Goal: Task Accomplishment & Management: Use online tool/utility

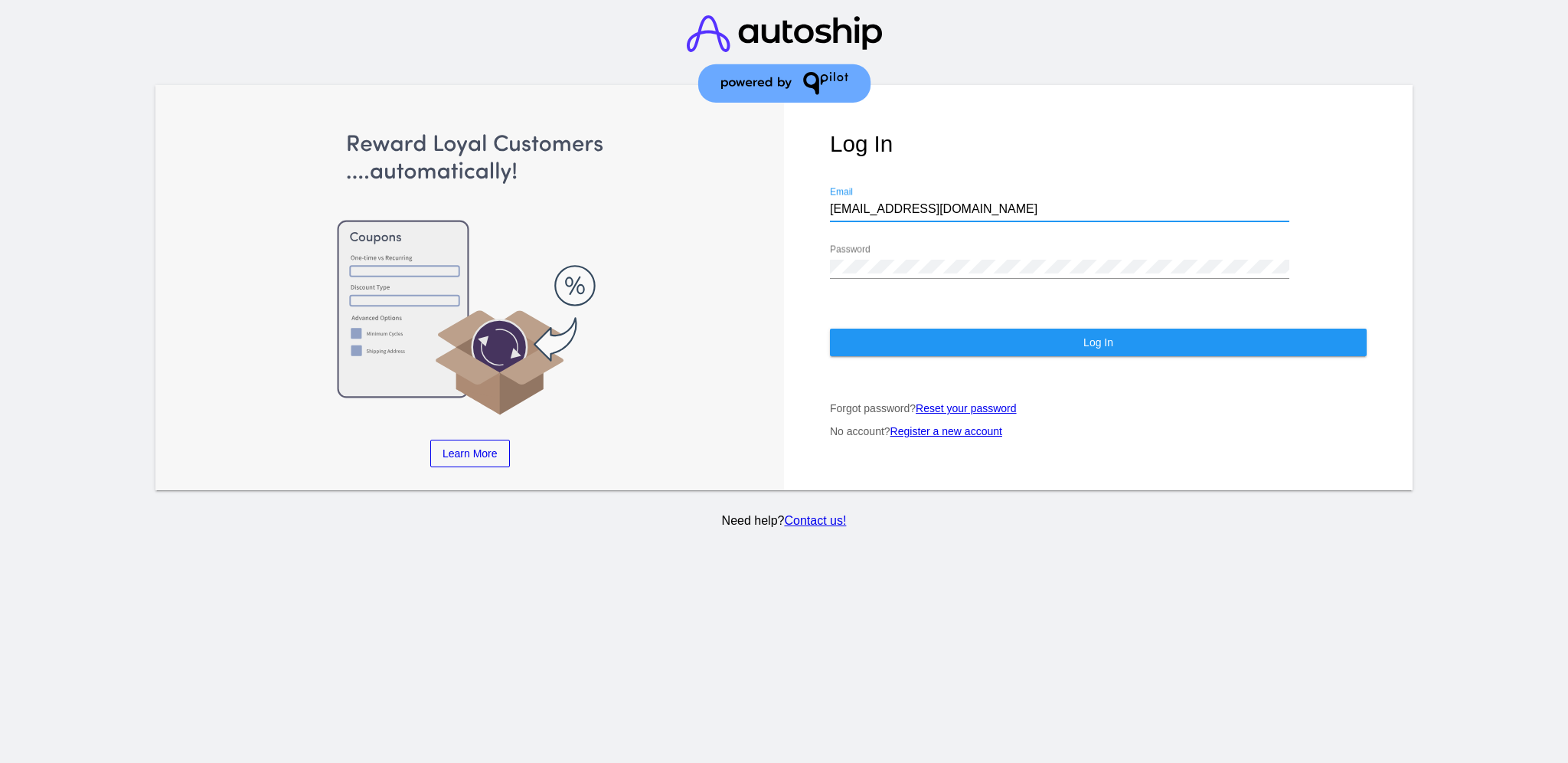
drag, startPoint x: 932, startPoint y: 196, endPoint x: 828, endPoint y: 186, distance: 104.5
click at [828, 186] on div "Log In [EMAIL_ADDRESS][DOMAIN_NAME] Email Password Log In Forgot password? Rese…" at bounding box center [1098, 288] width 628 height 406
paste input "[EMAIL_ADDRESS][DOMAIN_NAME]"
type input "[EMAIL_ADDRESS][DOMAIN_NAME]"
drag, startPoint x: 923, startPoint y: 262, endPoint x: 916, endPoint y: 261, distance: 7.1
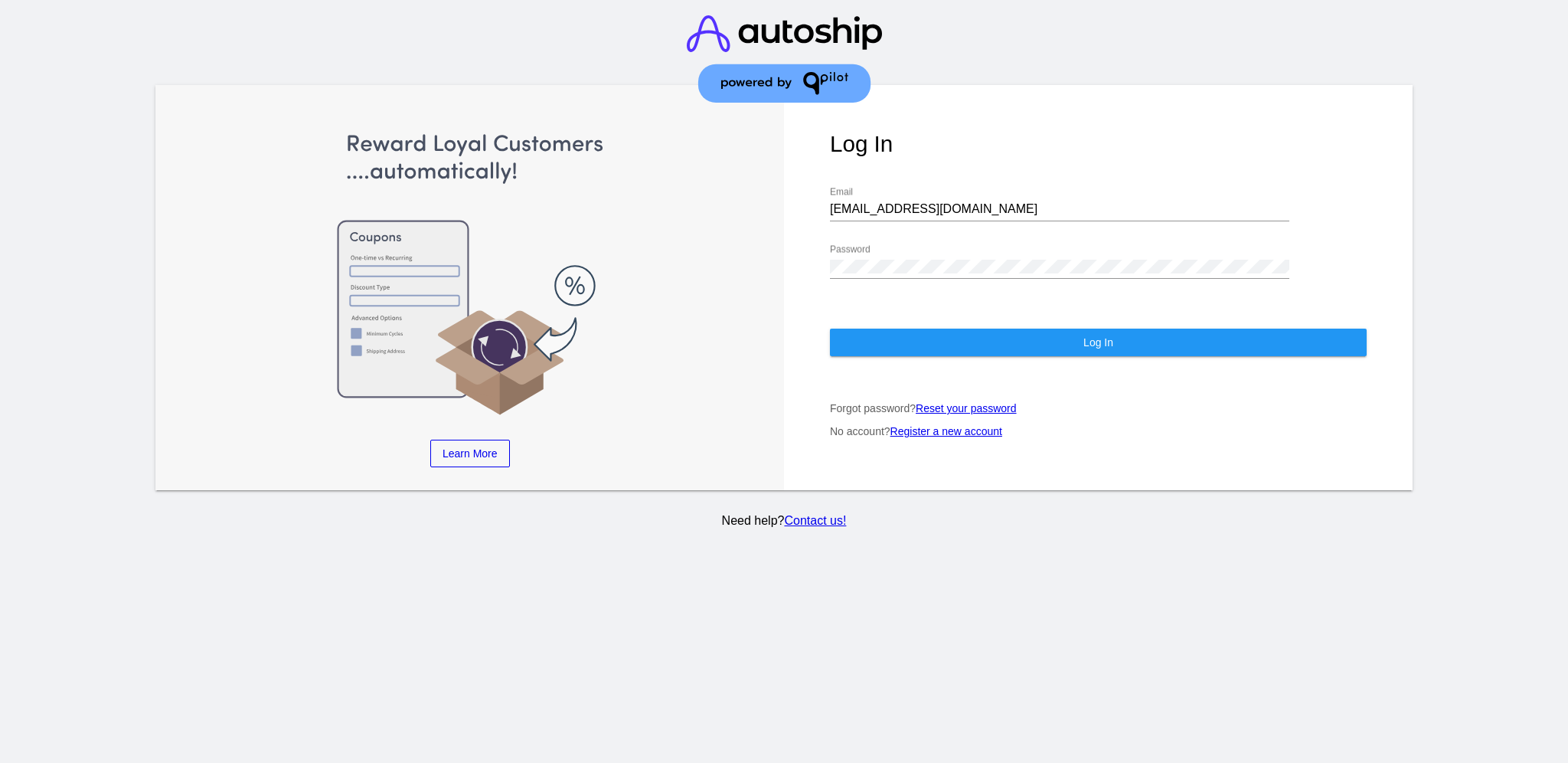
click at [920, 262] on div "Password" at bounding box center [1060, 269] width 460 height 50
click at [813, 253] on div "Log In [EMAIL_ADDRESS][DOMAIN_NAME] Email Password Log In Forgot password? Rese…" at bounding box center [1098, 288] width 628 height 406
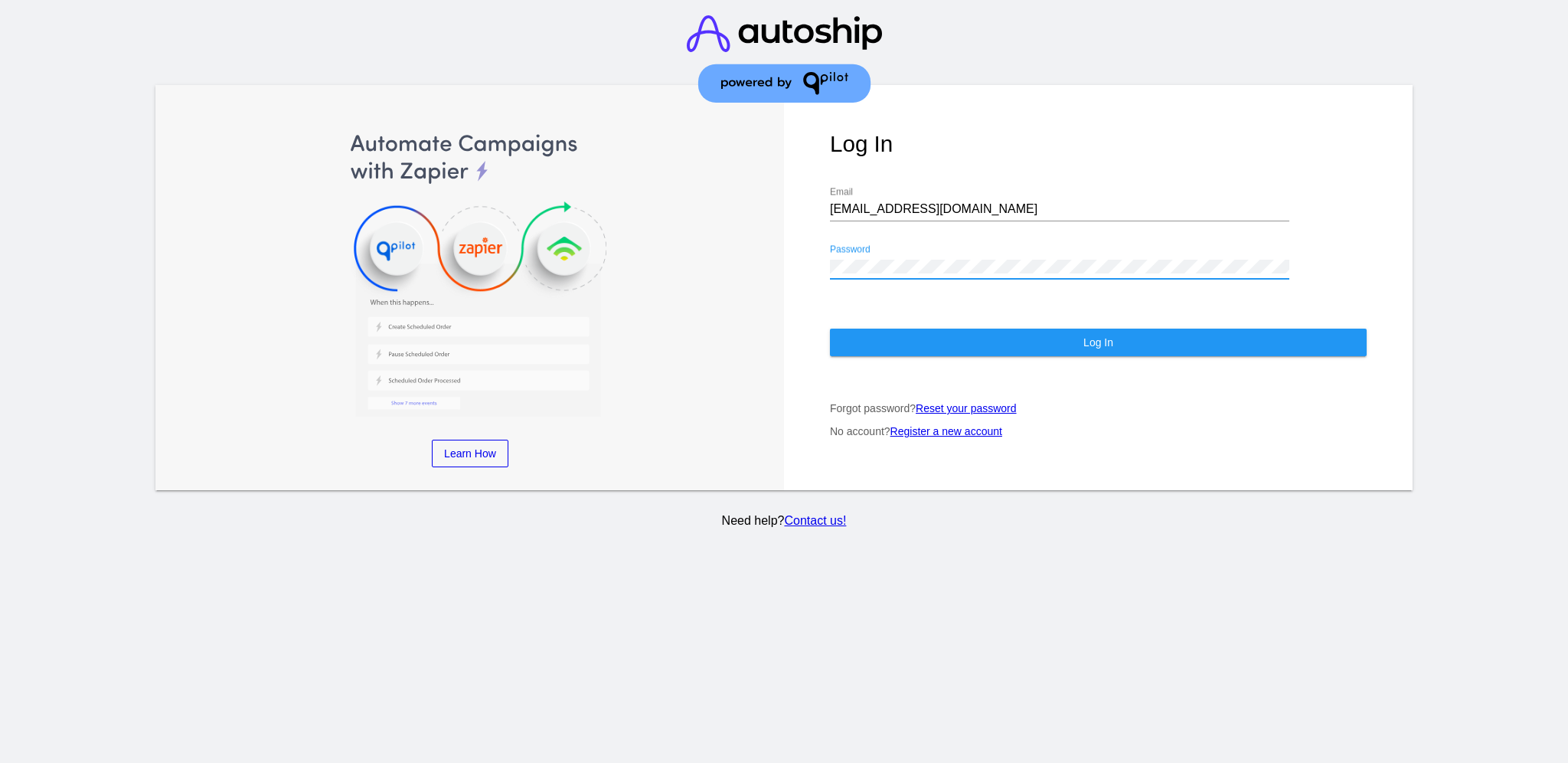
click at [888, 329] on button "Log In" at bounding box center [1099, 342] width 537 height 28
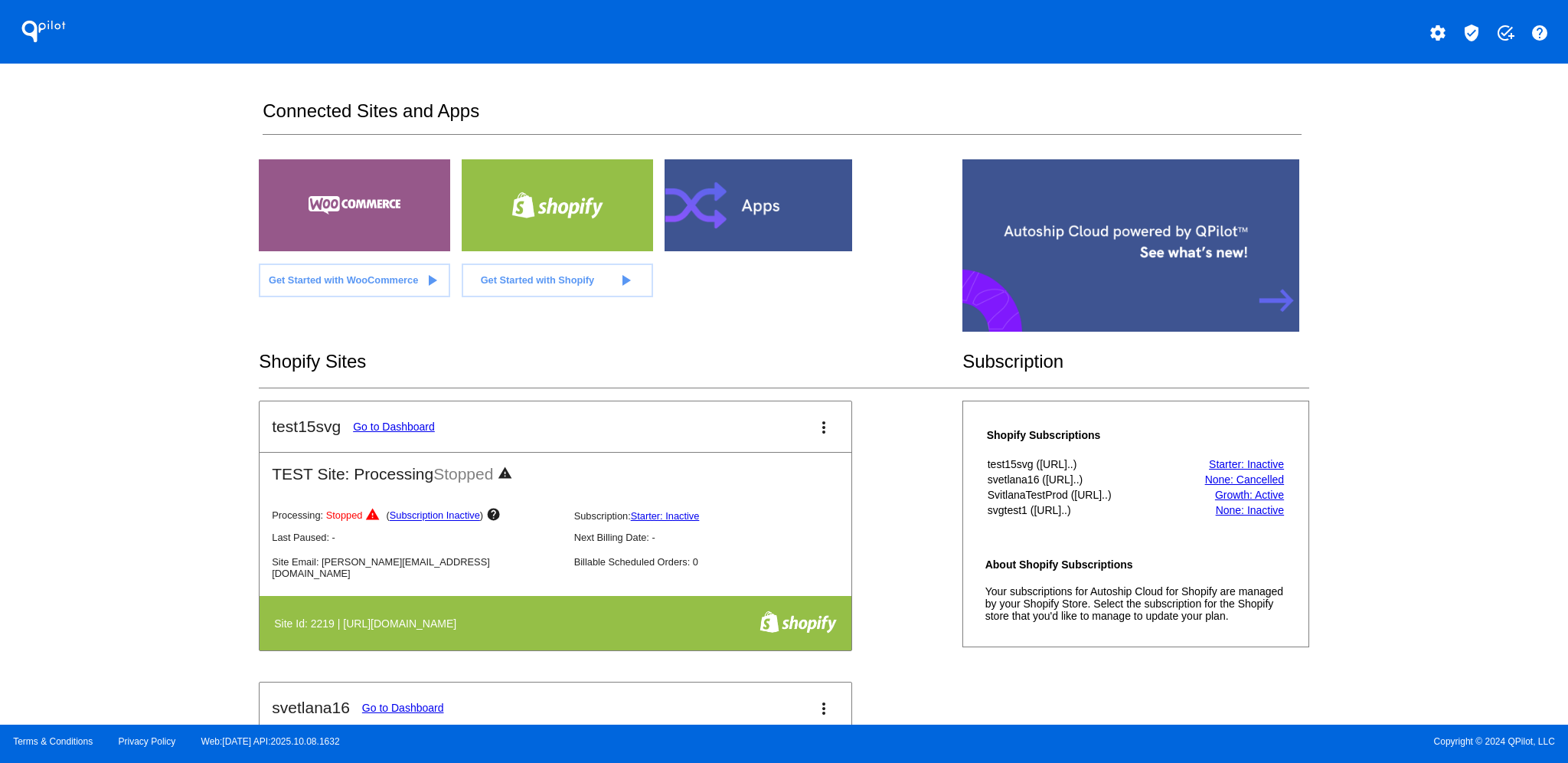
click at [1464, 34] on mat-icon "verified_user" at bounding box center [1472, 33] width 19 height 19
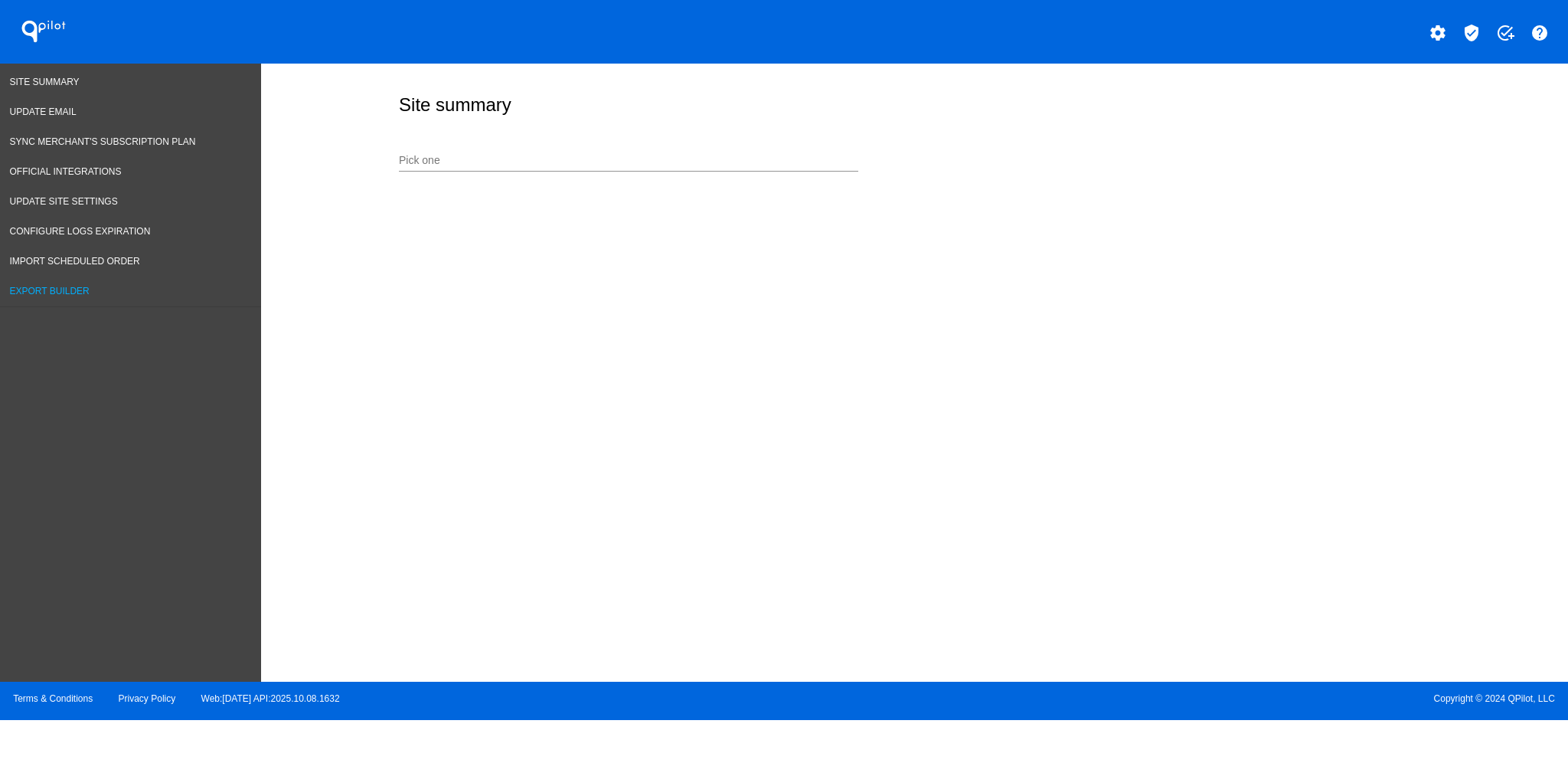
click at [54, 289] on link "Export Builder" at bounding box center [130, 291] width 261 height 30
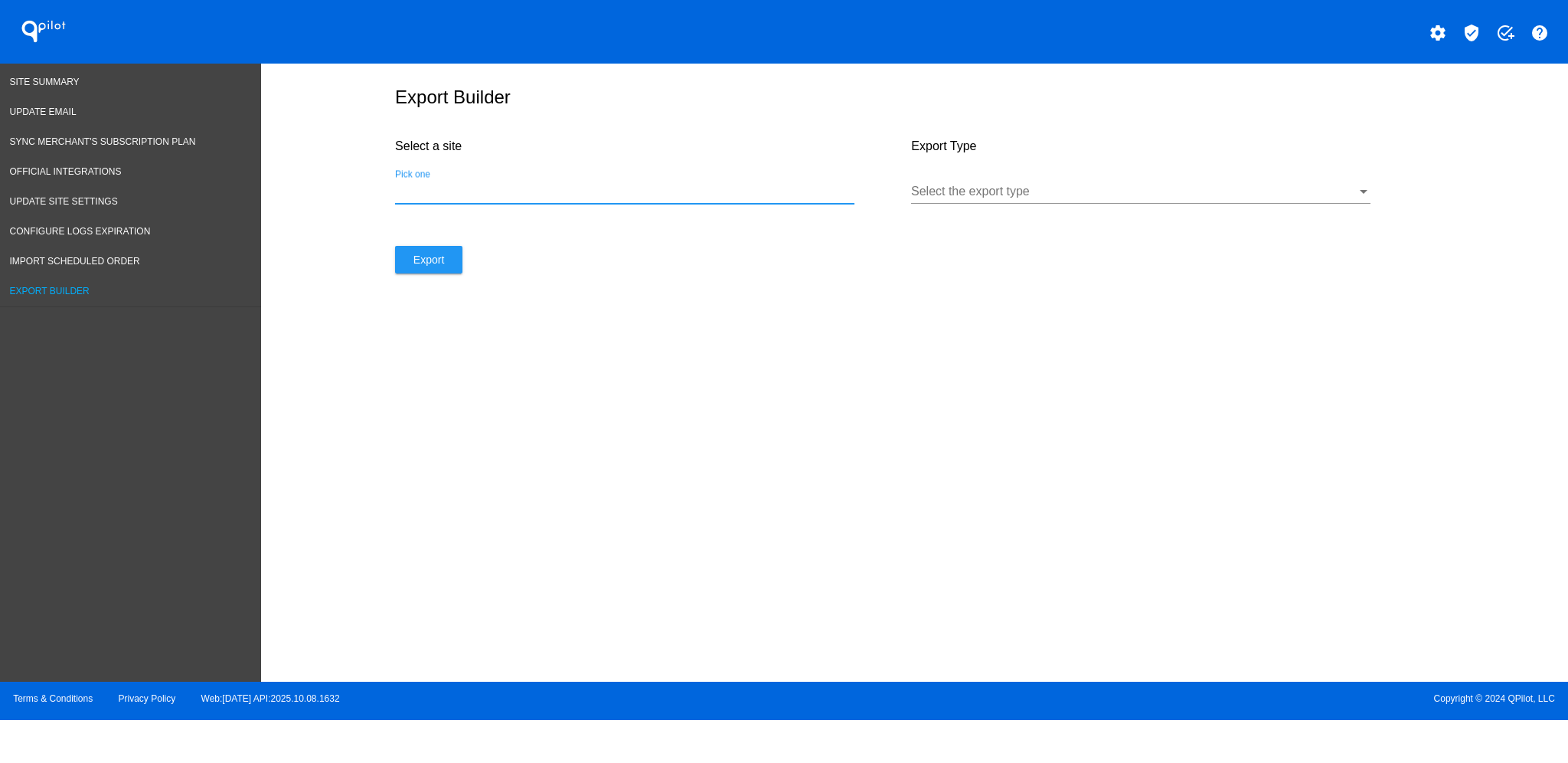
click at [769, 196] on input "Pick one" at bounding box center [625, 191] width 460 height 14
click at [1034, 189] on div "Select the export type" at bounding box center [1141, 187] width 460 height 34
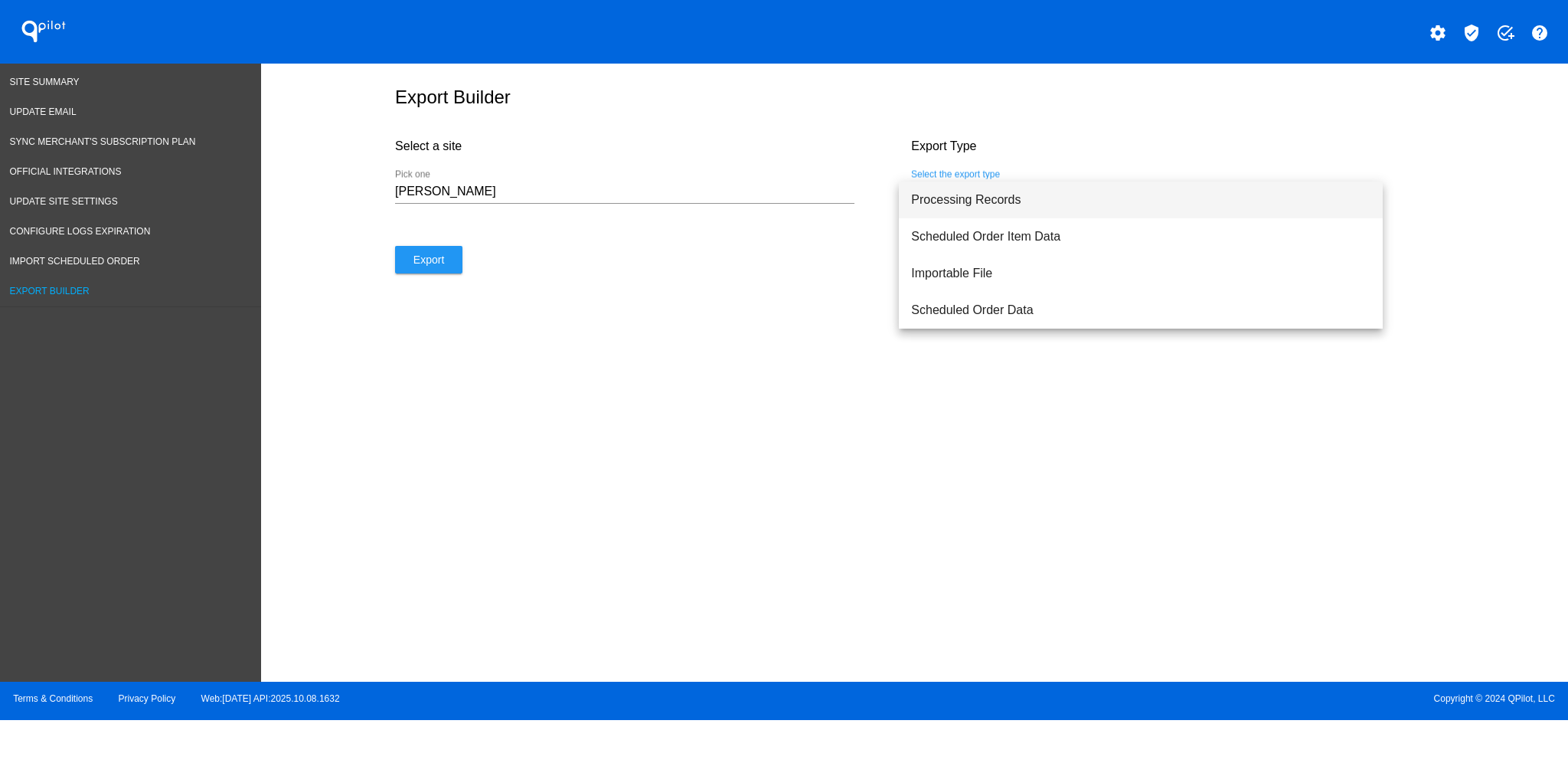
click at [1026, 195] on span "Processing Records" at bounding box center [1141, 200] width 460 height 37
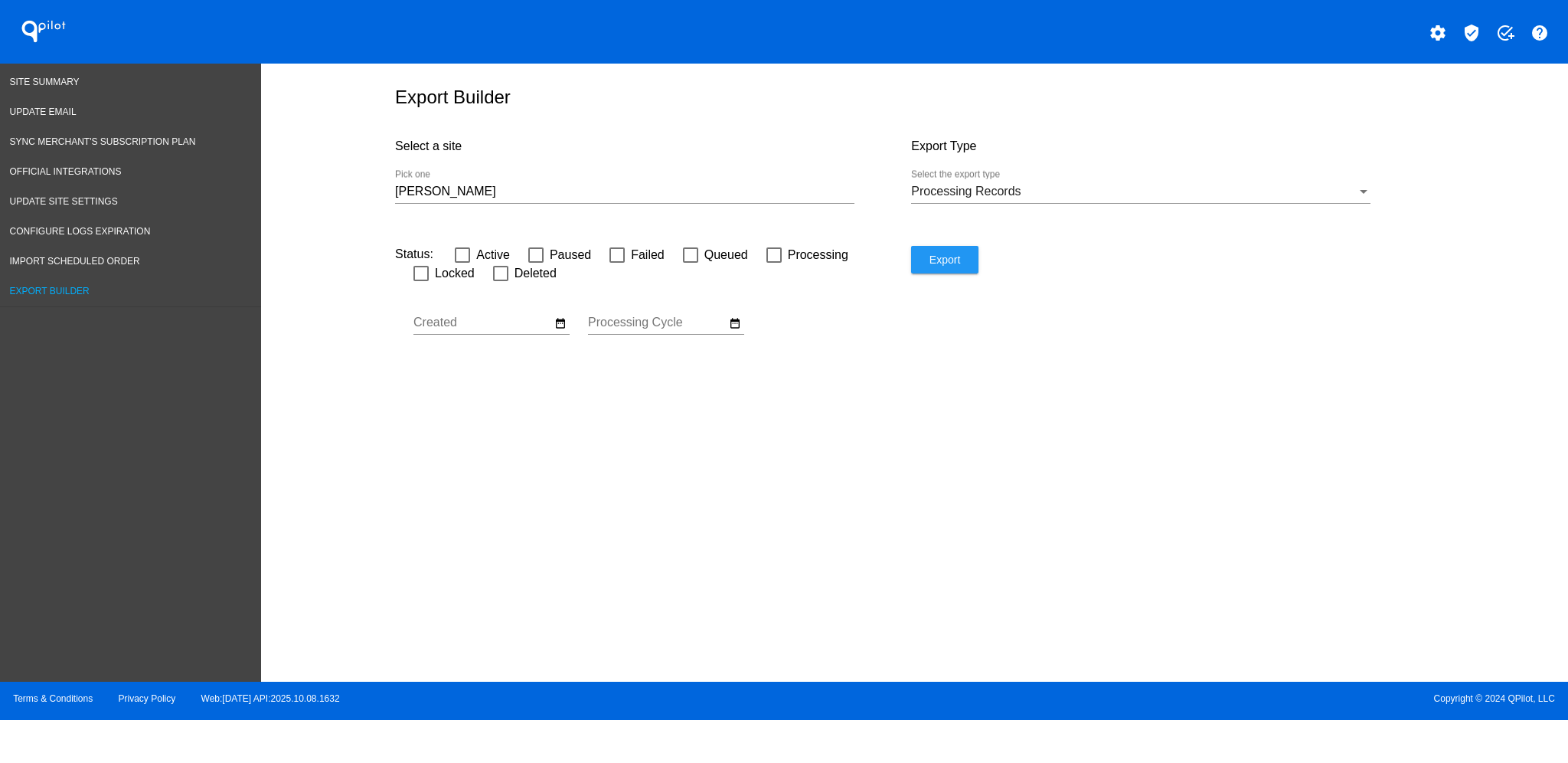
click at [667, 212] on div "[PERSON_NAME] Pick one" at bounding box center [625, 194] width 460 height 50
click at [650, 193] on input "[PERSON_NAME]" at bounding box center [625, 191] width 460 height 14
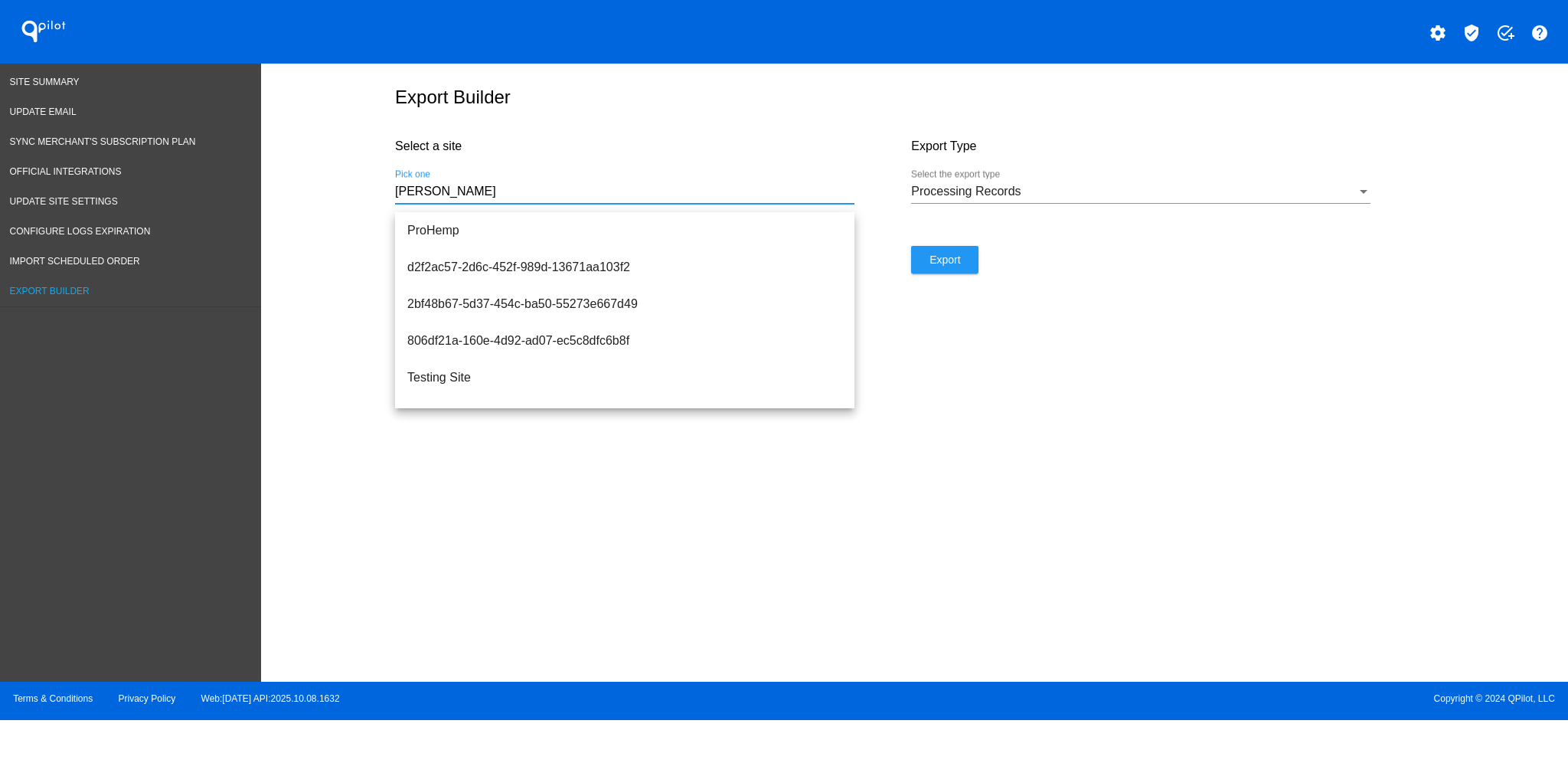
click at [641, 198] on input "[PERSON_NAME]" at bounding box center [625, 191] width 460 height 14
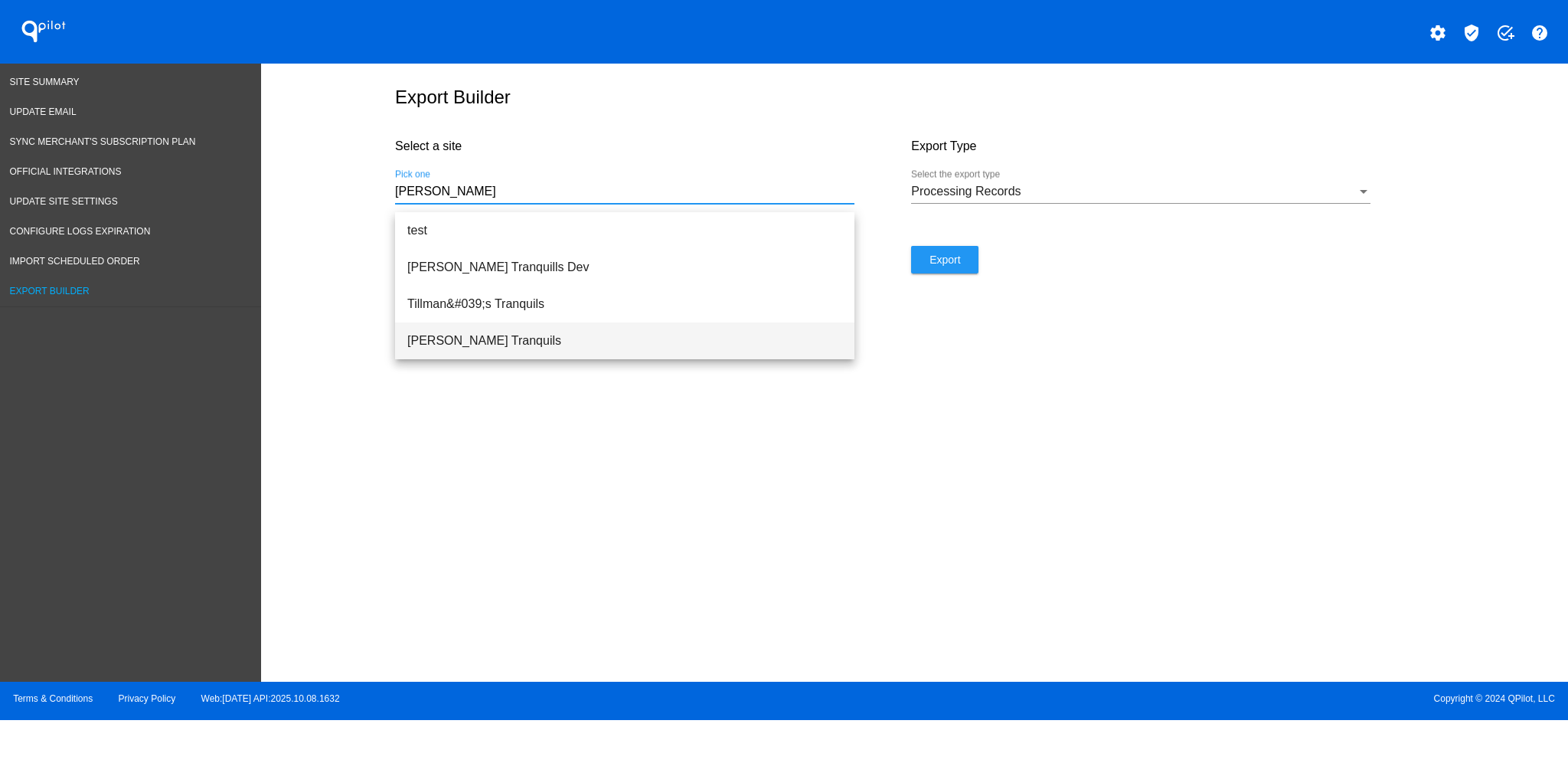
click at [534, 337] on span "[PERSON_NAME] Tranquils" at bounding box center [625, 341] width 435 height 37
type input "[PERSON_NAME] Tranquils"
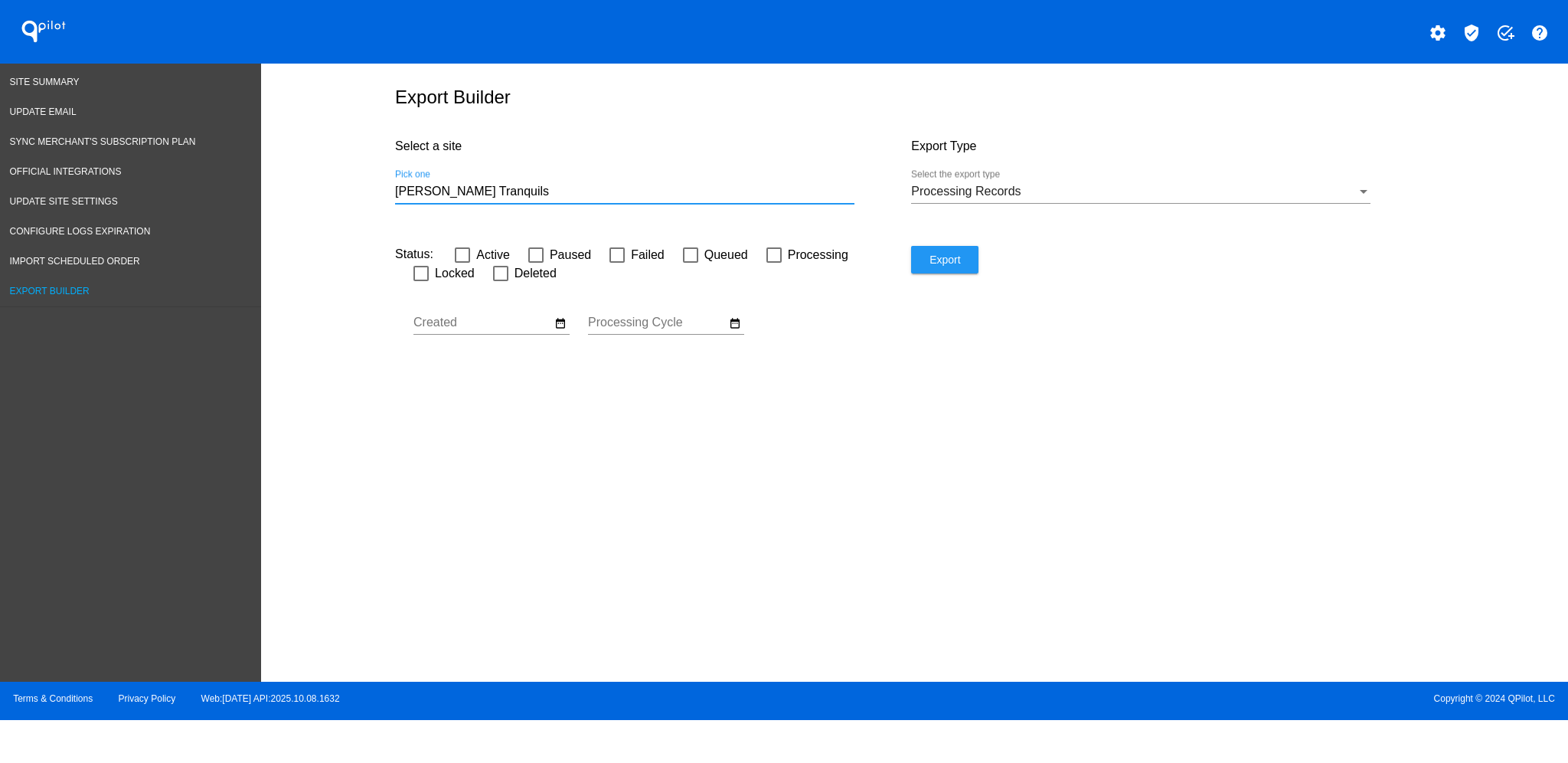
click at [947, 273] on button "Export" at bounding box center [945, 260] width 68 height 28
click at [86, 89] on link "Site Summary" at bounding box center [130, 82] width 261 height 30
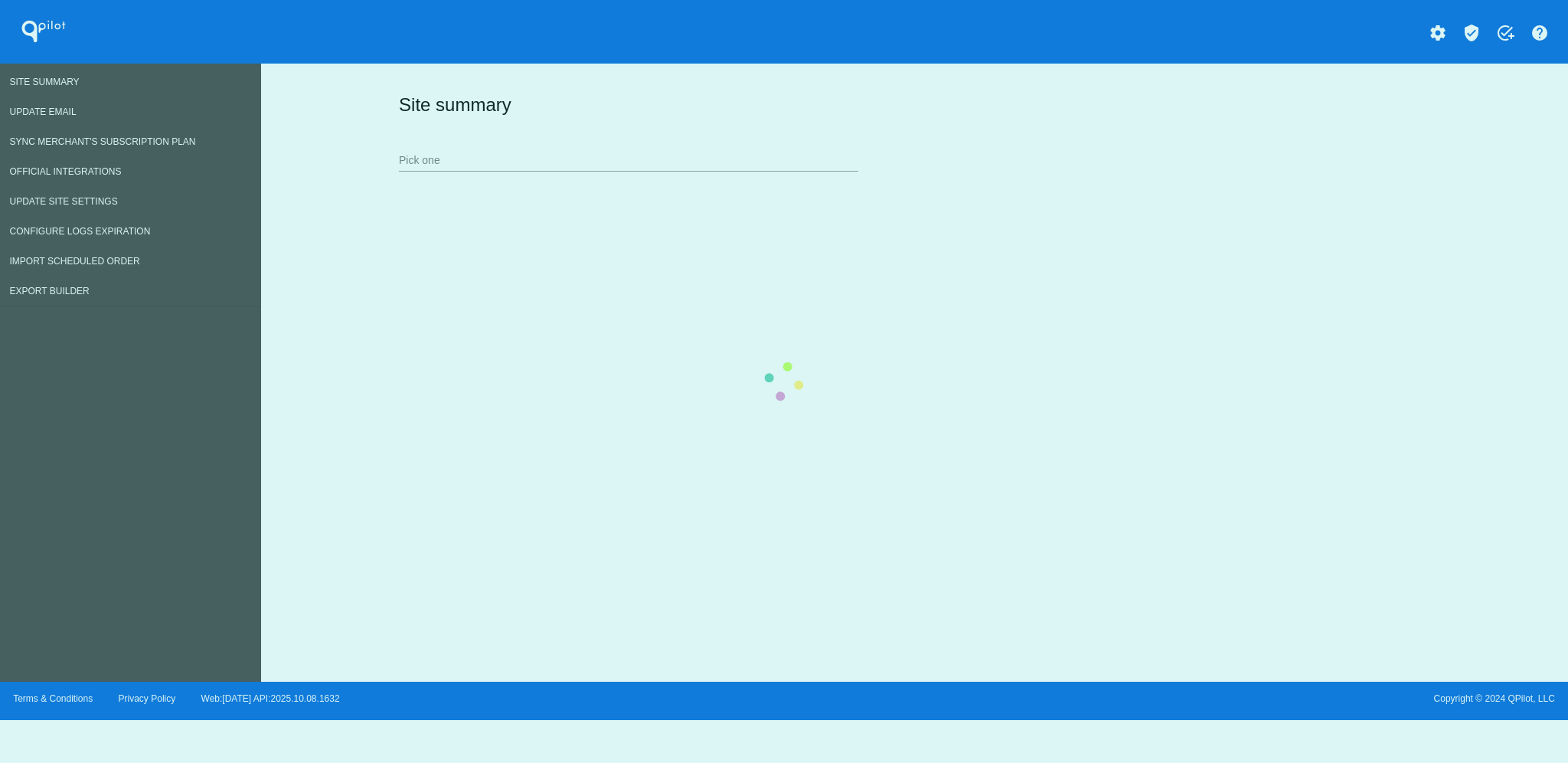
click at [587, 173] on div "Site summary Pick one" at bounding box center [912, 132] width 1033 height 106
click at [587, 165] on div "Site summary Pick one" at bounding box center [912, 132] width 1033 height 106
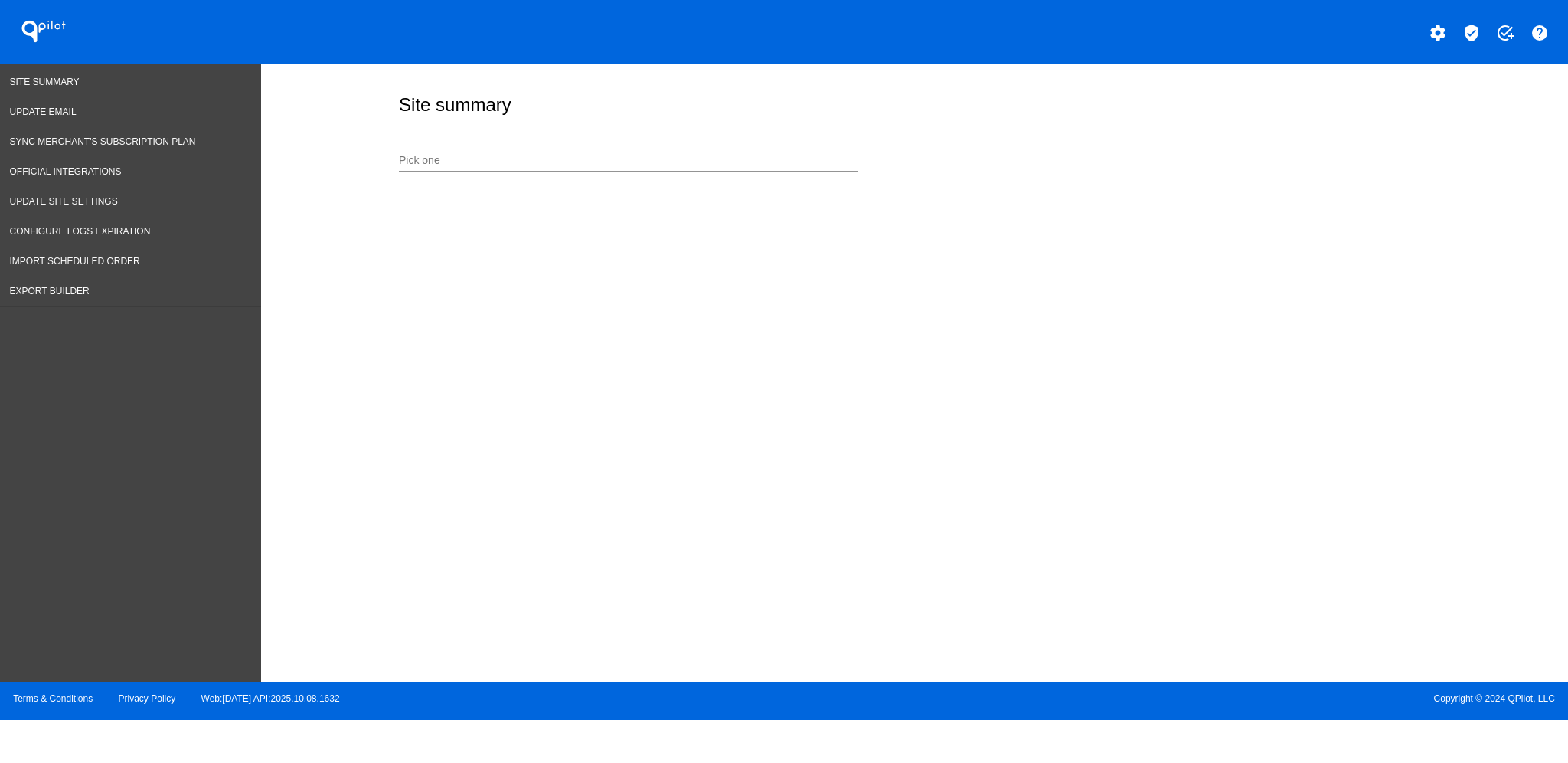
click at [604, 161] on input "Pick one" at bounding box center [629, 161] width 460 height 12
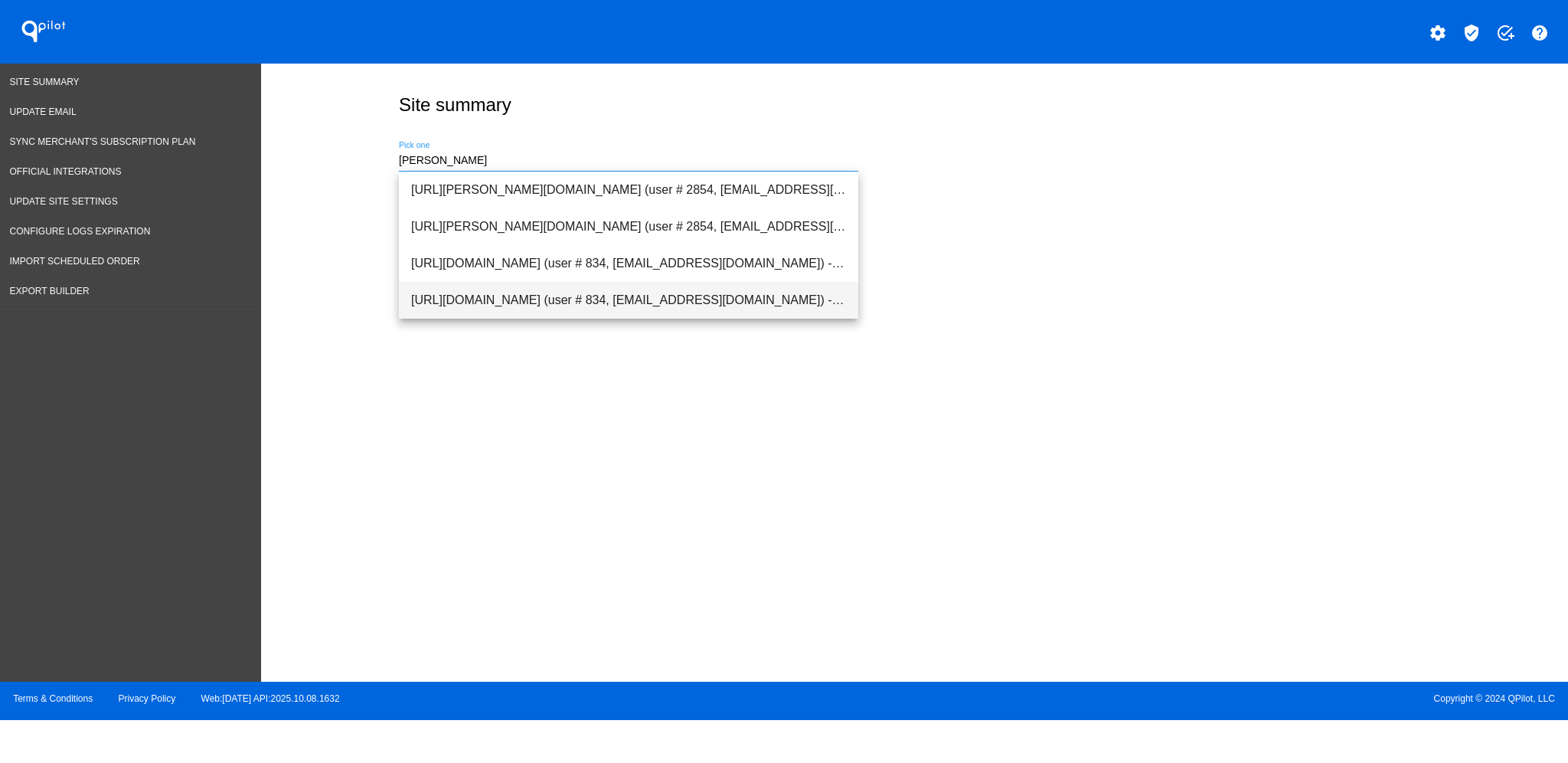
click at [623, 301] on span "[URL][DOMAIN_NAME] (user # 834, [EMAIL_ADDRESS][DOMAIN_NAME]) - Production" at bounding box center [629, 300] width 435 height 37
type input "[URL][DOMAIN_NAME] (user # 834, [EMAIL_ADDRESS][DOMAIN_NAME]) - Production"
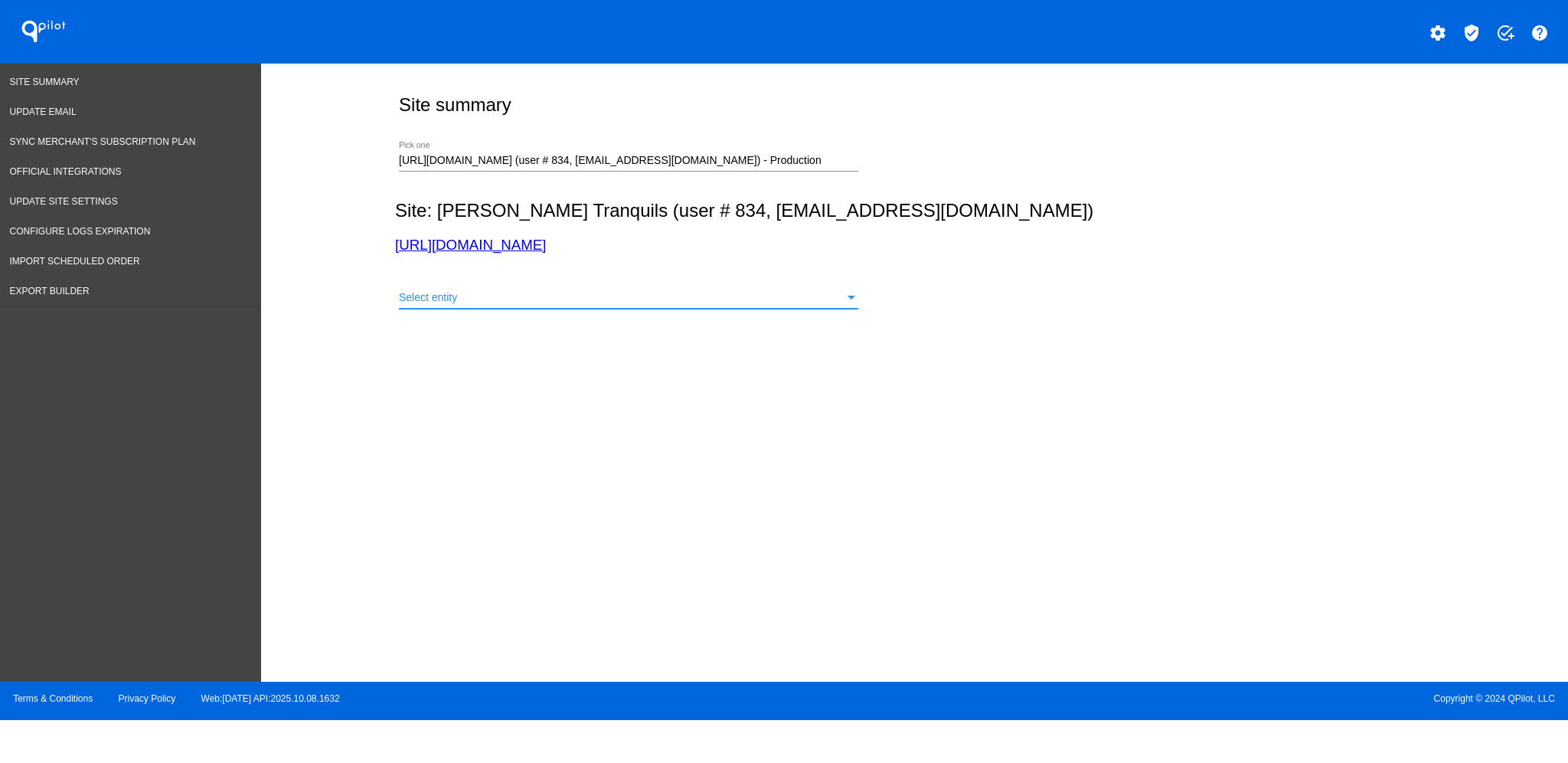
click at [645, 304] on div "Select entity" at bounding box center [622, 298] width 446 height 12
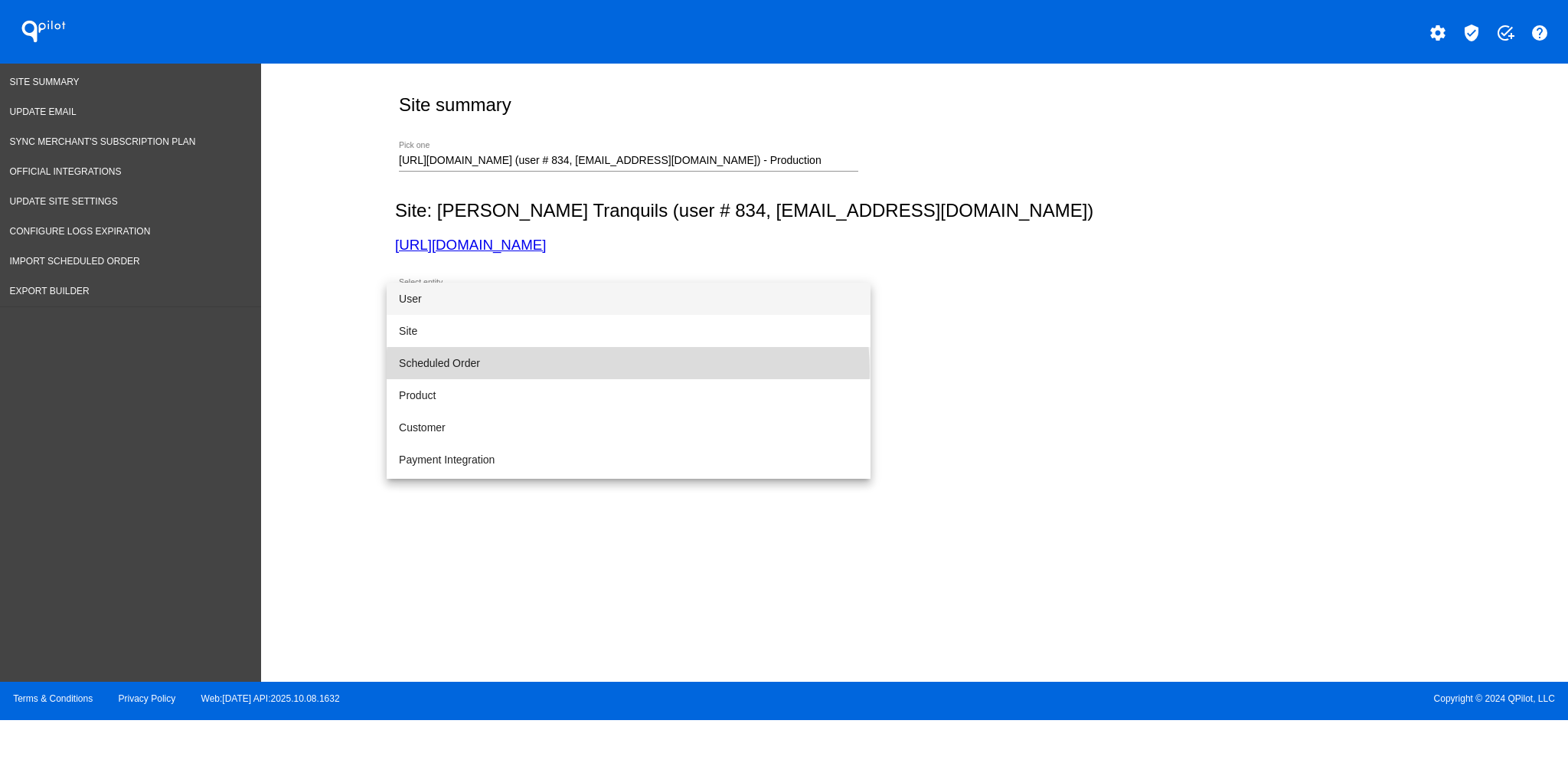
click at [628, 371] on span "Scheduled Order" at bounding box center [629, 363] width 460 height 32
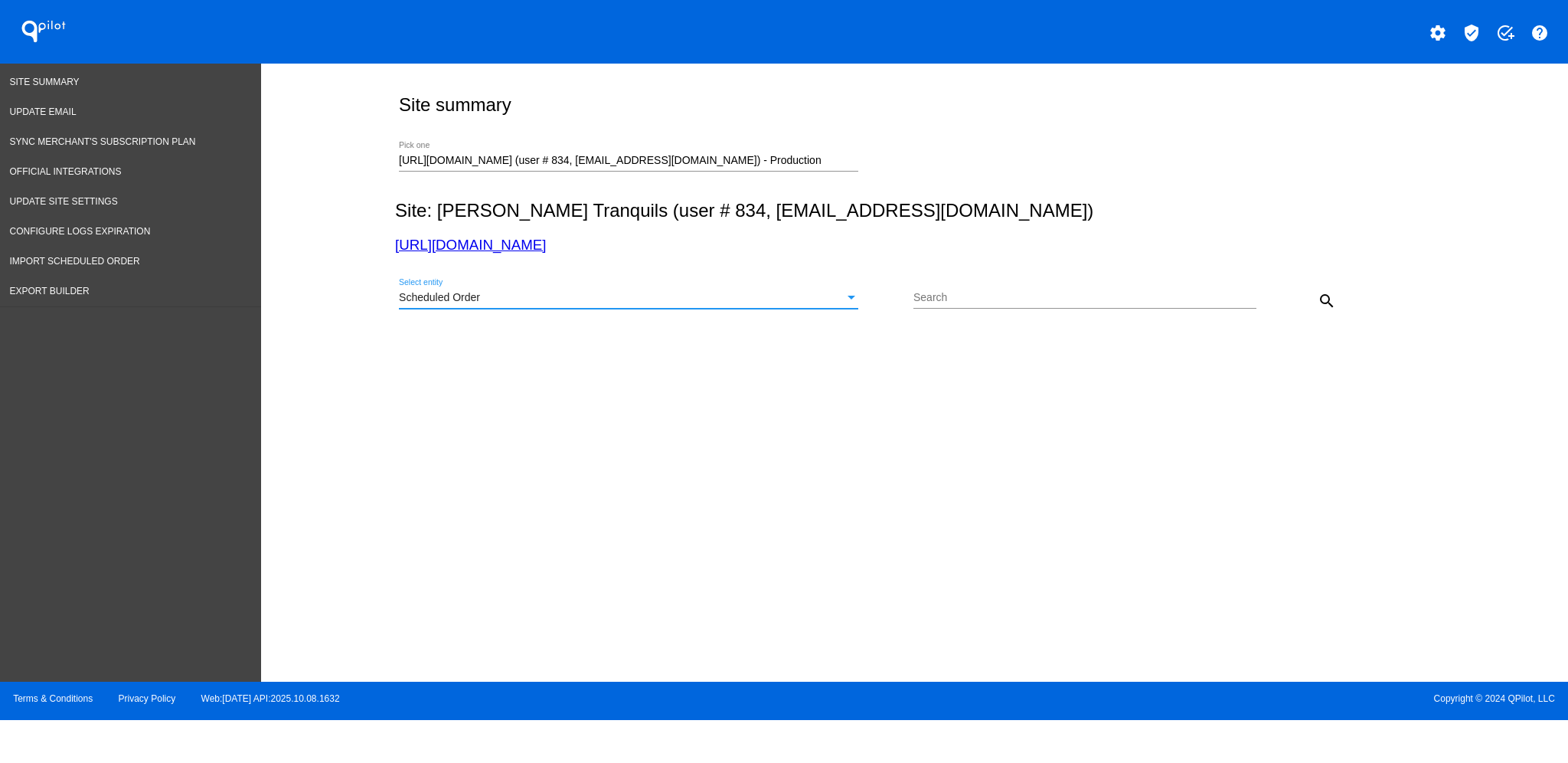
click at [1048, 288] on div "Search" at bounding box center [1085, 293] width 343 height 30
click at [1316, 293] on button "search" at bounding box center [1328, 301] width 31 height 31
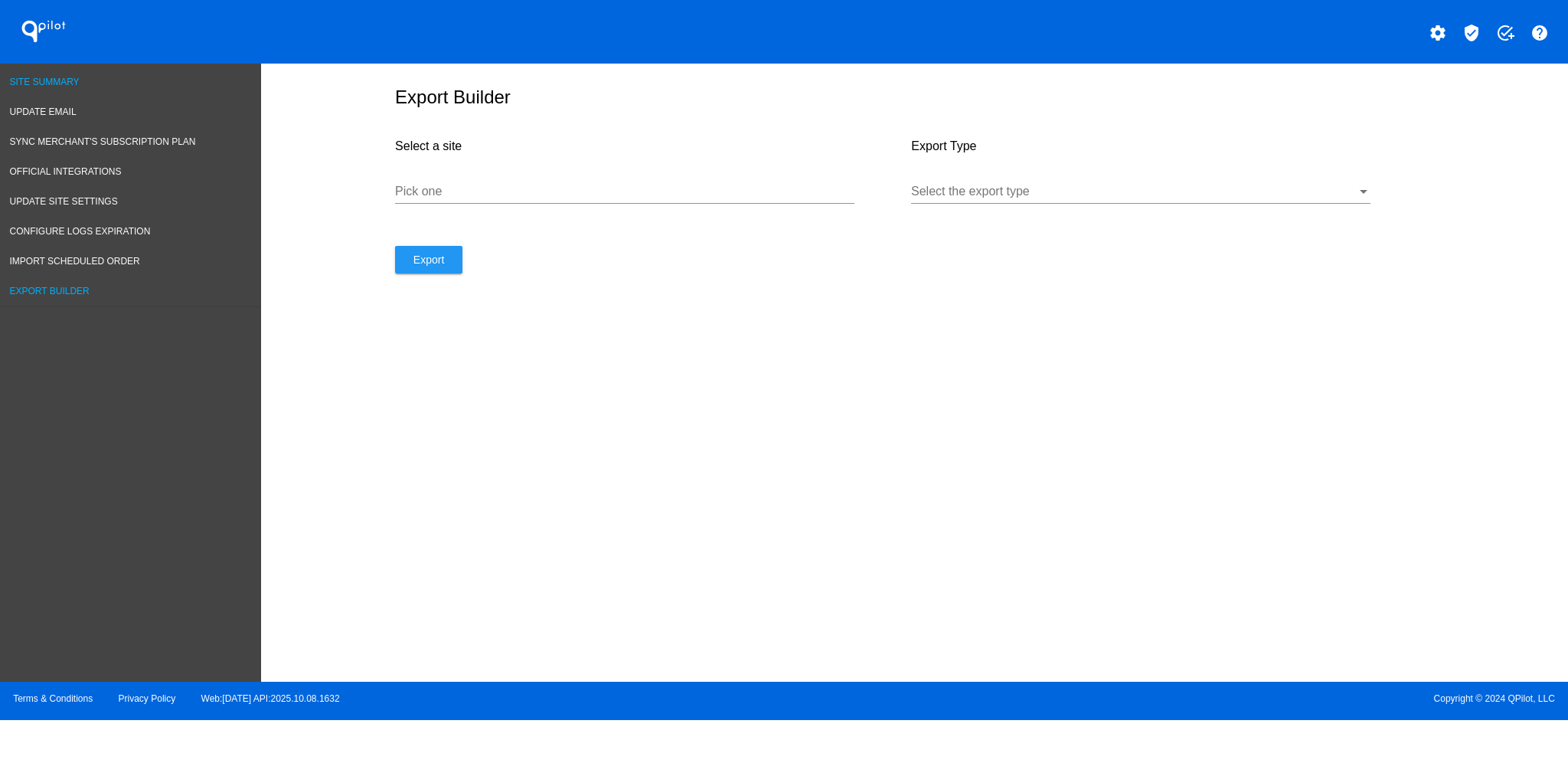
click at [51, 80] on span "Site Summary" at bounding box center [45, 82] width 70 height 11
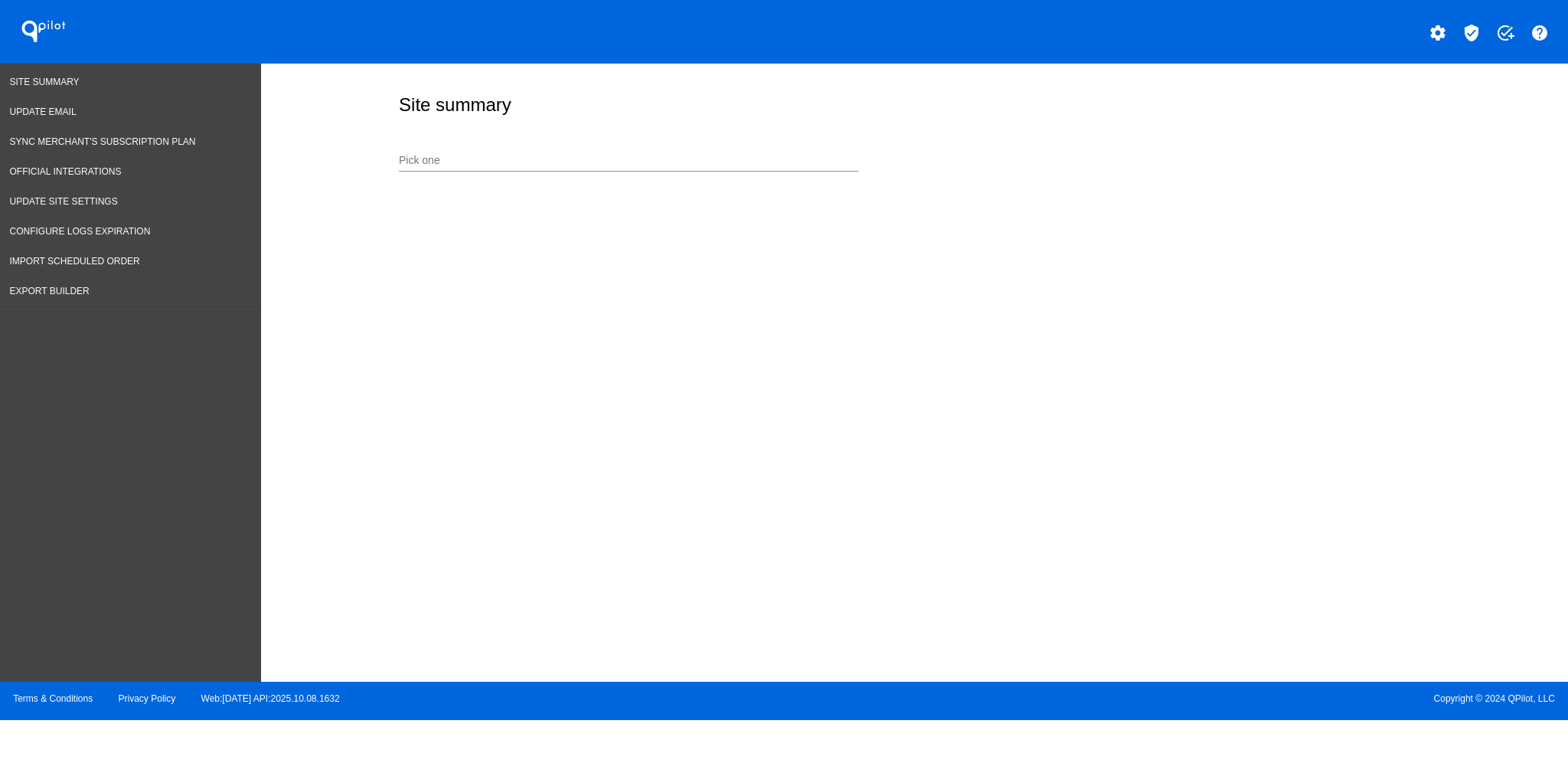
click at [545, 149] on div "Pick one" at bounding box center [629, 157] width 460 height 30
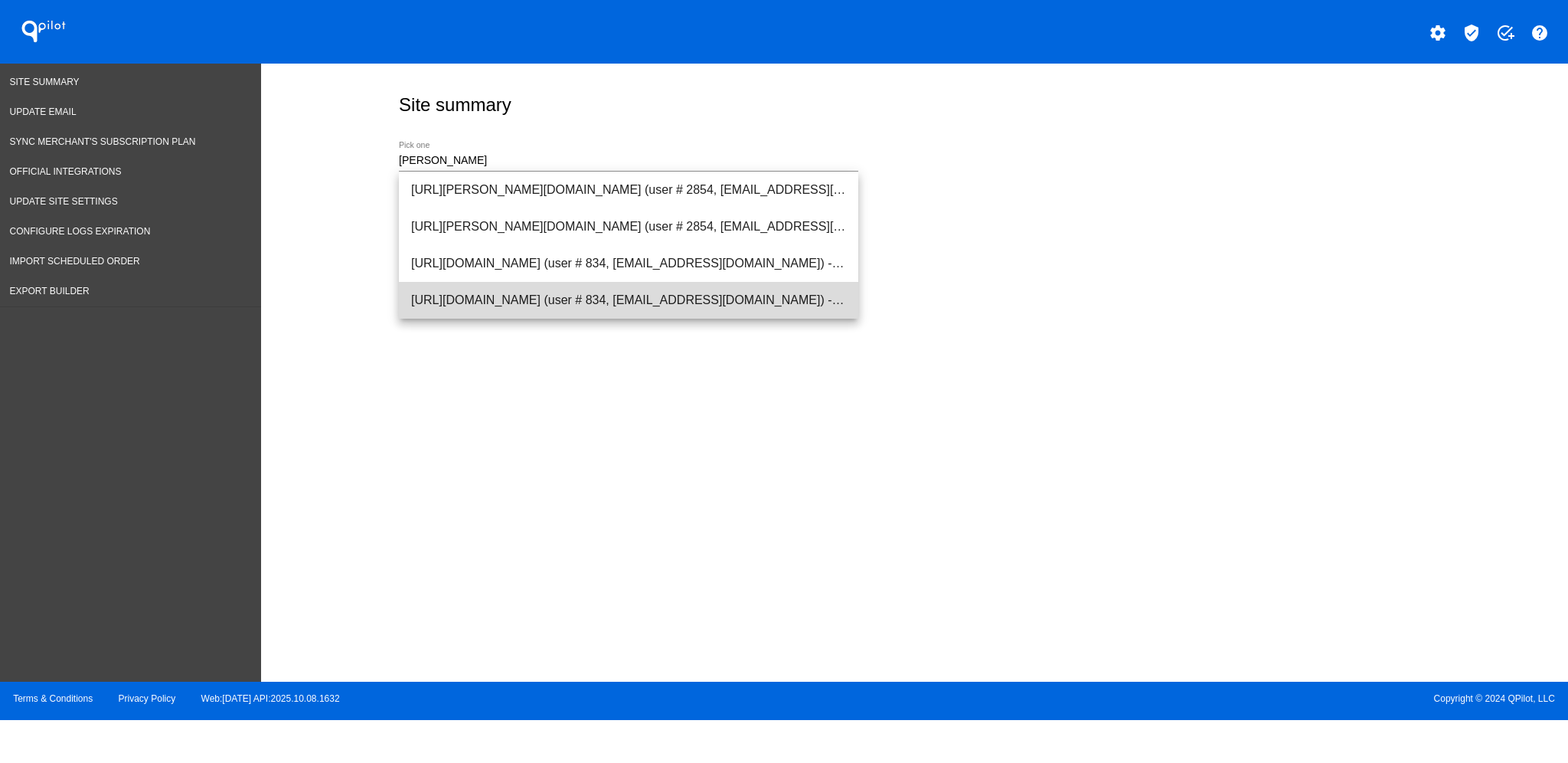
click at [605, 293] on span "[URL][DOMAIN_NAME] (user # 834, [EMAIL_ADDRESS][DOMAIN_NAME]) - Production" at bounding box center [629, 300] width 435 height 37
type input "[URL][DOMAIN_NAME] (user # 834, [EMAIL_ADDRESS][DOMAIN_NAME]) - Production"
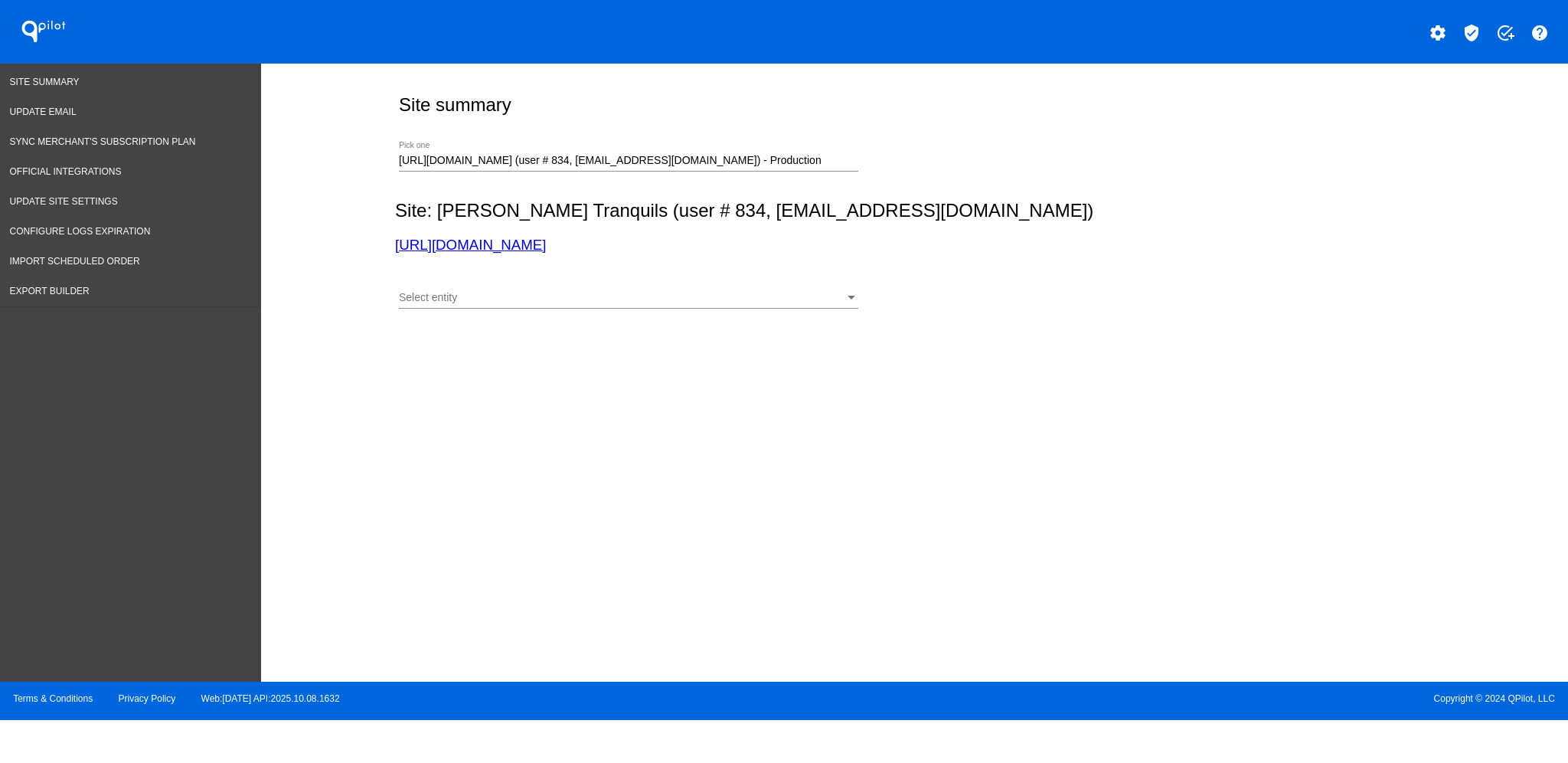
click at [714, 284] on div "Select entity Select entity" at bounding box center [629, 293] width 460 height 30
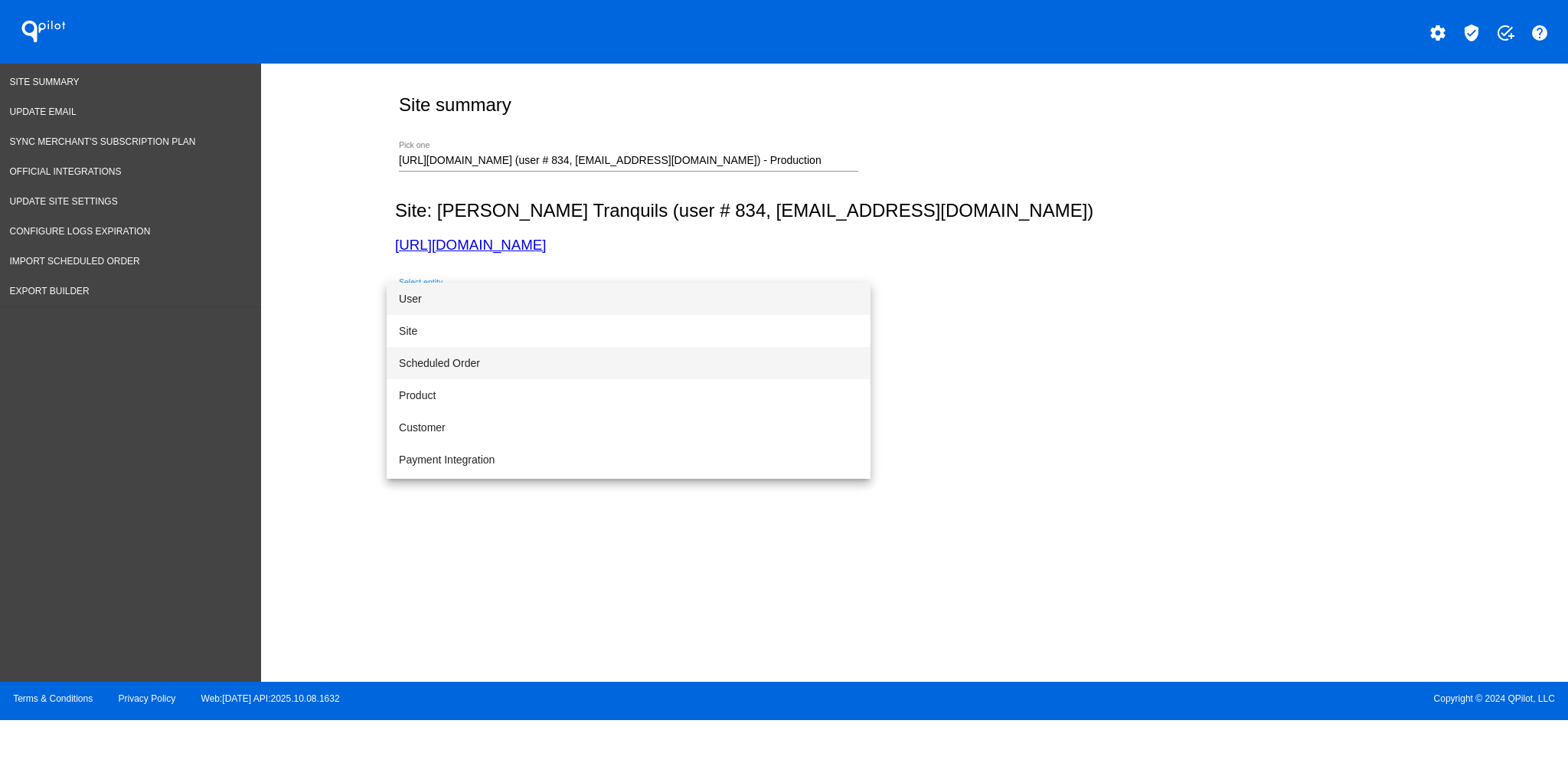
click at [671, 356] on span "Scheduled Order" at bounding box center [629, 363] width 460 height 32
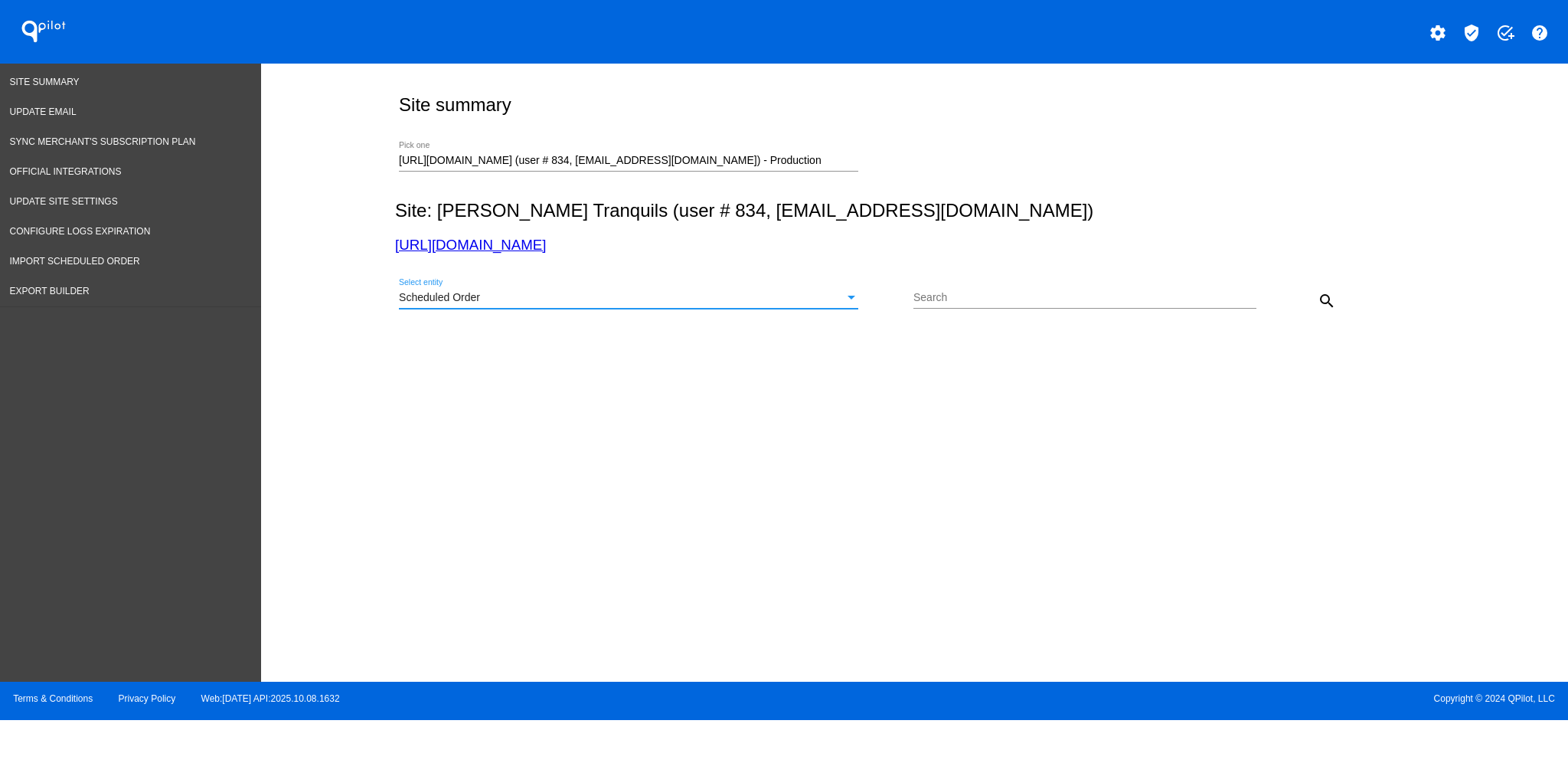
click at [1037, 296] on input "Search" at bounding box center [1085, 298] width 343 height 12
paste input "1031646"
type input "1031646"
click at [1322, 300] on mat-icon "search" at bounding box center [1327, 301] width 19 height 19
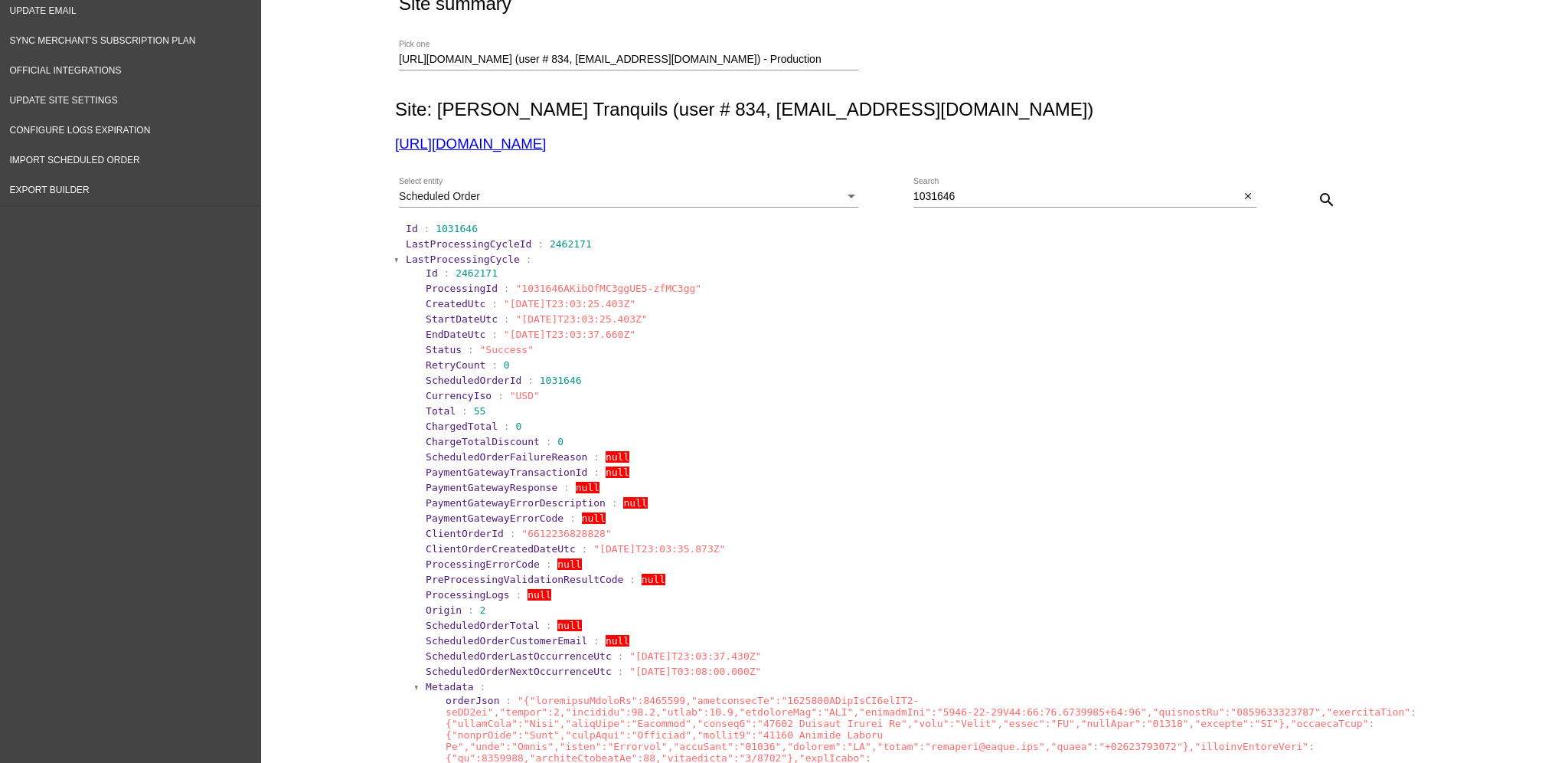
scroll to position [102, 0]
click at [462, 258] on span "LastProcessingCycle" at bounding box center [463, 258] width 114 height 11
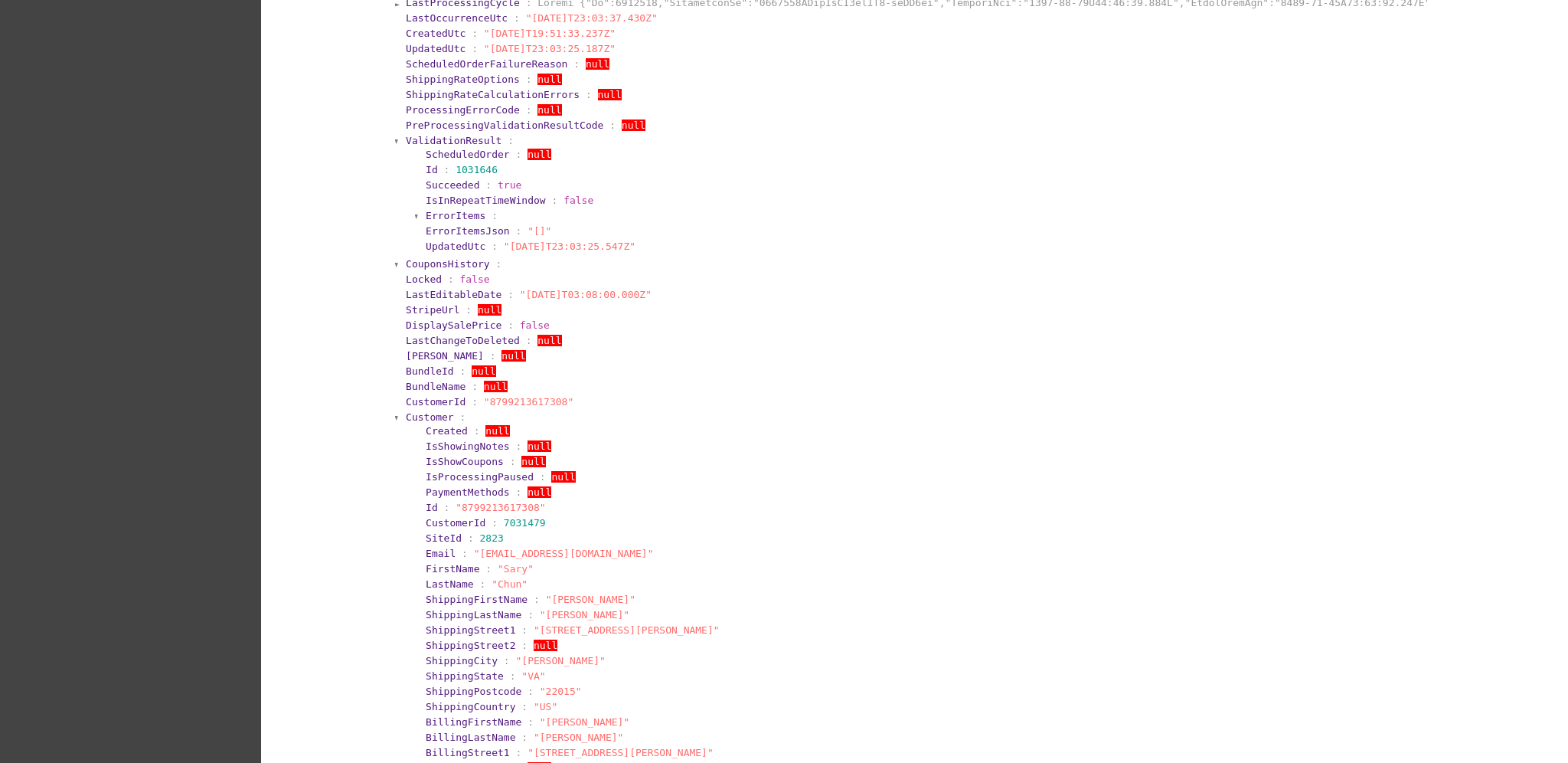
scroll to position [408, 0]
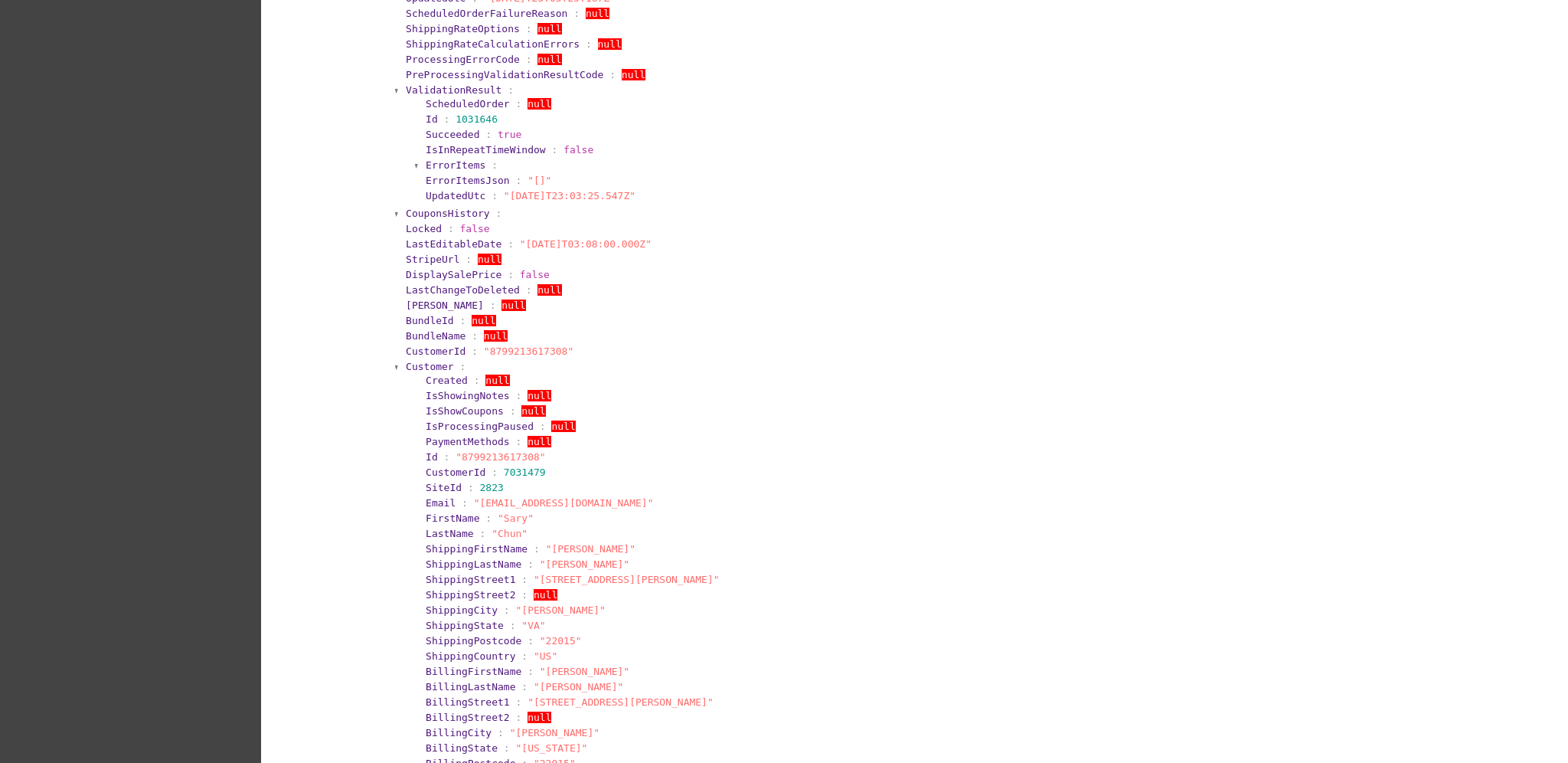
click at [425, 361] on span "Customer" at bounding box center [429, 367] width 48 height 11
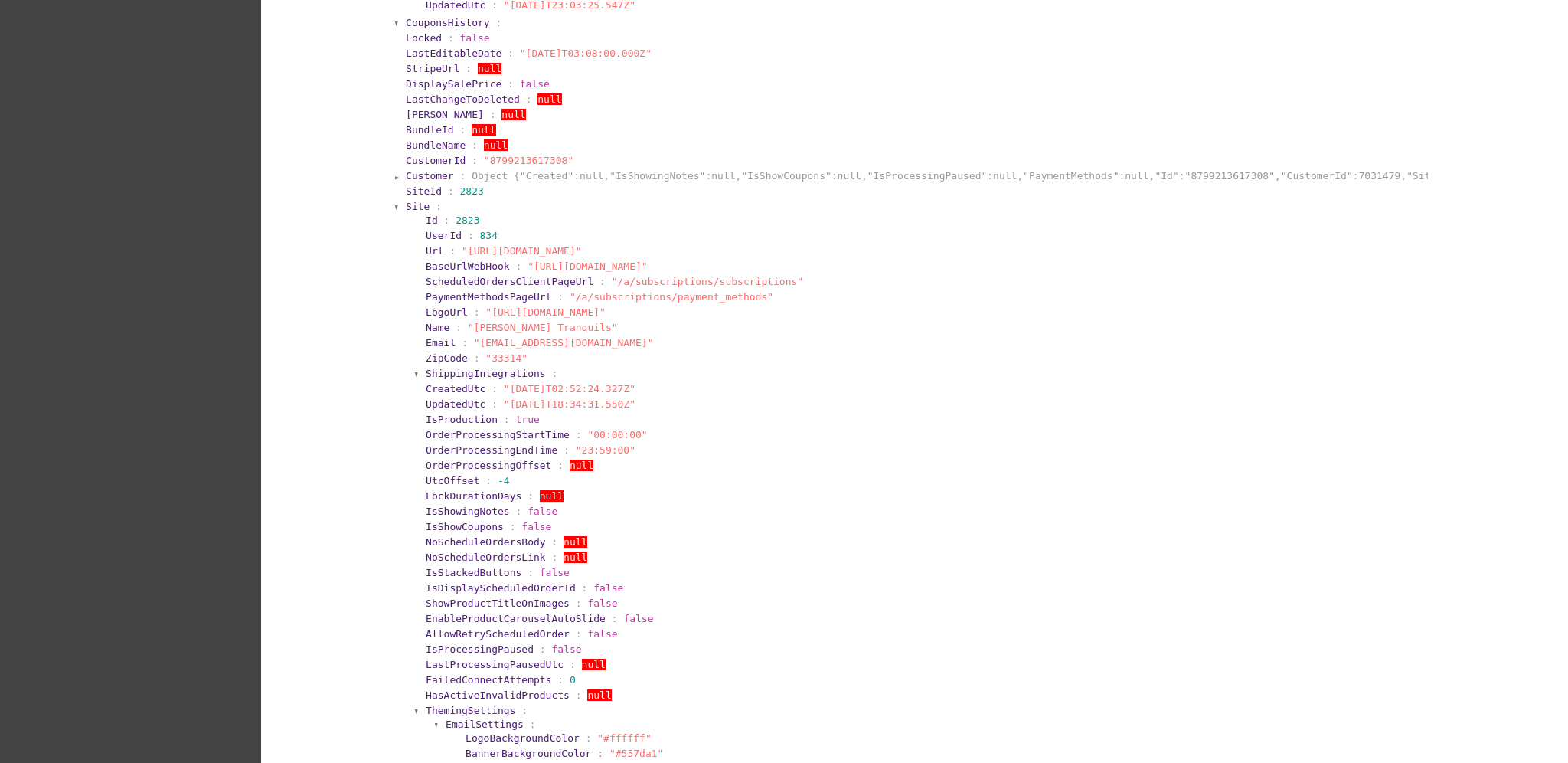
scroll to position [613, 0]
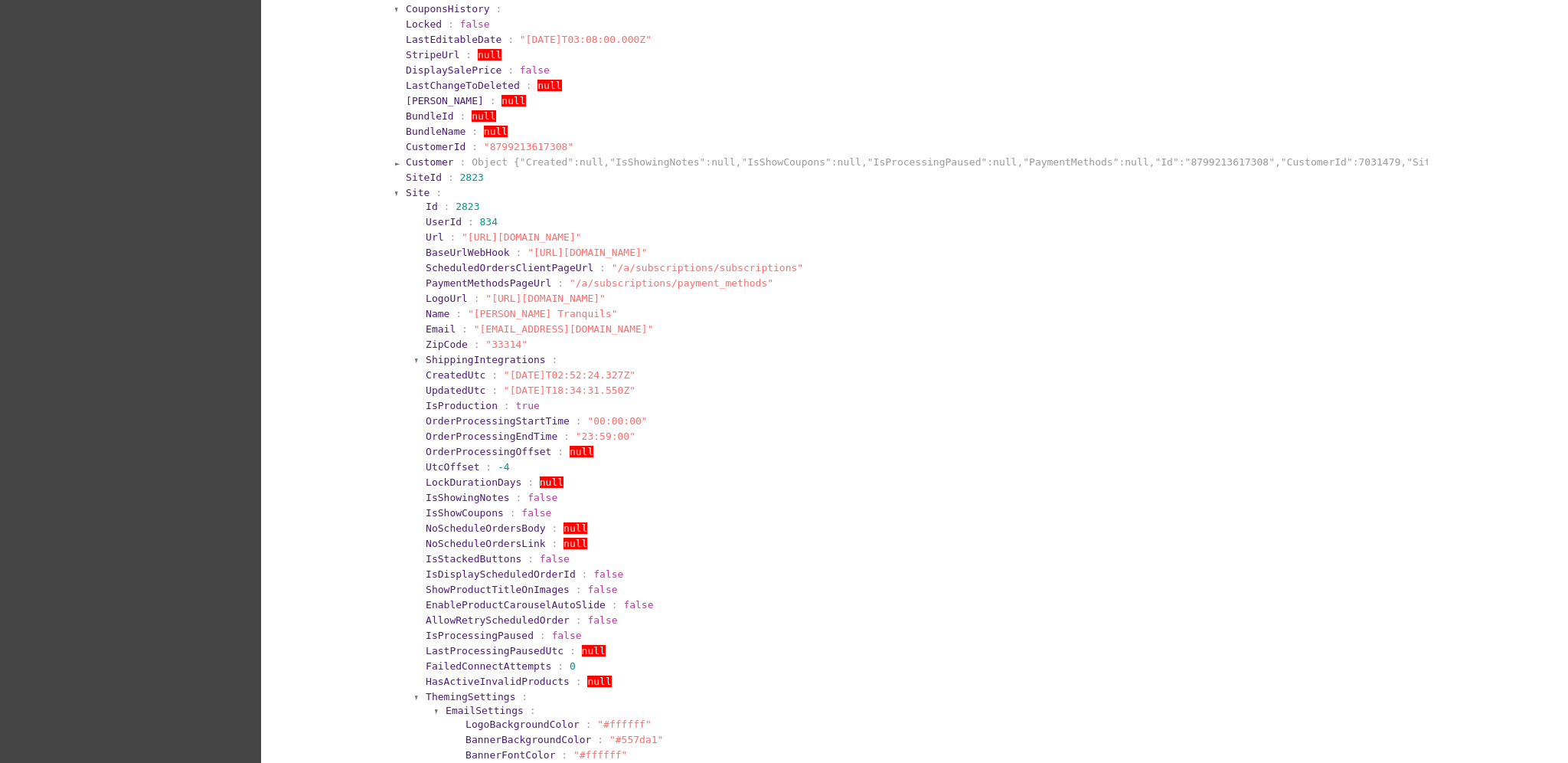
click at [406, 187] on span "Site" at bounding box center [417, 192] width 24 height 11
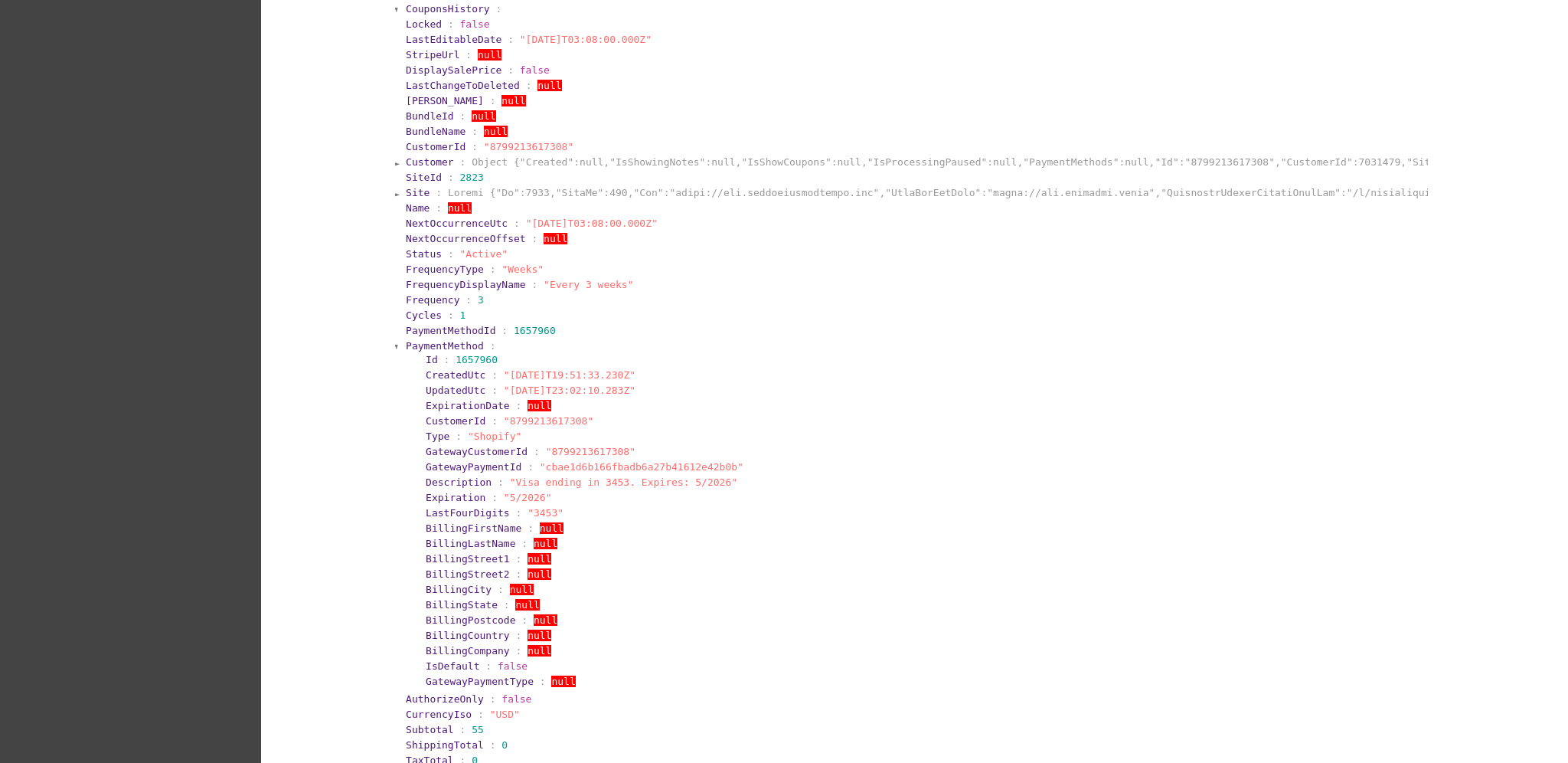
click at [439, 346] on span "PaymentMethod" at bounding box center [445, 346] width 78 height 11
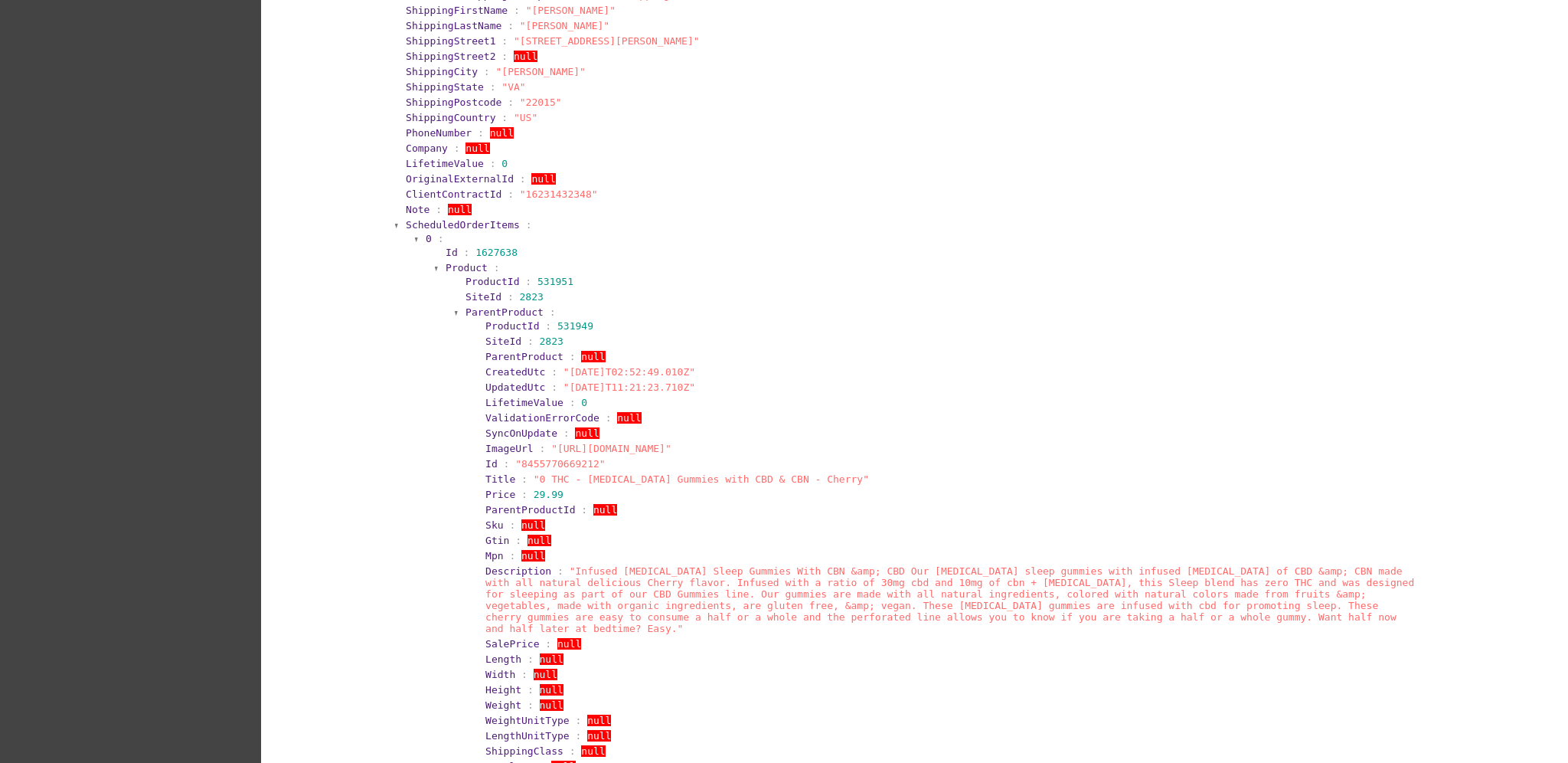
scroll to position [1123, 0]
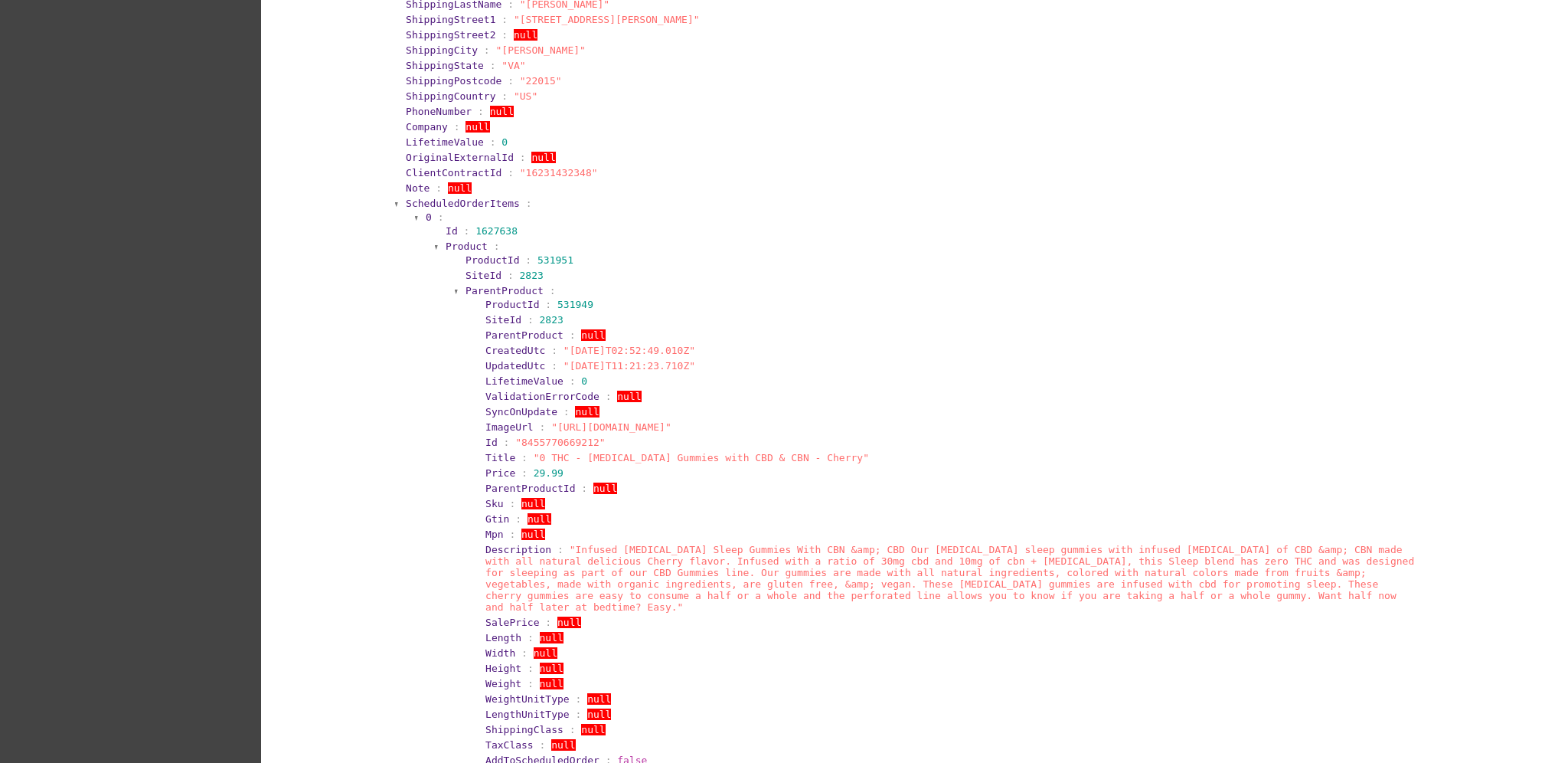
click at [494, 197] on span "ScheduledOrderItems" at bounding box center [463, 203] width 114 height 11
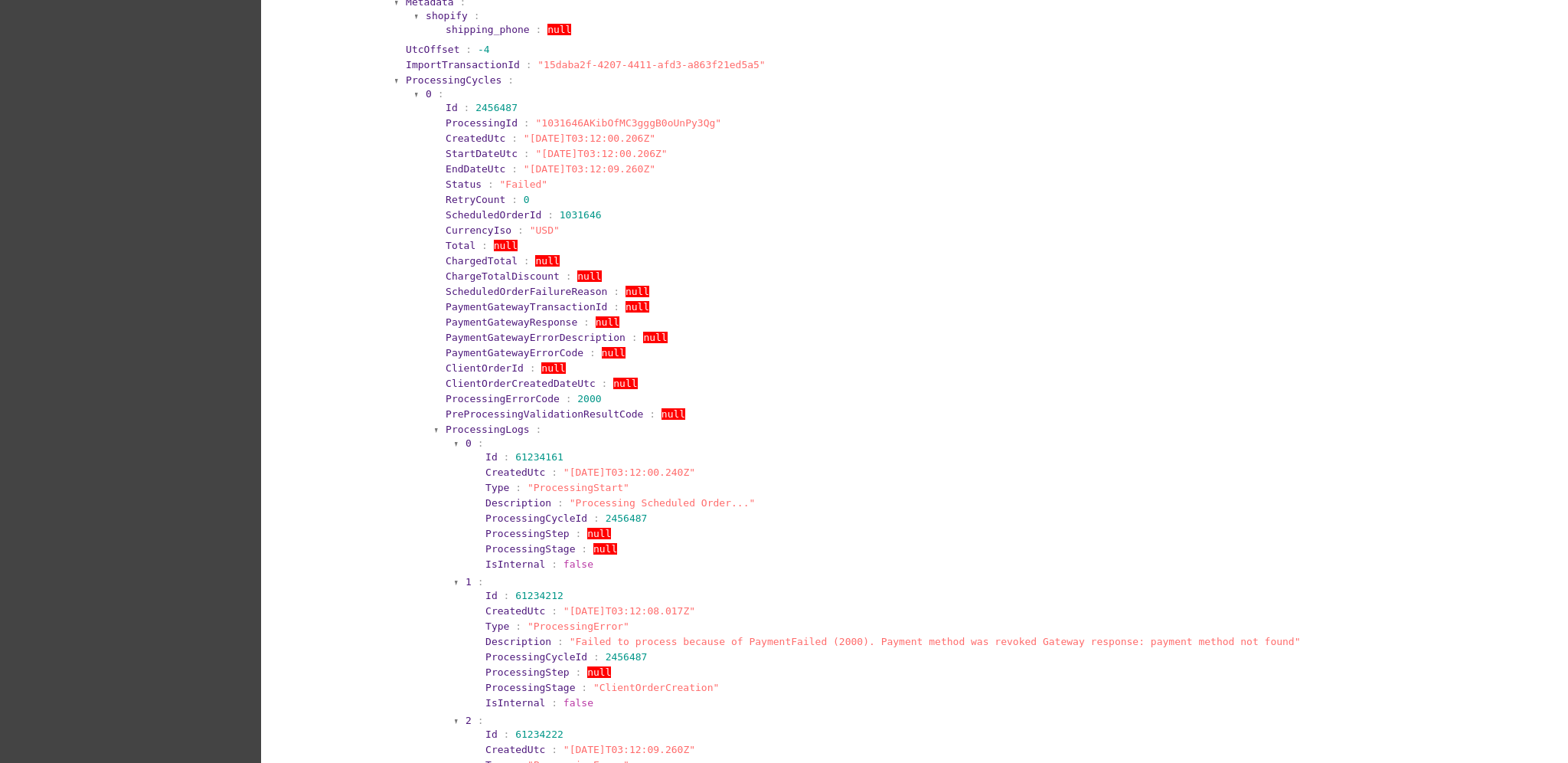
scroll to position [1429, 0]
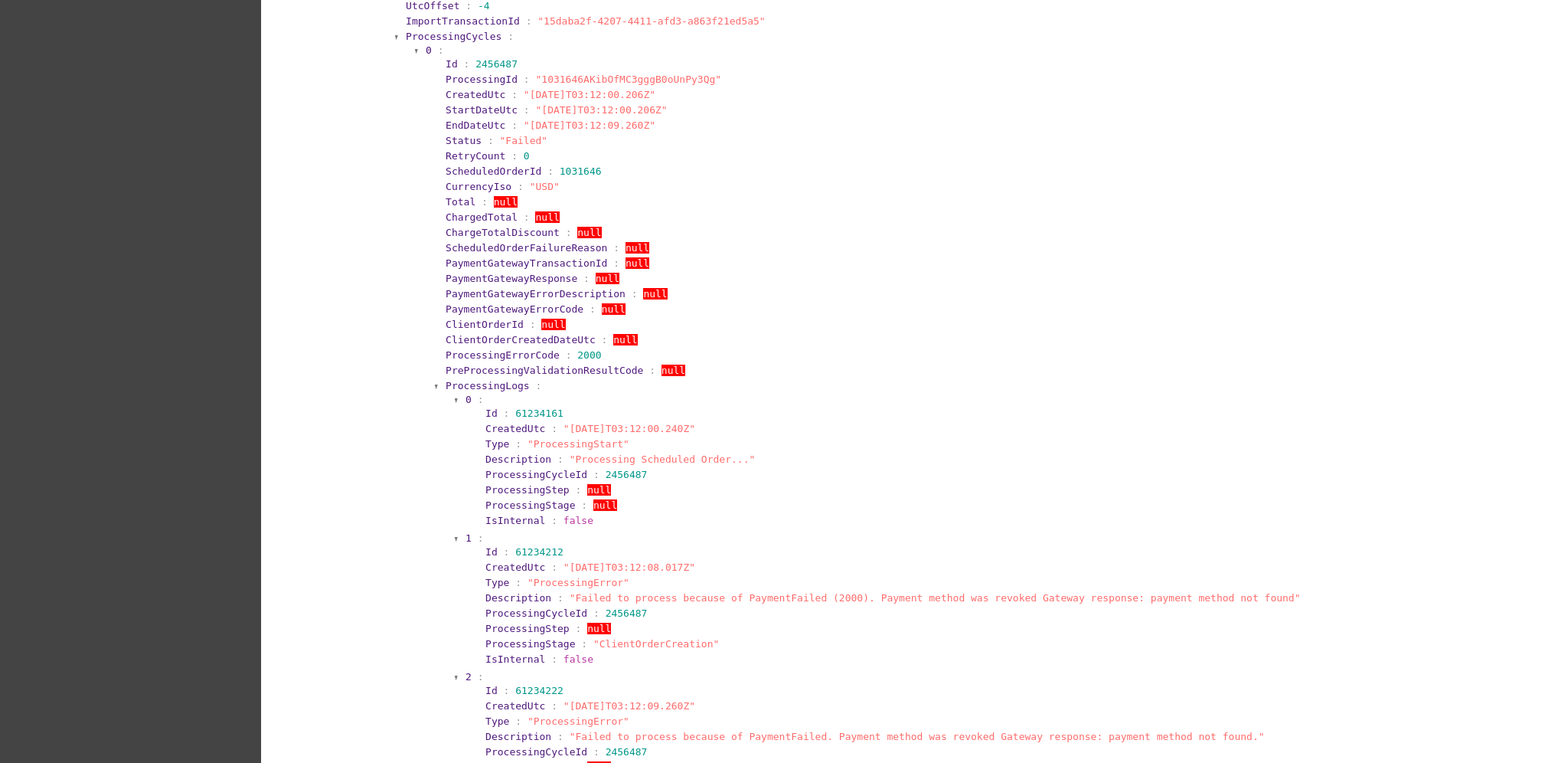
click at [451, 34] on span "ProcessingCycles" at bounding box center [453, 37] width 95 height 11
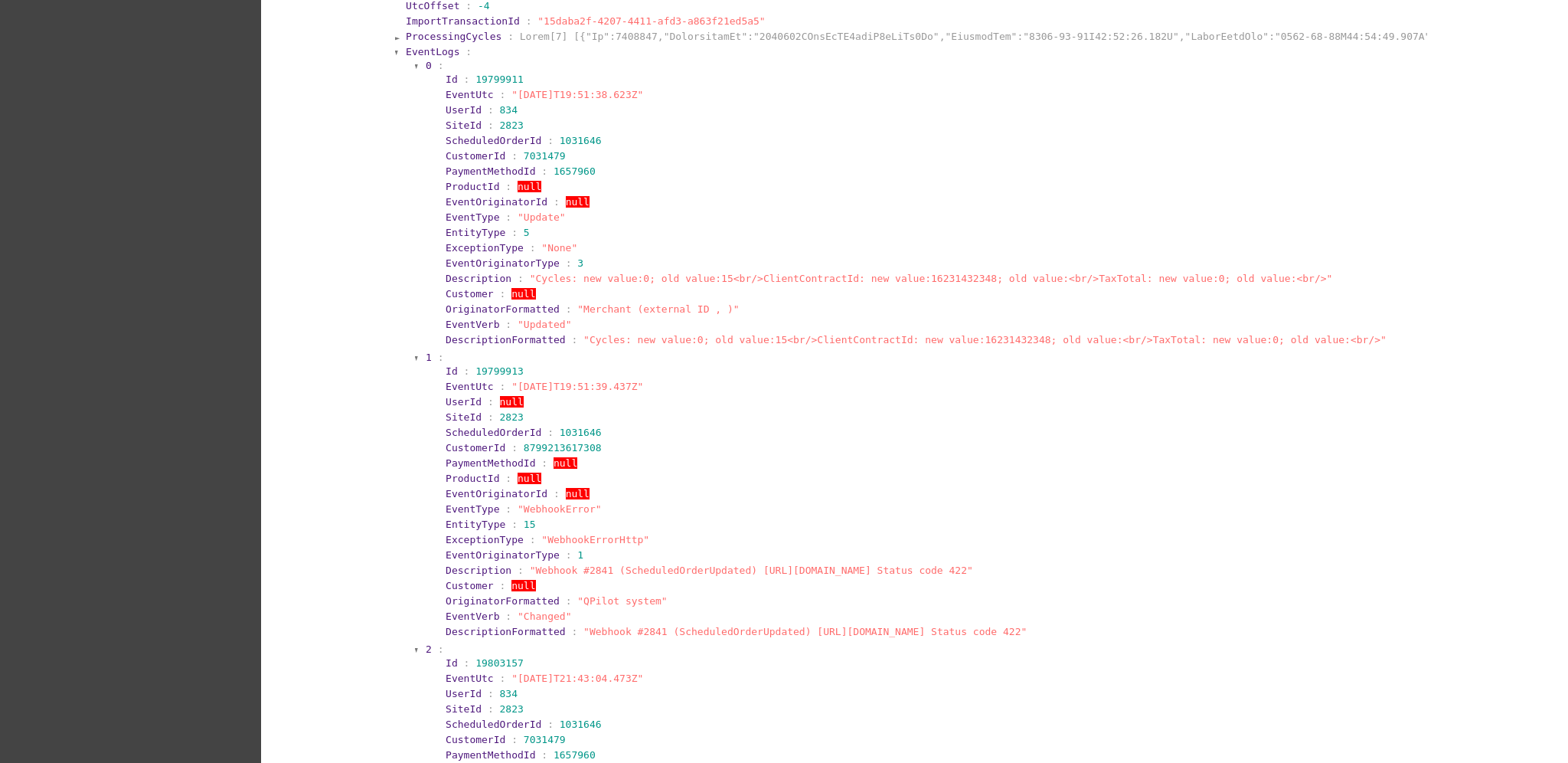
click at [425, 63] on span "0" at bounding box center [429, 65] width 7 height 11
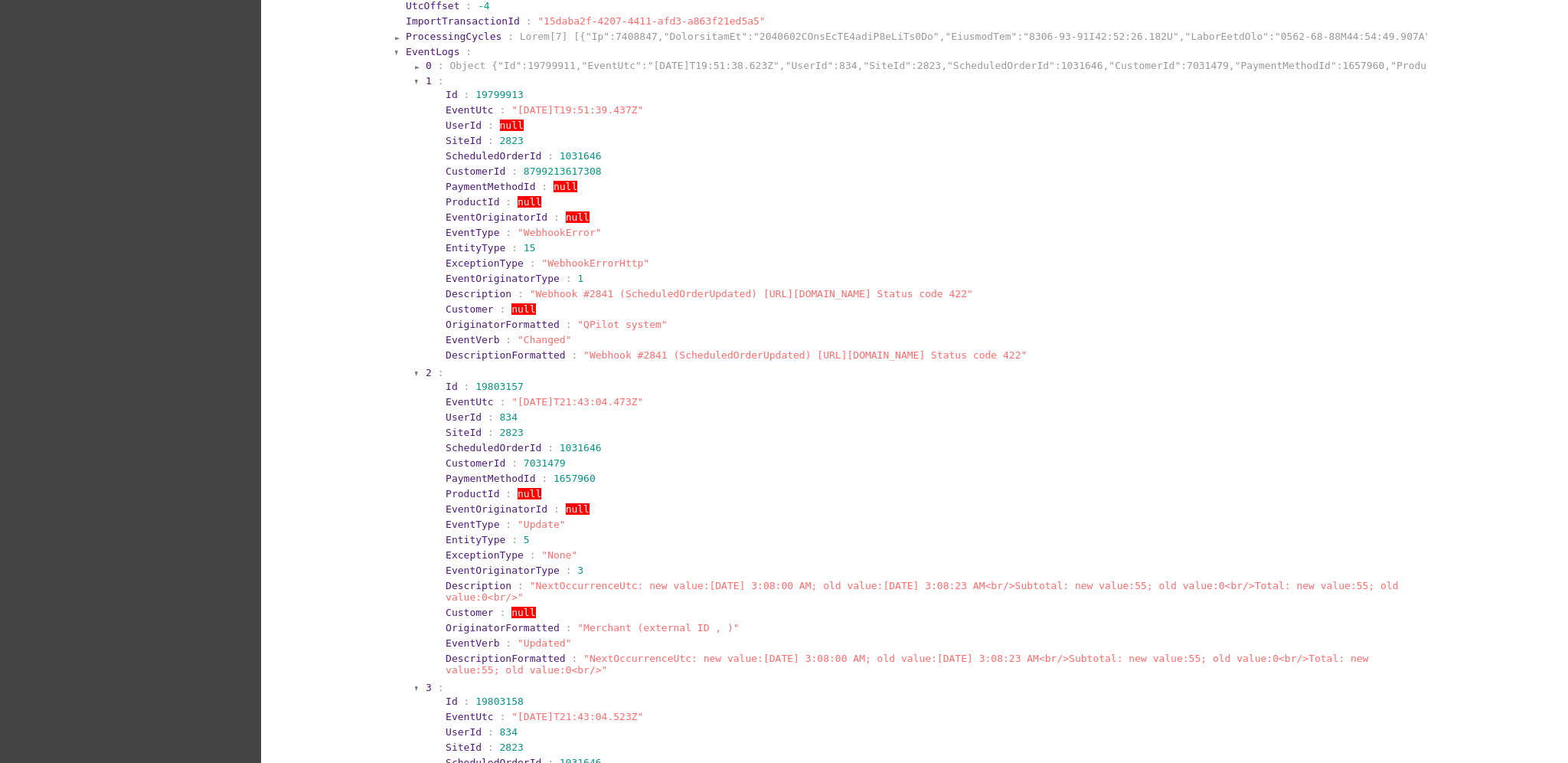
click at [425, 76] on span "1" at bounding box center [429, 81] width 7 height 11
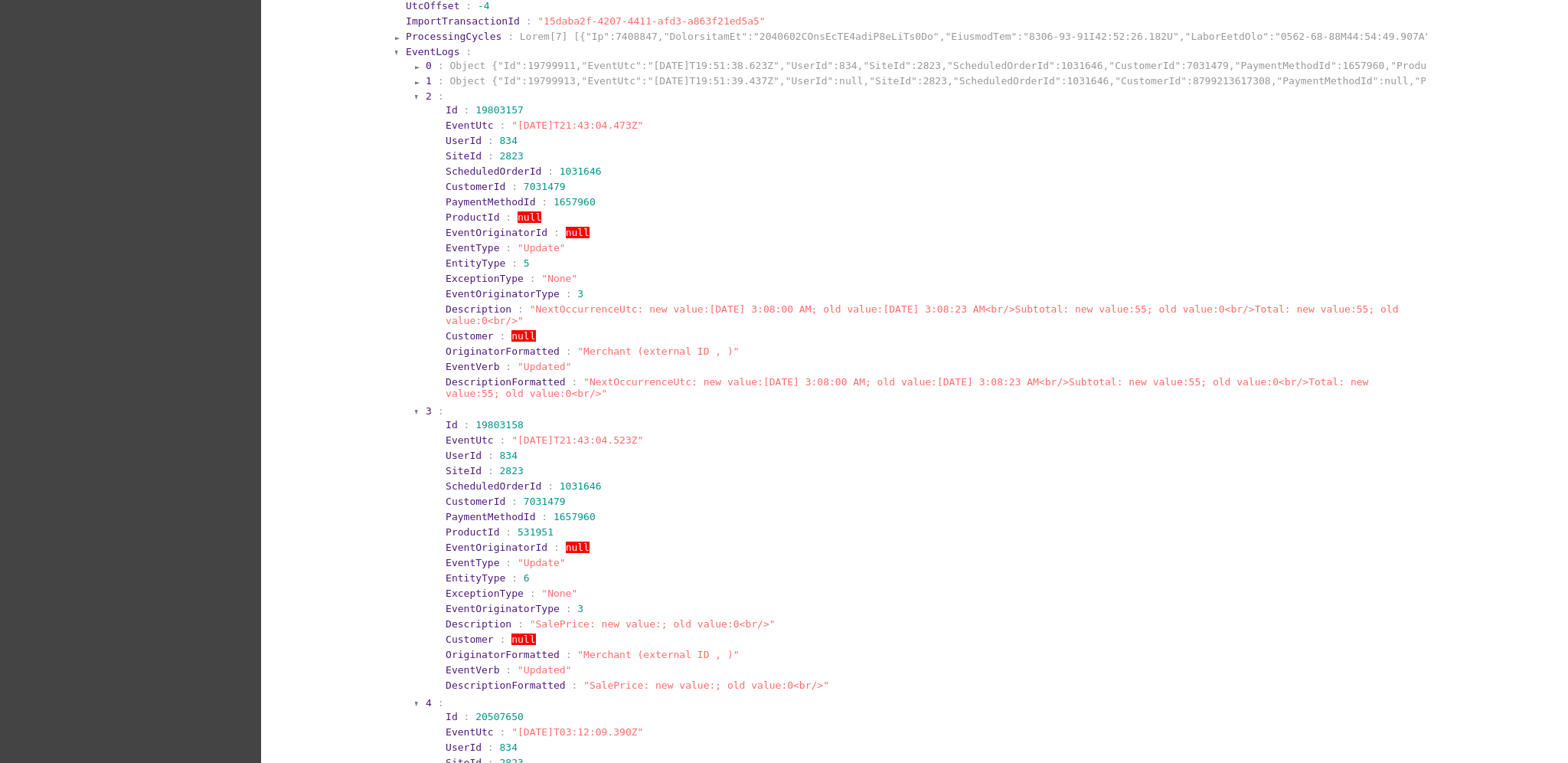
click at [425, 93] on span "2" at bounding box center [429, 96] width 7 height 11
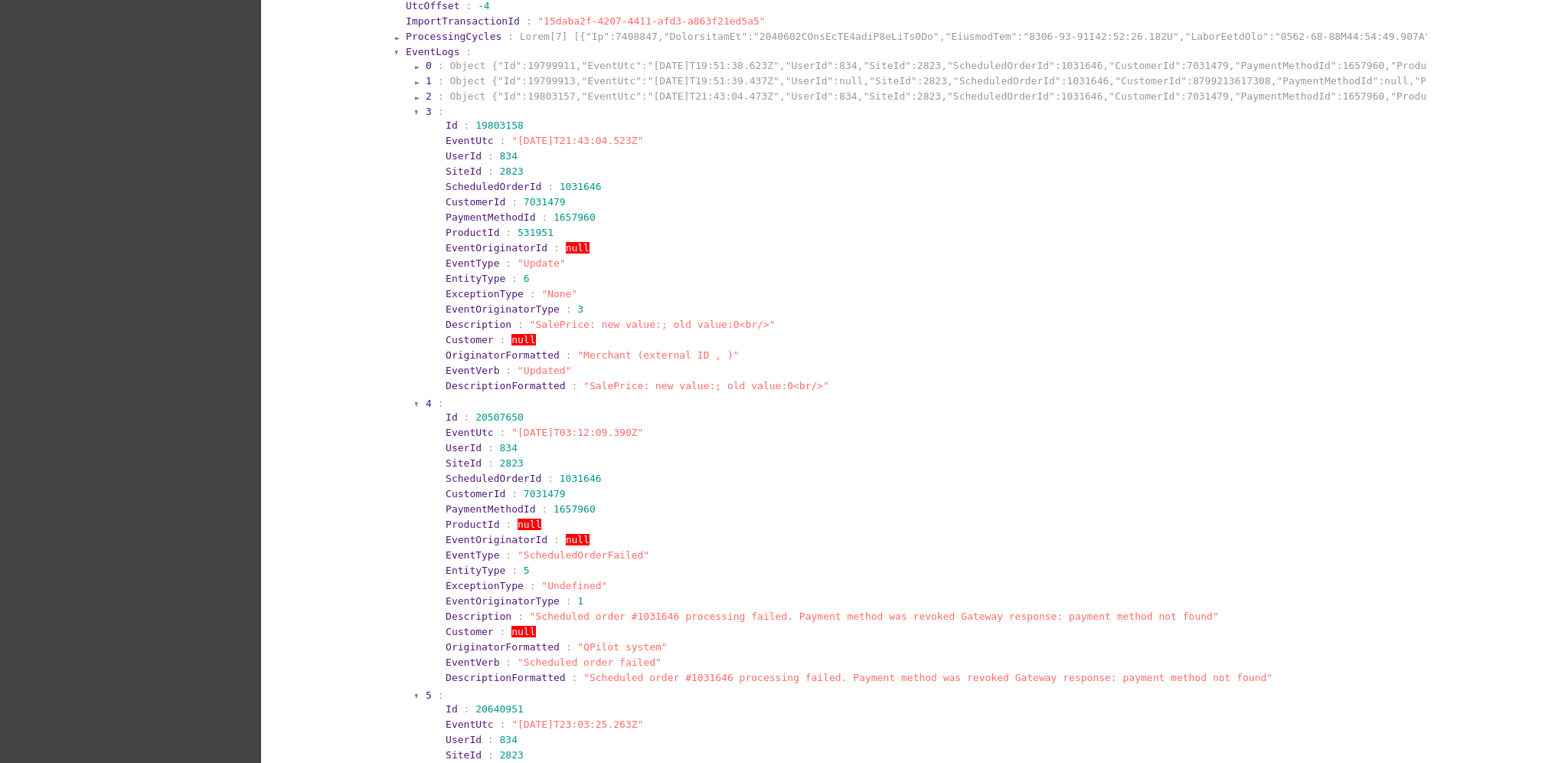
click at [425, 104] on section "3 : Id : 19803158 EventUtc : "[DATE]T21:43:04.523Z" UserId : 834 SiteId : 2823 …" at bounding box center [925, 249] width 1001 height 291
click at [425, 106] on span "3" at bounding box center [429, 112] width 7 height 11
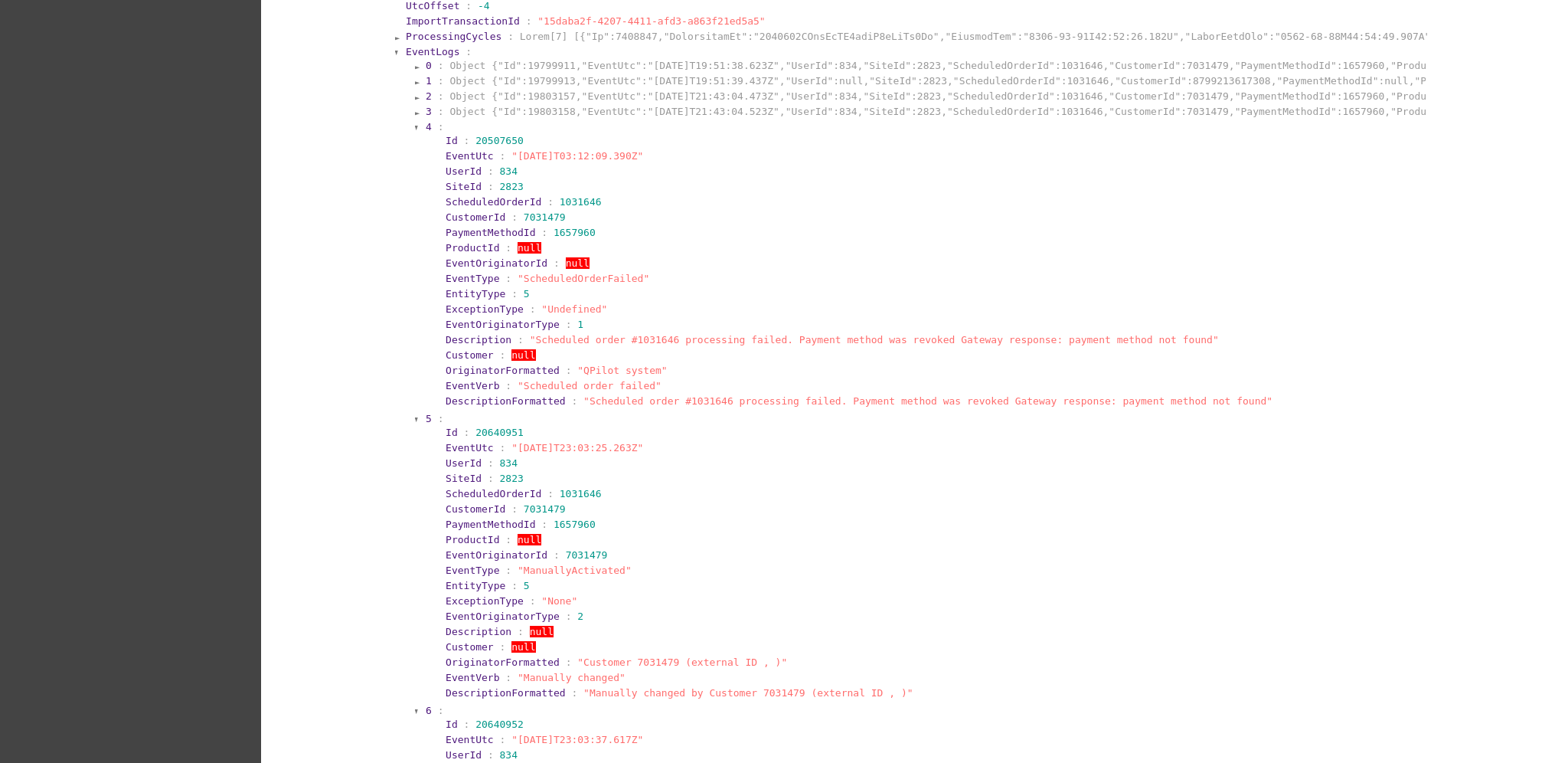
click at [425, 126] on section "4 :" at bounding box center [924, 126] width 998 height 11
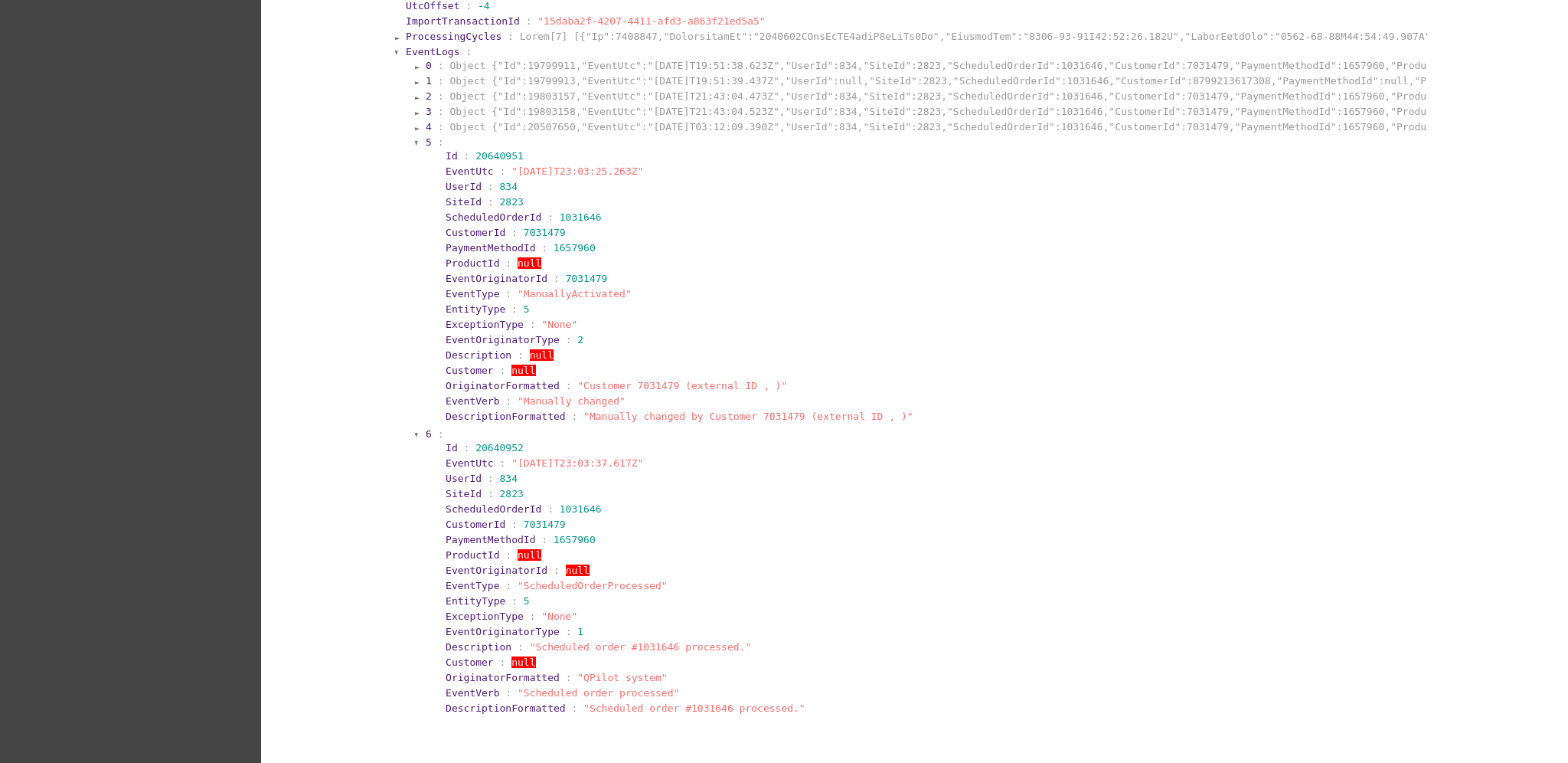
click at [425, 144] on section "5 :" at bounding box center [924, 142] width 998 height 11
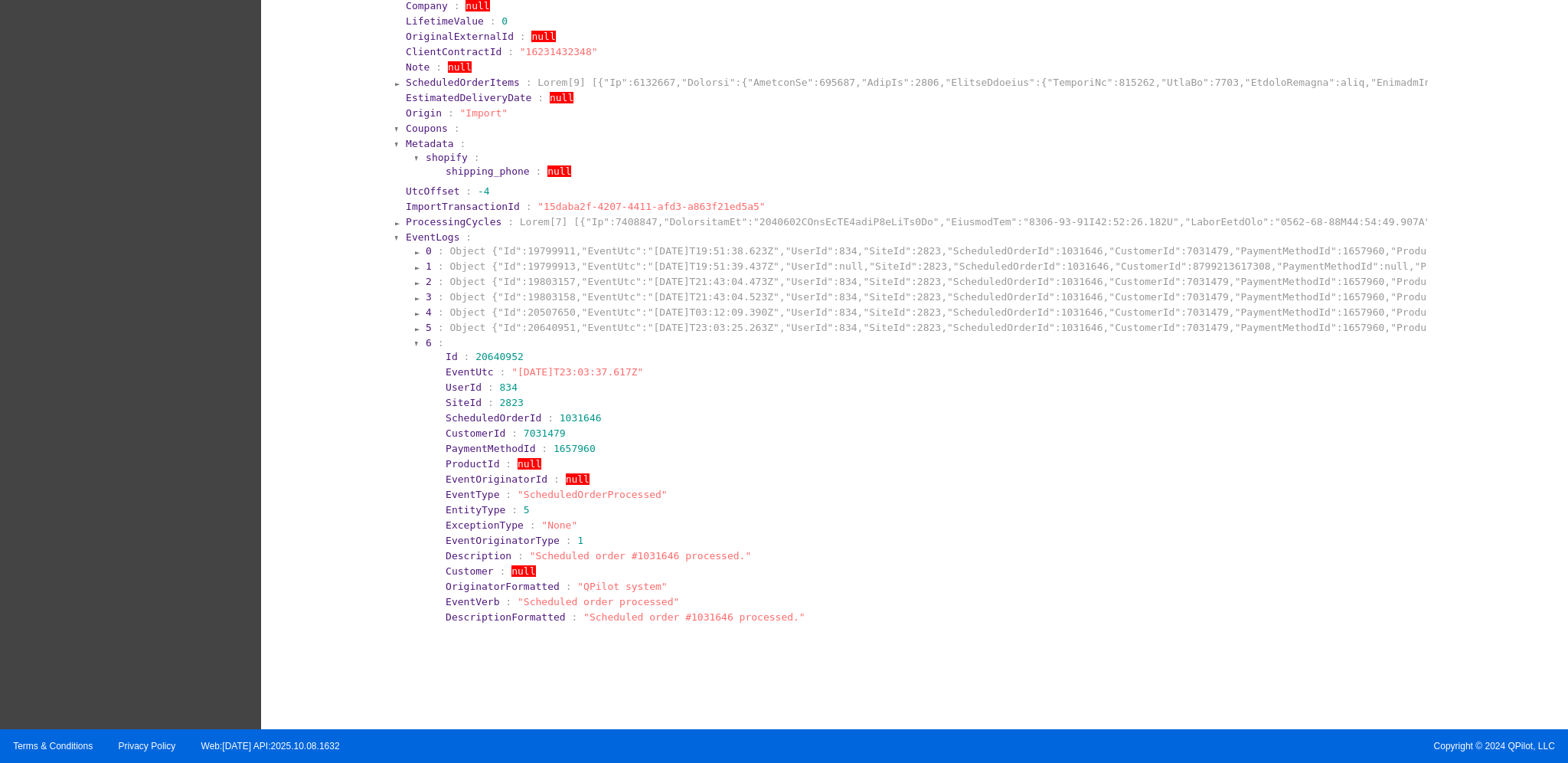
click at [425, 324] on section "5 : Object {"Id":20640951,"EventUtc":"[DATE]T23:03:25.263Z","UserId":834,"SiteI…" at bounding box center [924, 328] width 998 height 11
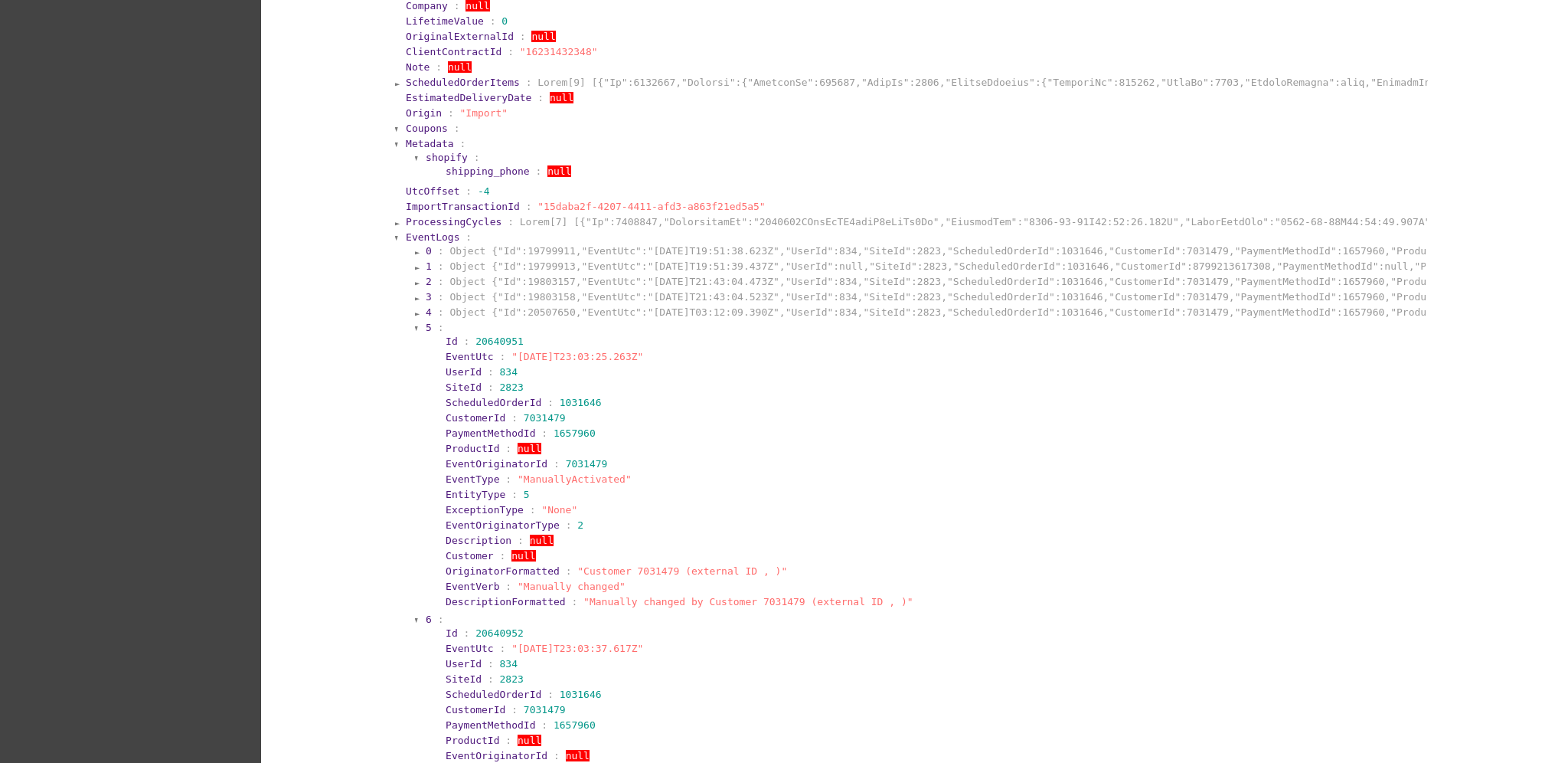
scroll to position [1429, 0]
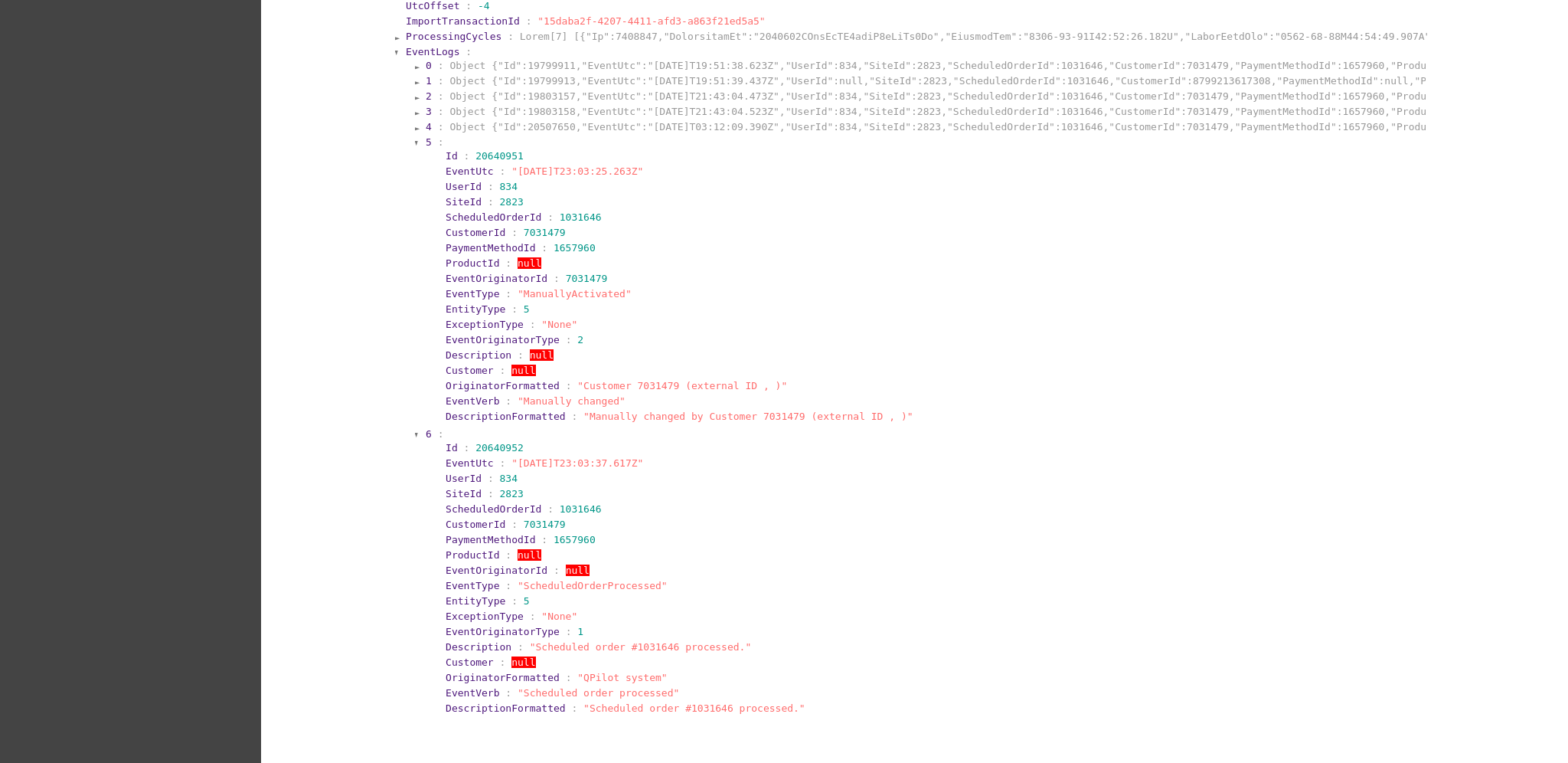
click at [425, 124] on section "4 : Object {"Id":20507650,"EventUtc":"[DATE]T03:12:09.390Z","UserId":834,"SiteI…" at bounding box center [924, 126] width 998 height 11
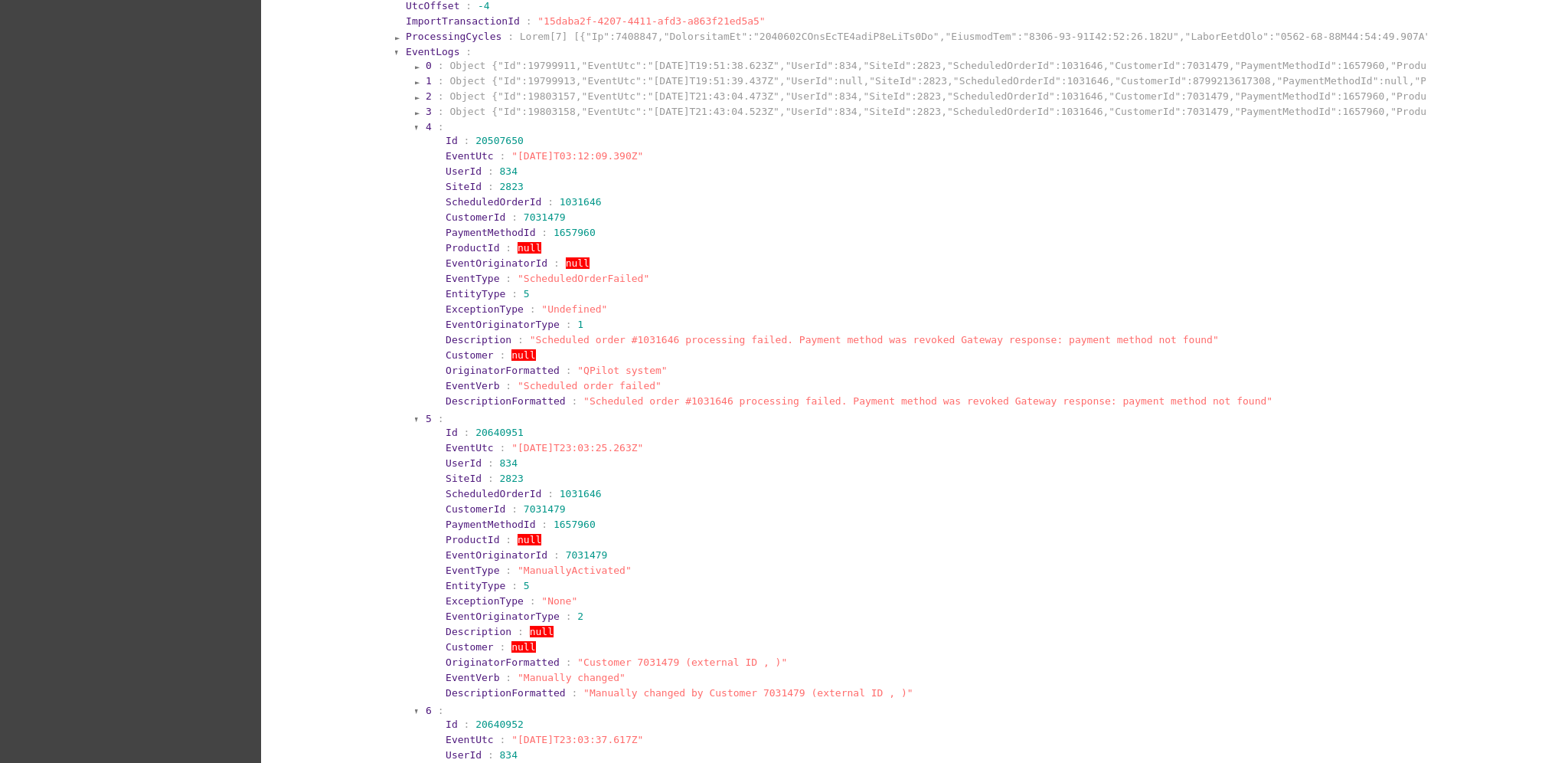
click at [425, 106] on span "3" at bounding box center [429, 112] width 7 height 11
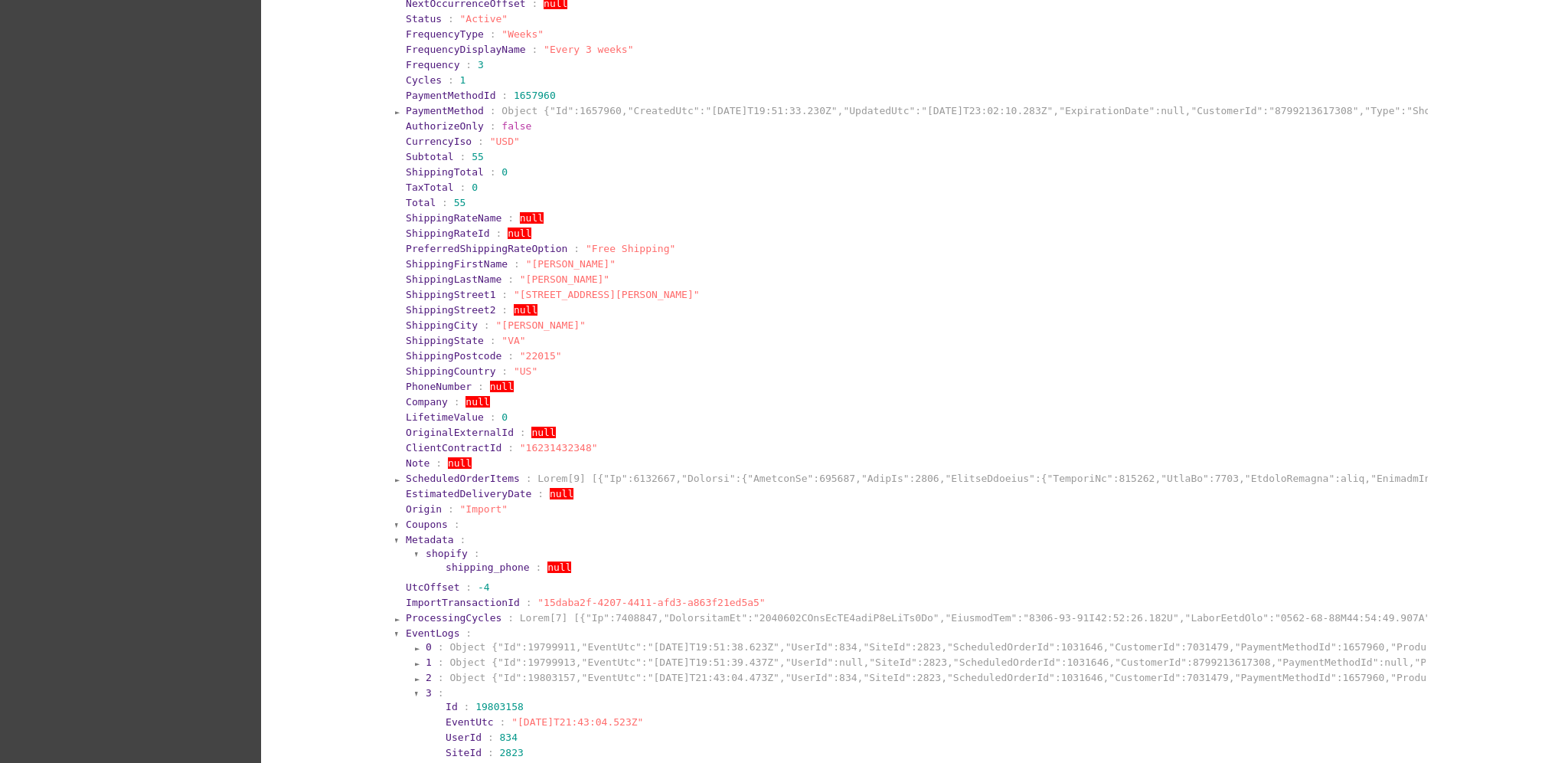
scroll to position [743, 0]
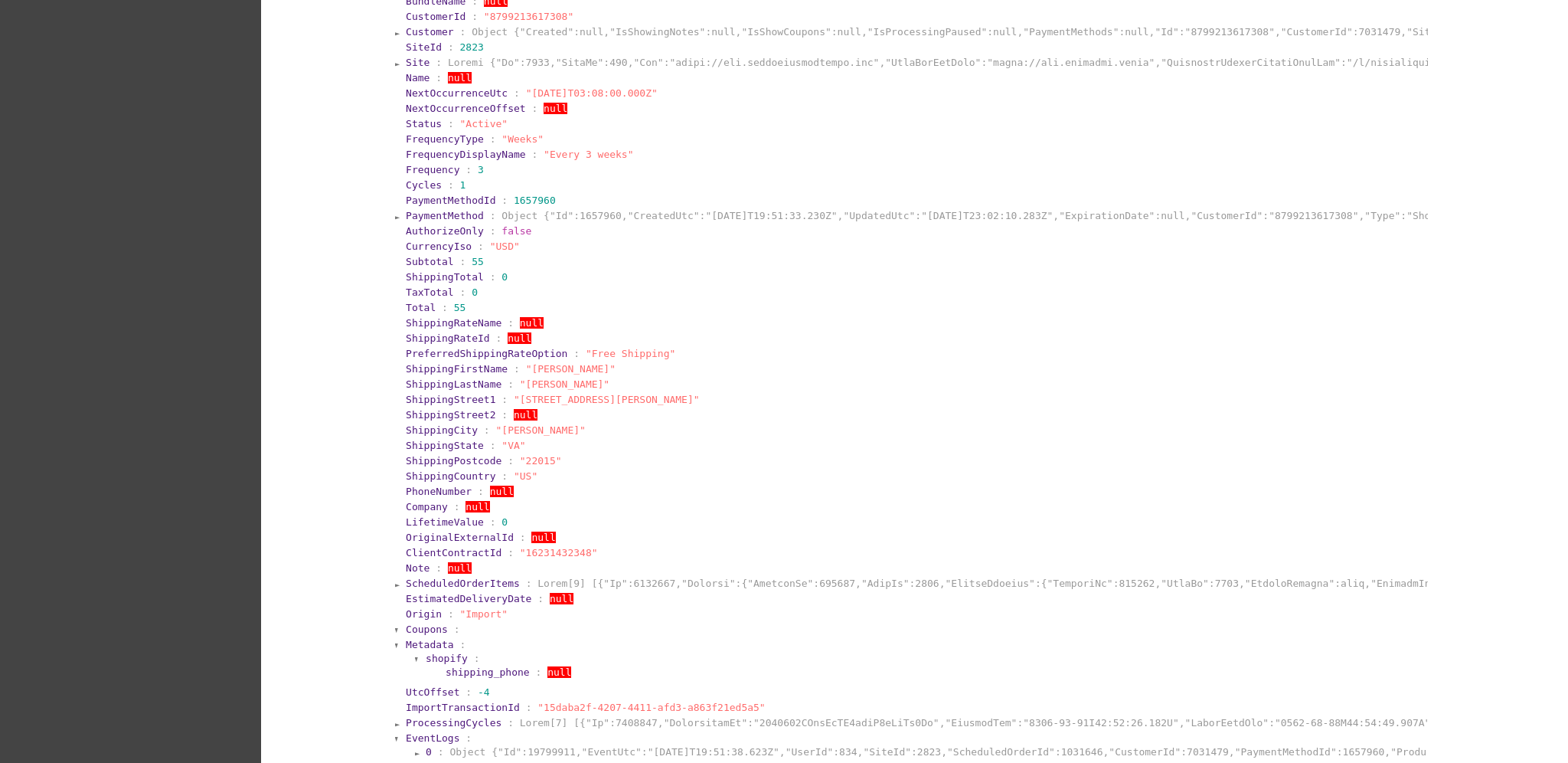
click at [444, 216] on span "PaymentMethod" at bounding box center [445, 215] width 78 height 11
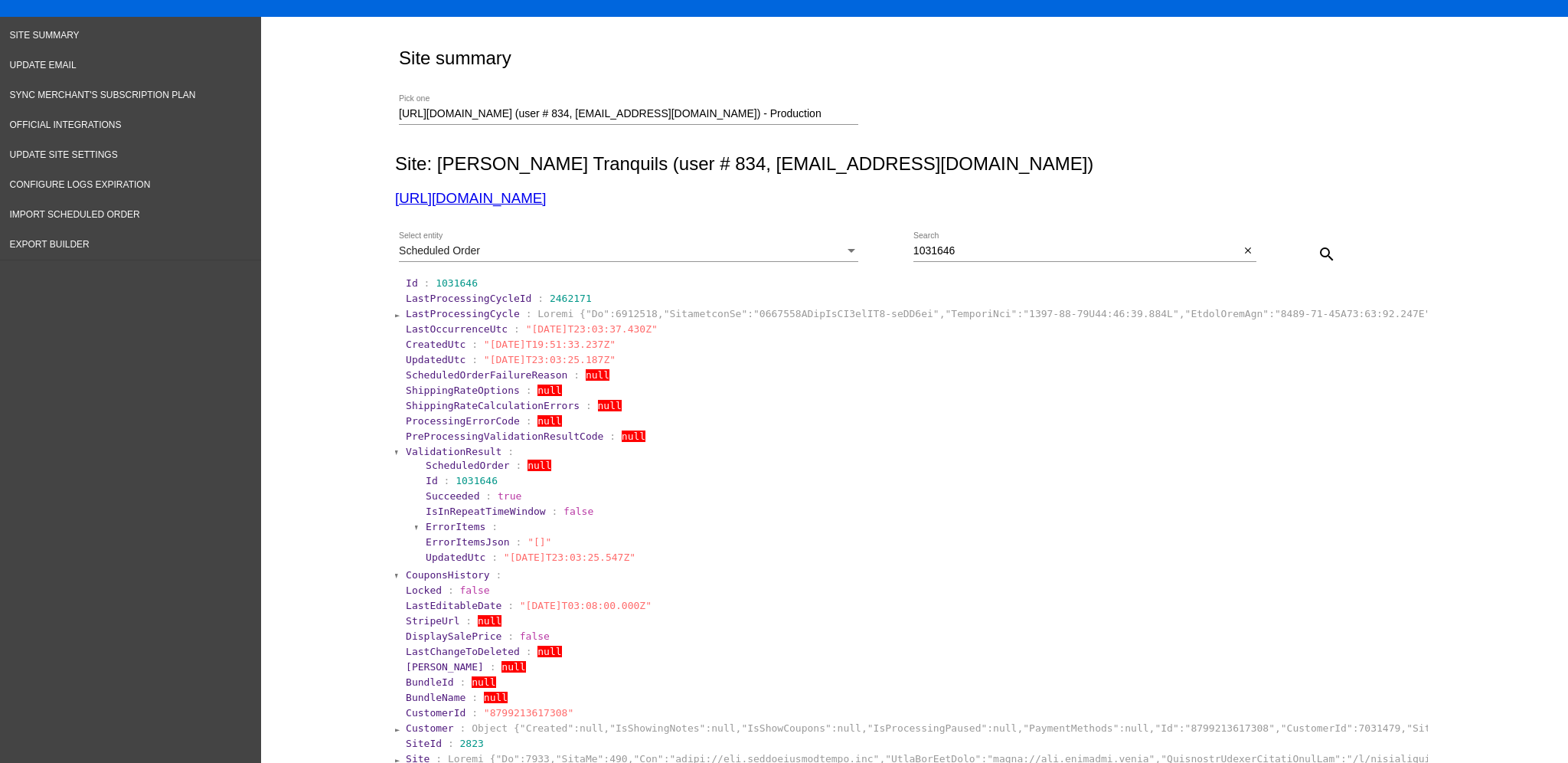
scroll to position [0, 0]
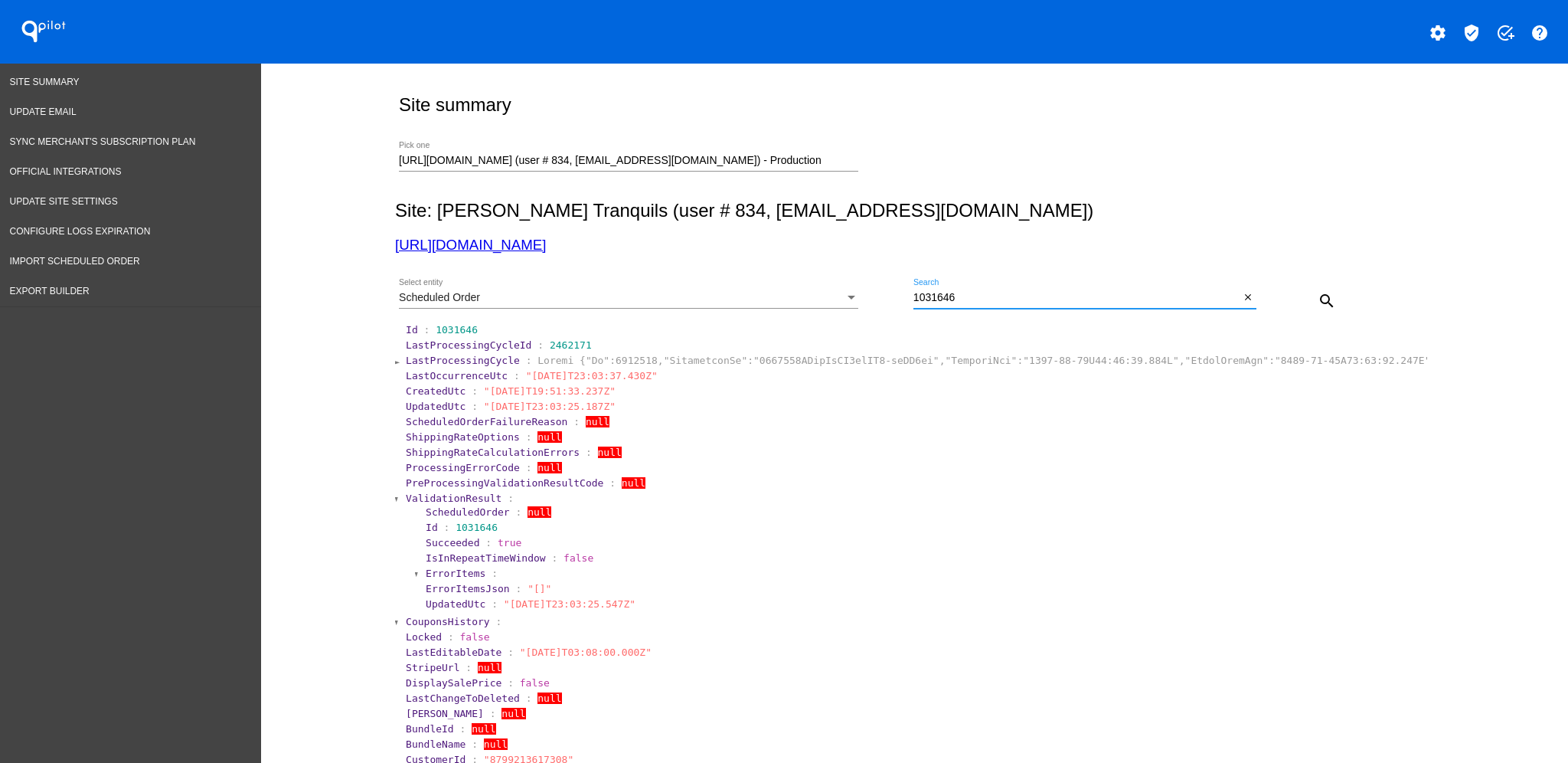
drag, startPoint x: 966, startPoint y: 301, endPoint x: 873, endPoint y: 301, distance: 93.0
click at [873, 301] on div "Scheduled Order Select entity 1031646 Search close search" at bounding box center [912, 295] width 1033 height 55
click at [623, 304] on div "Scheduled Order" at bounding box center [622, 298] width 446 height 12
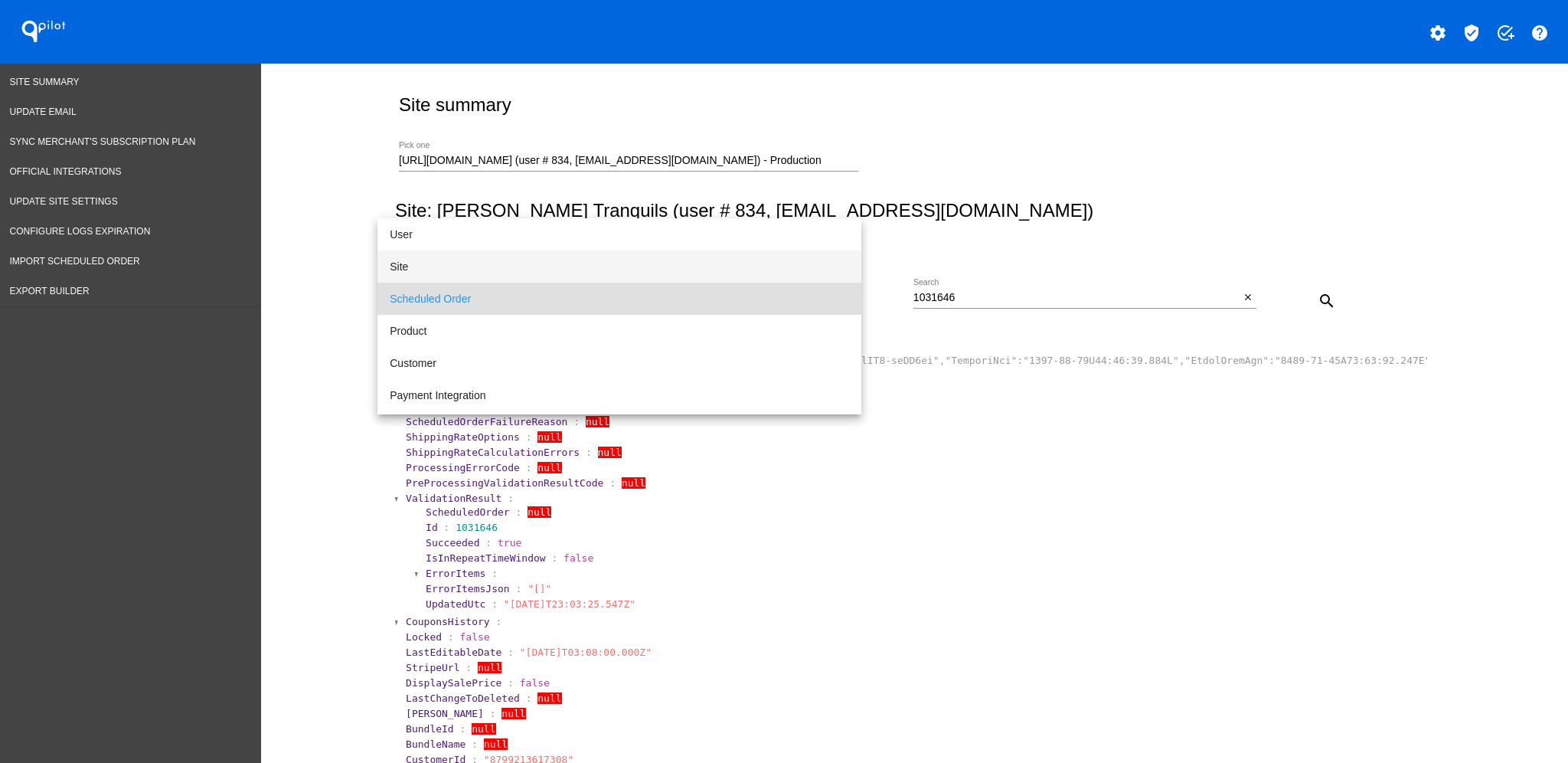
click at [580, 255] on span "Site" at bounding box center [619, 266] width 460 height 32
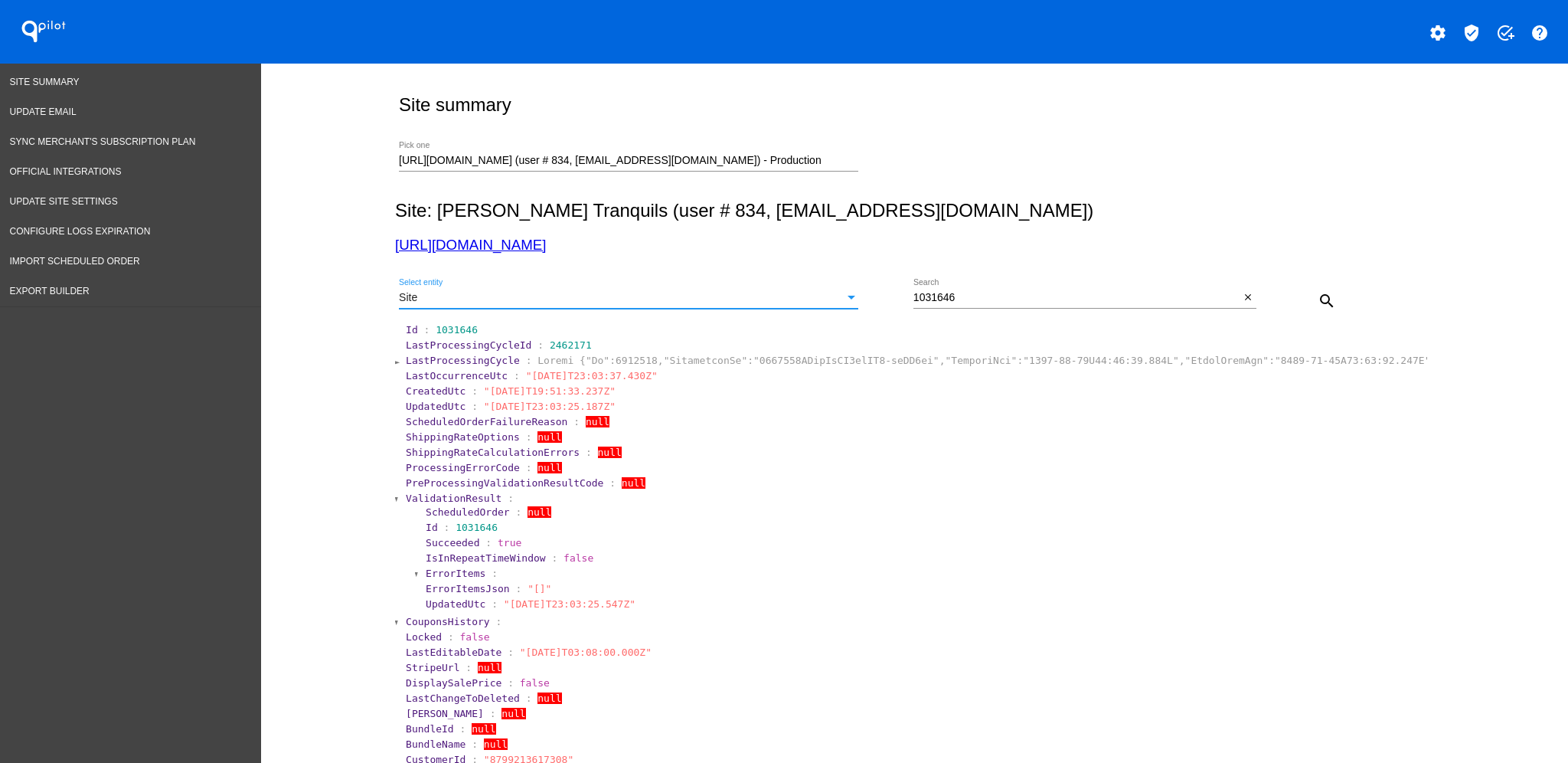
click at [1318, 294] on mat-icon "search" at bounding box center [1327, 301] width 19 height 19
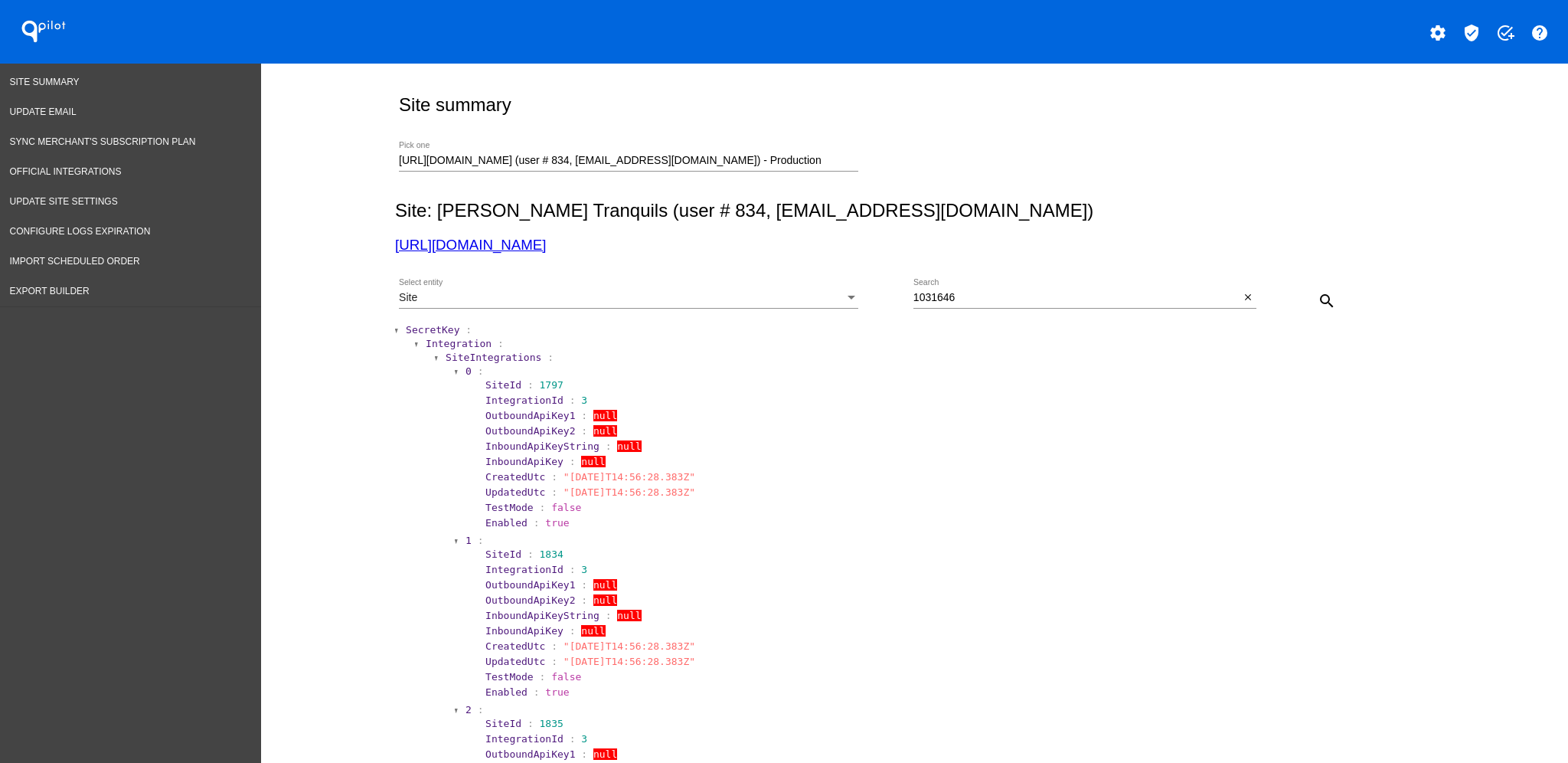
click at [435, 331] on span "SecretKey" at bounding box center [433, 329] width 54 height 11
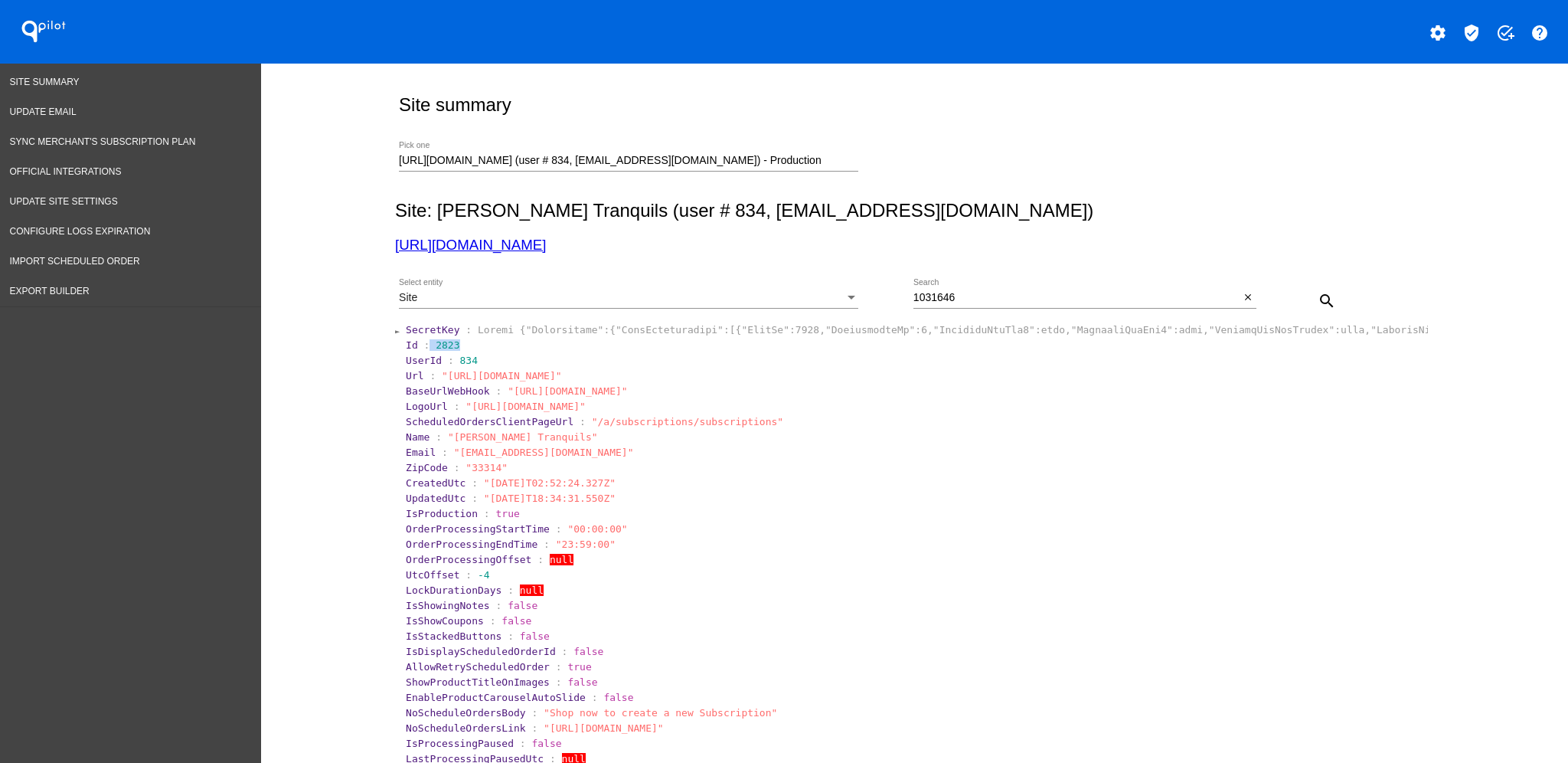
drag, startPoint x: 421, startPoint y: 347, endPoint x: 469, endPoint y: 352, distance: 48.3
click at [469, 352] on section "Id : 2823" at bounding box center [915, 345] width 1023 height 15
copy section "2823"
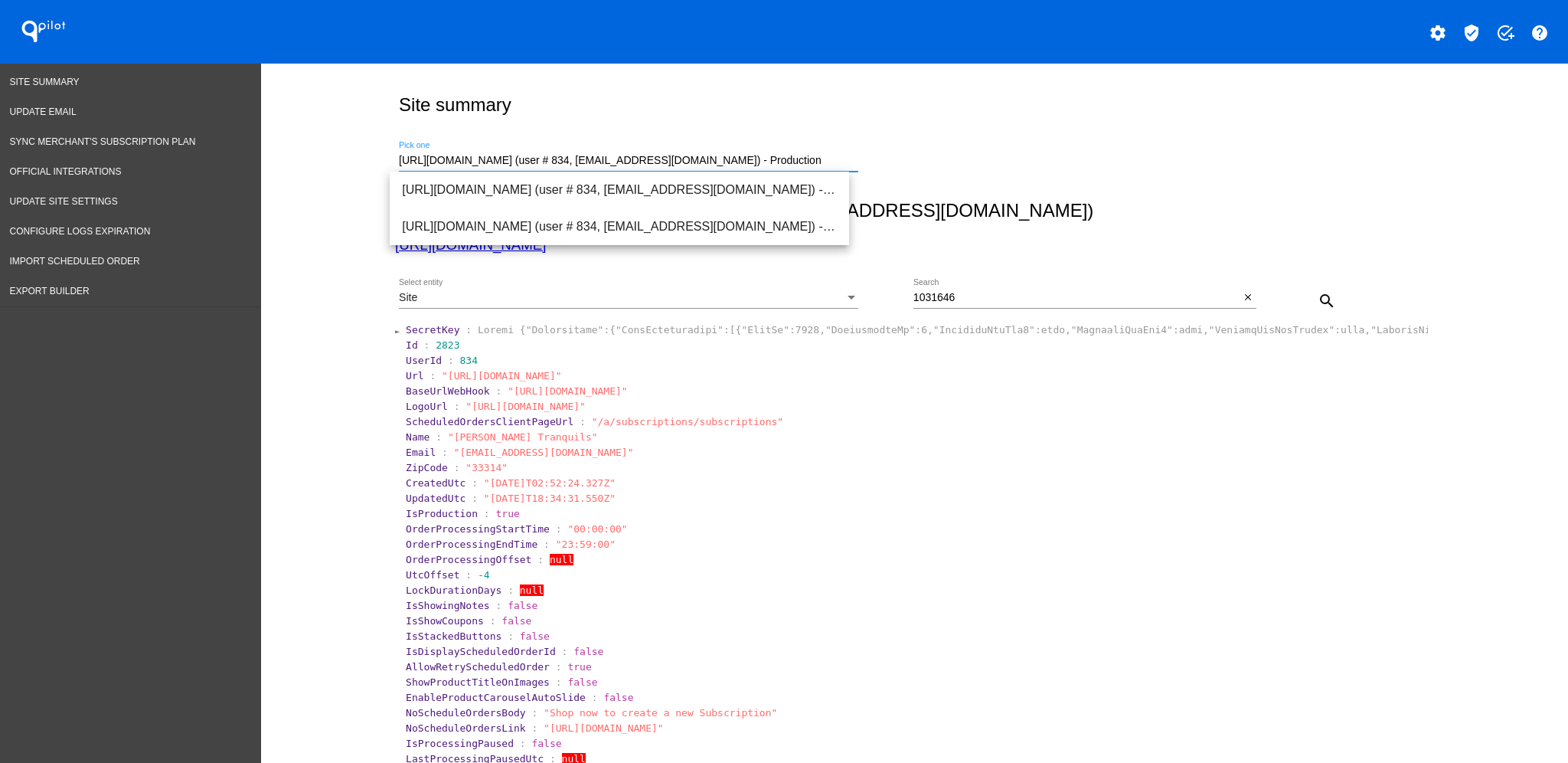
drag, startPoint x: 830, startPoint y: 161, endPoint x: 295, endPoint y: 161, distance: 535.0
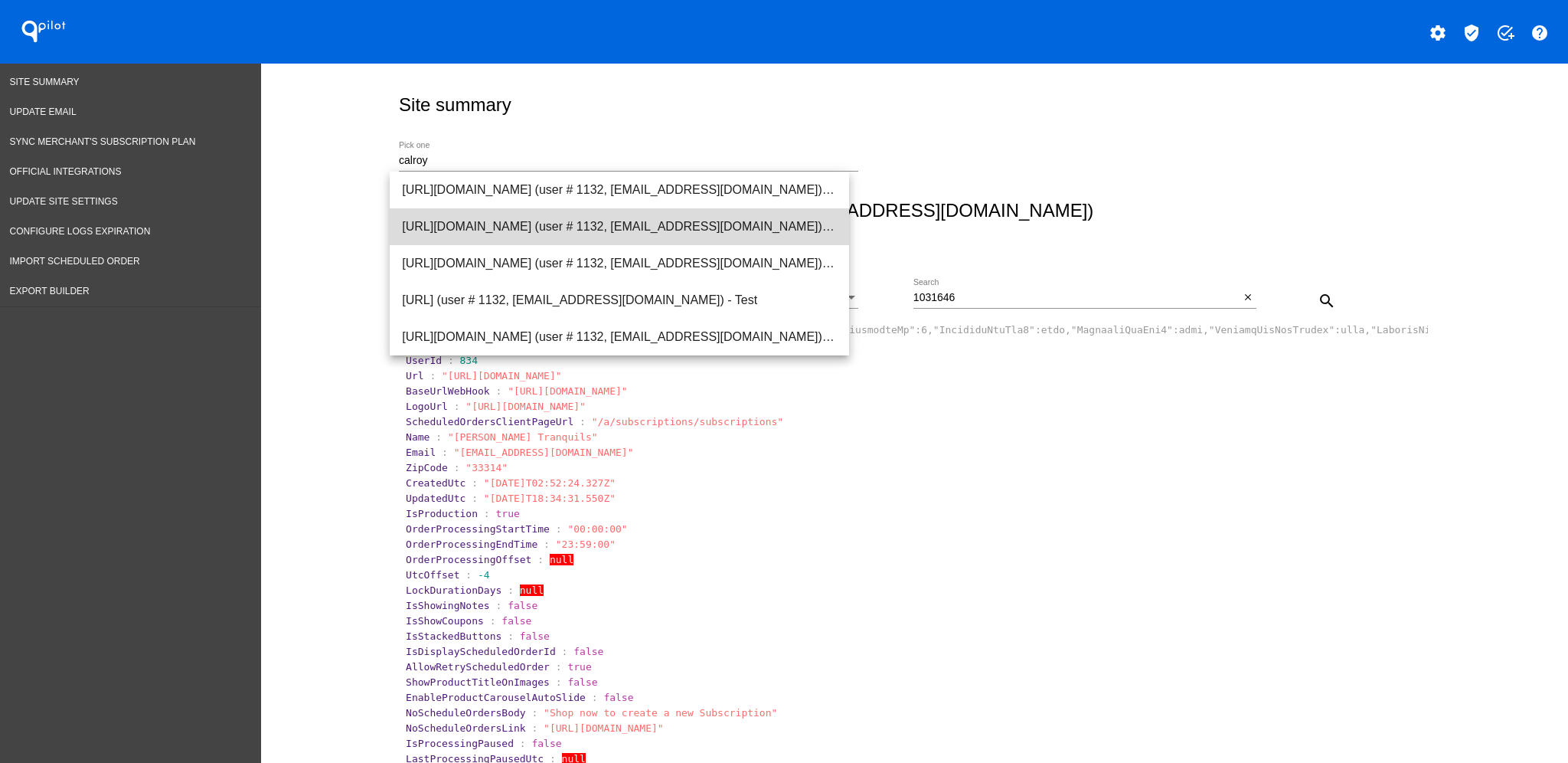
click at [533, 222] on span "[URL][DOMAIN_NAME] (user # 1132, [EMAIL_ADDRESS][DOMAIN_NAME]) - Production" at bounding box center [619, 227] width 435 height 37
type input "[URL][DOMAIN_NAME] (user # 1132, [EMAIL_ADDRESS][DOMAIN_NAME]) - Production"
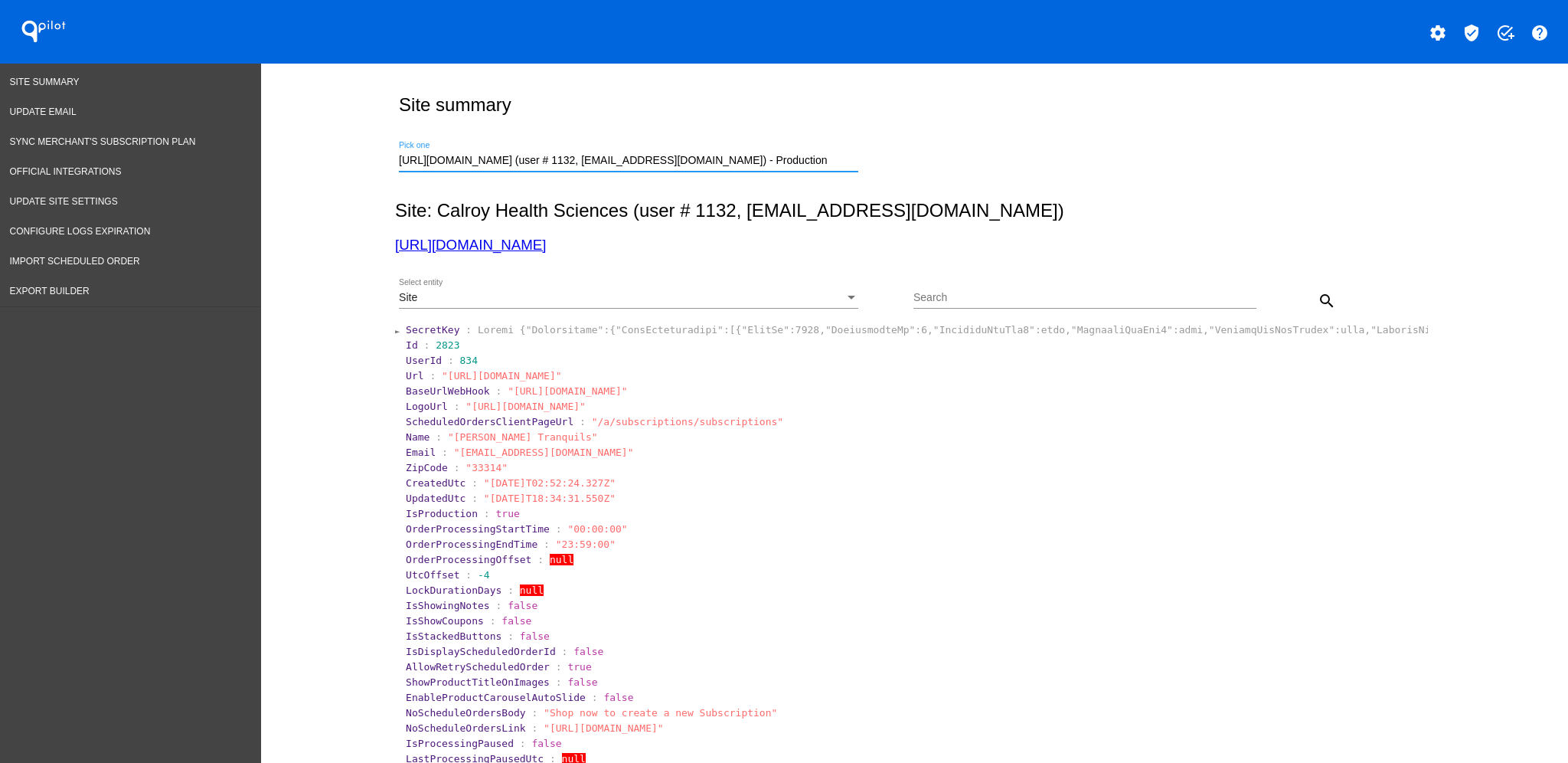
click at [1326, 301] on mat-icon "search" at bounding box center [1327, 301] width 19 height 19
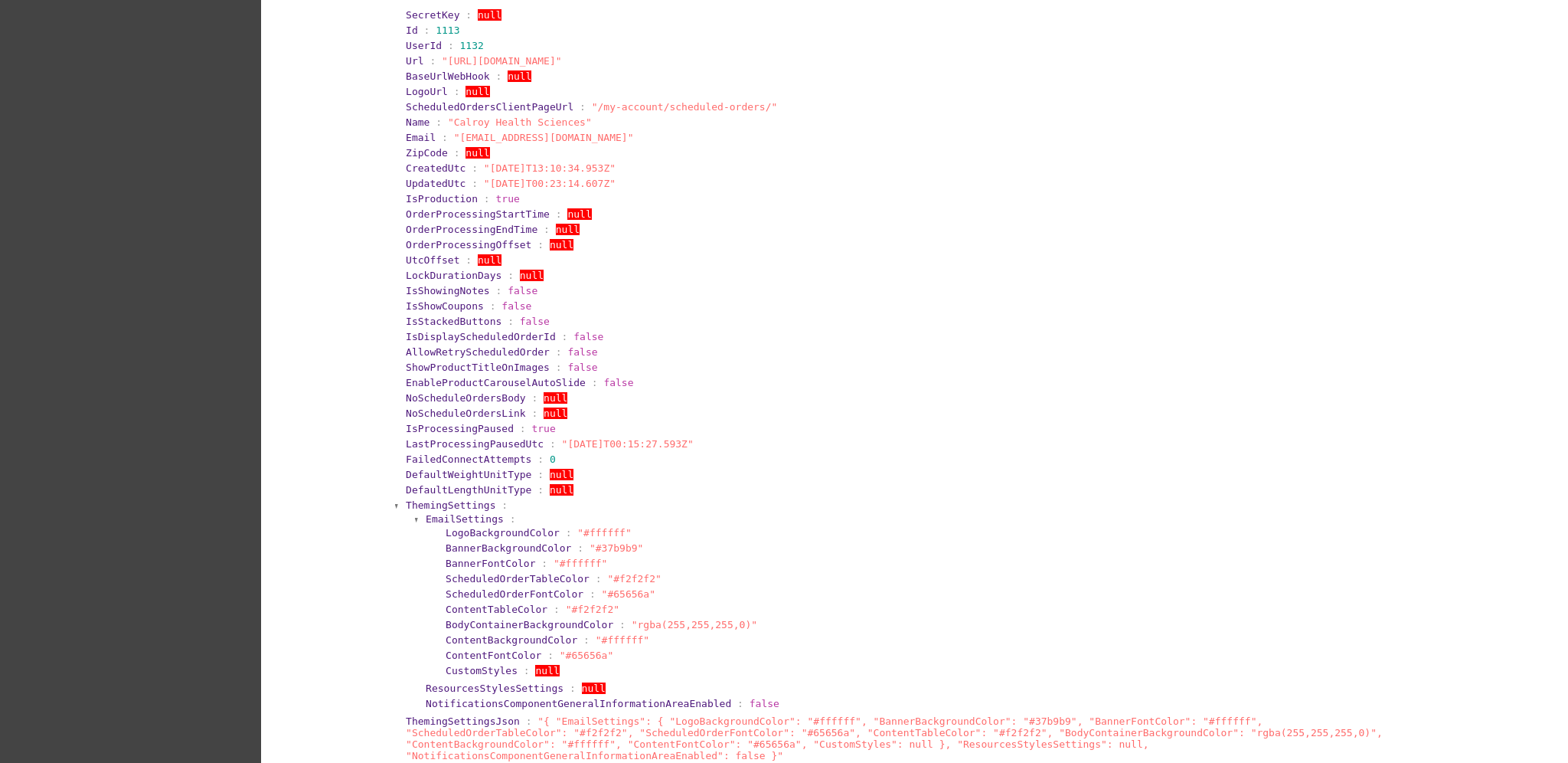
scroll to position [170, 0]
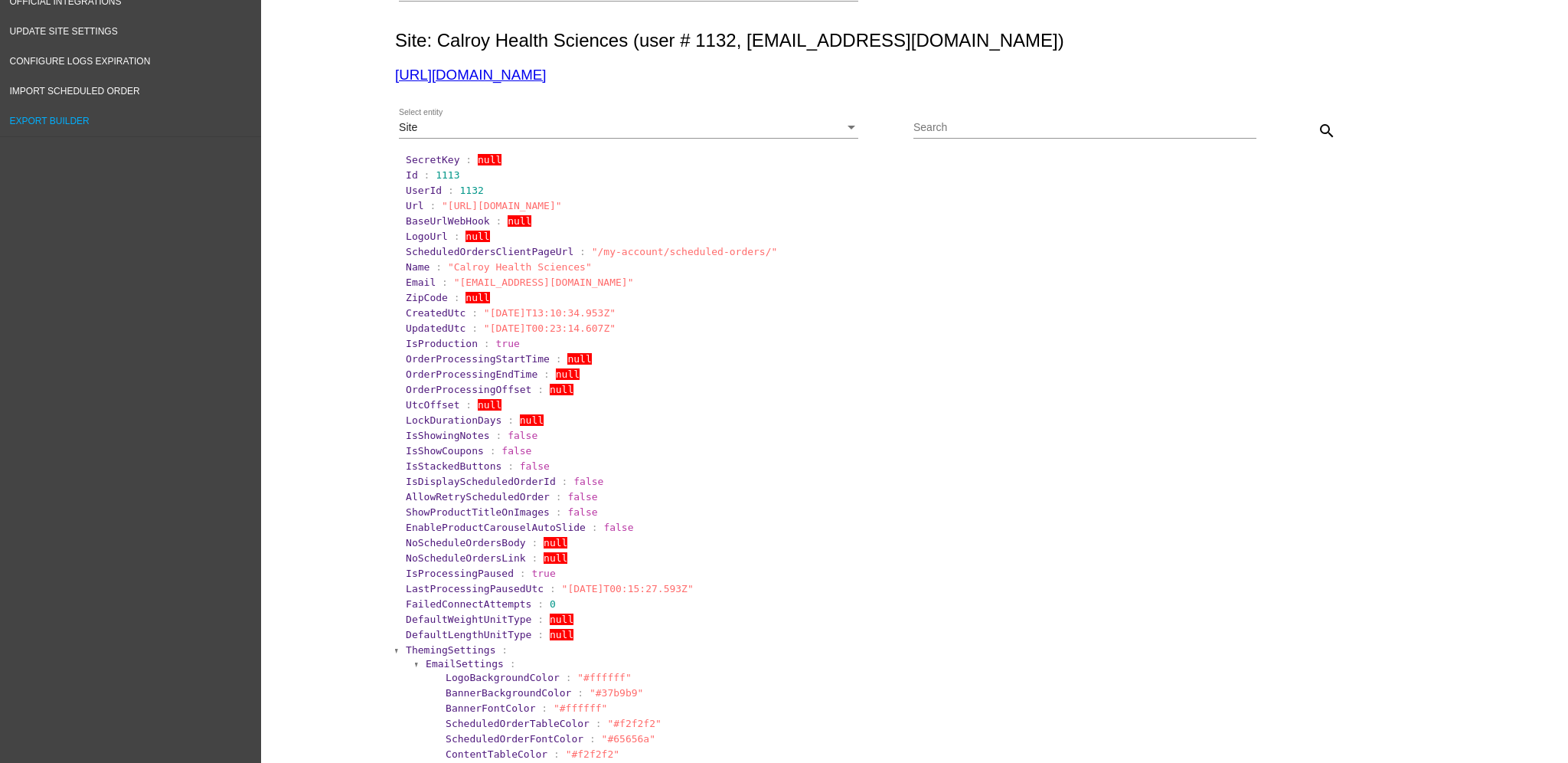
click at [64, 116] on span "Export Builder" at bounding box center [50, 121] width 80 height 11
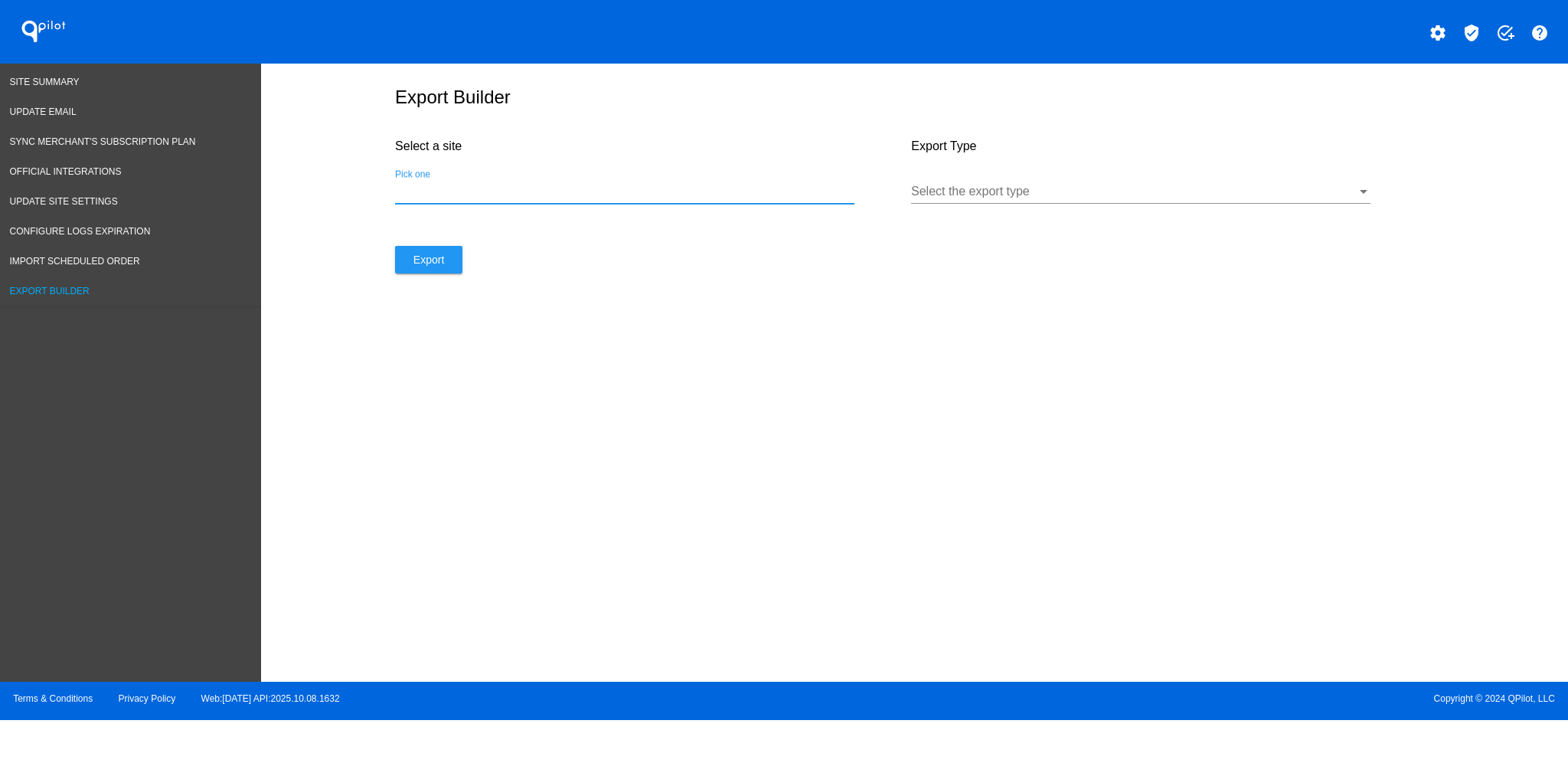
click at [597, 198] on input "Pick one" at bounding box center [625, 191] width 460 height 14
paste input "[URL][DOMAIN_NAME]"
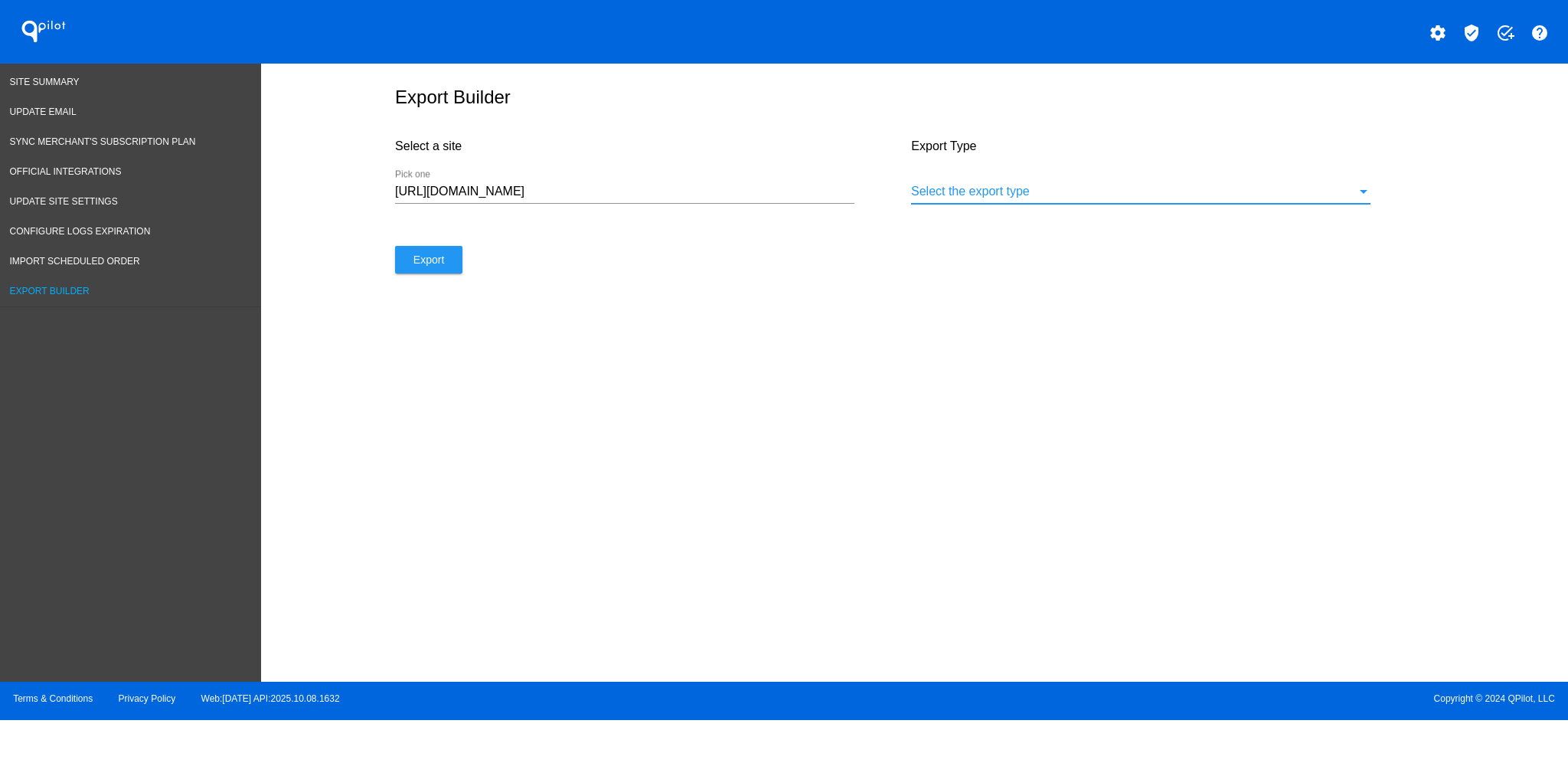
click at [1021, 196] on div at bounding box center [1134, 191] width 446 height 14
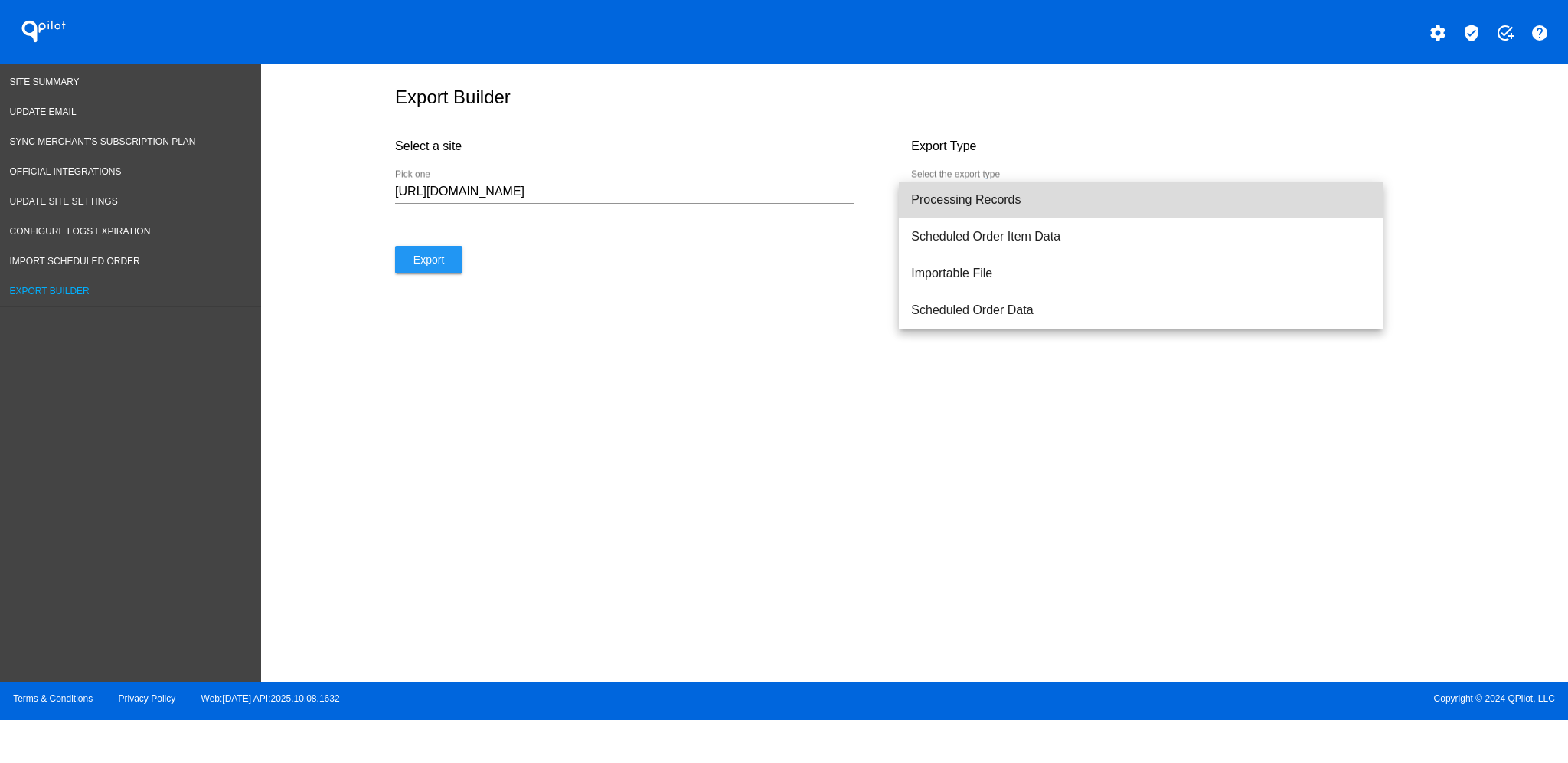
click at [1003, 198] on span "Processing Records" at bounding box center [1141, 200] width 460 height 37
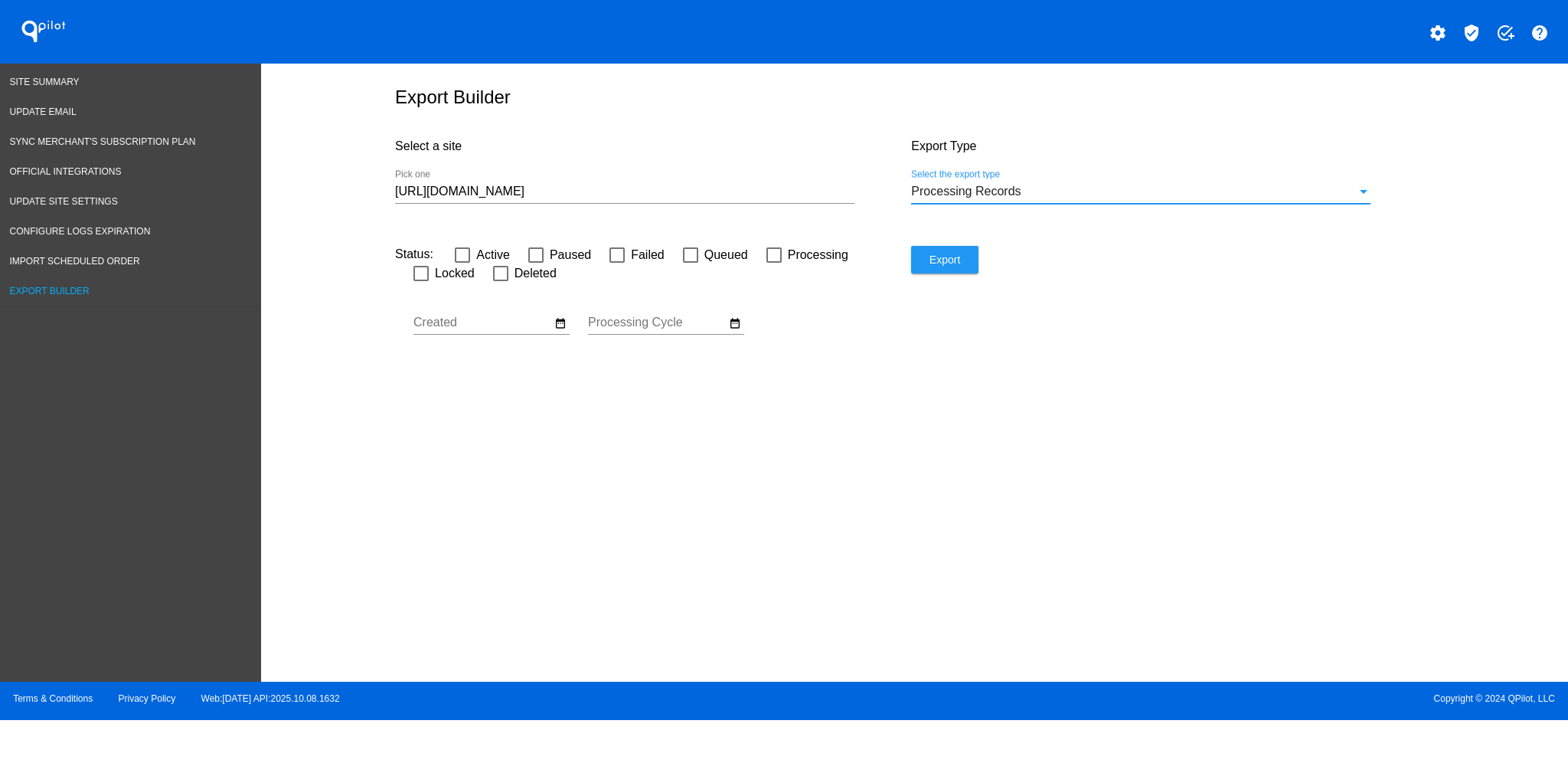
click at [545, 198] on input "[URL][DOMAIN_NAME]" at bounding box center [625, 191] width 460 height 14
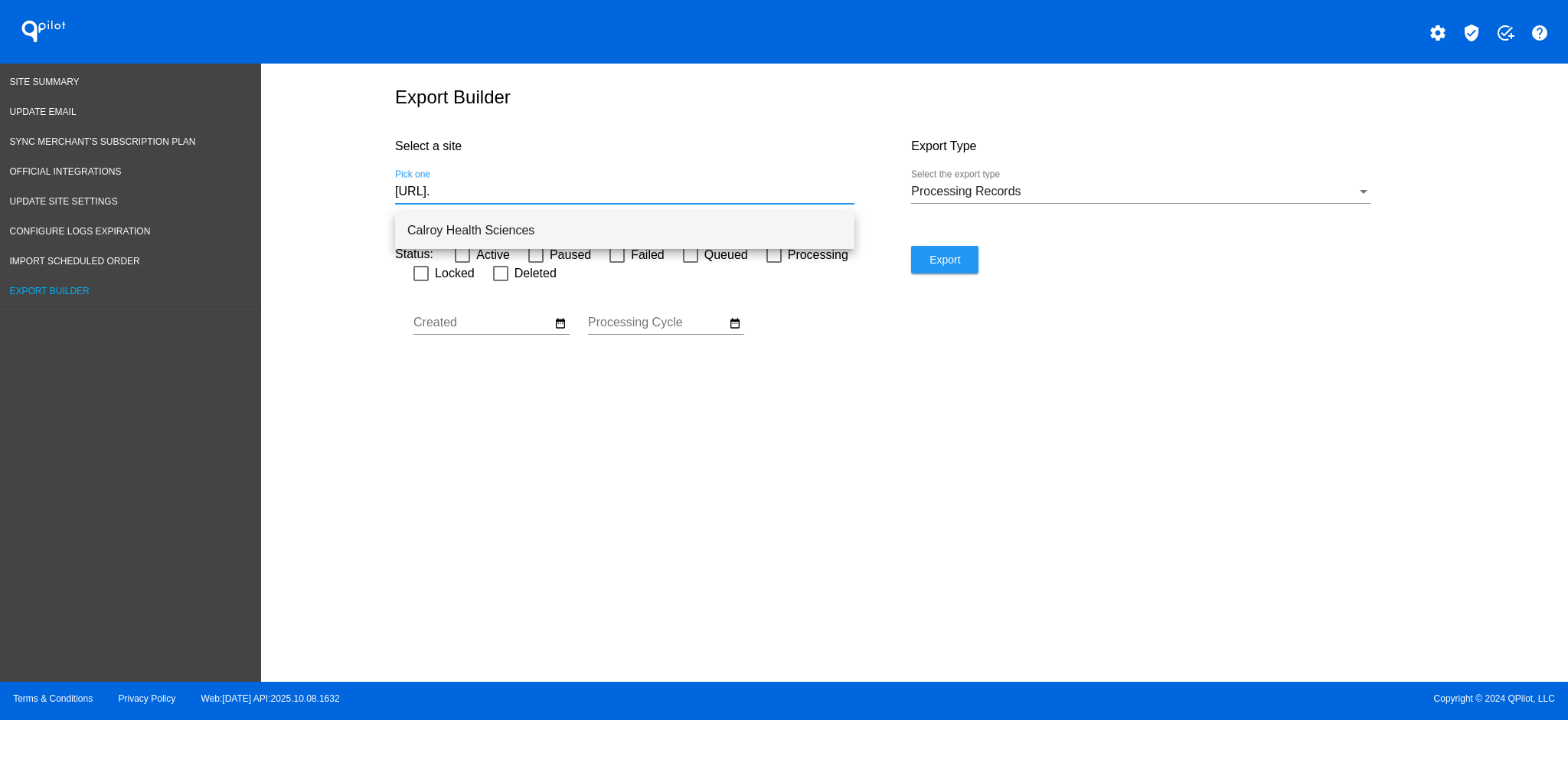
click at [736, 236] on span "Calroy Health Sciences" at bounding box center [625, 230] width 435 height 37
type input "Calroy Health Sciences"
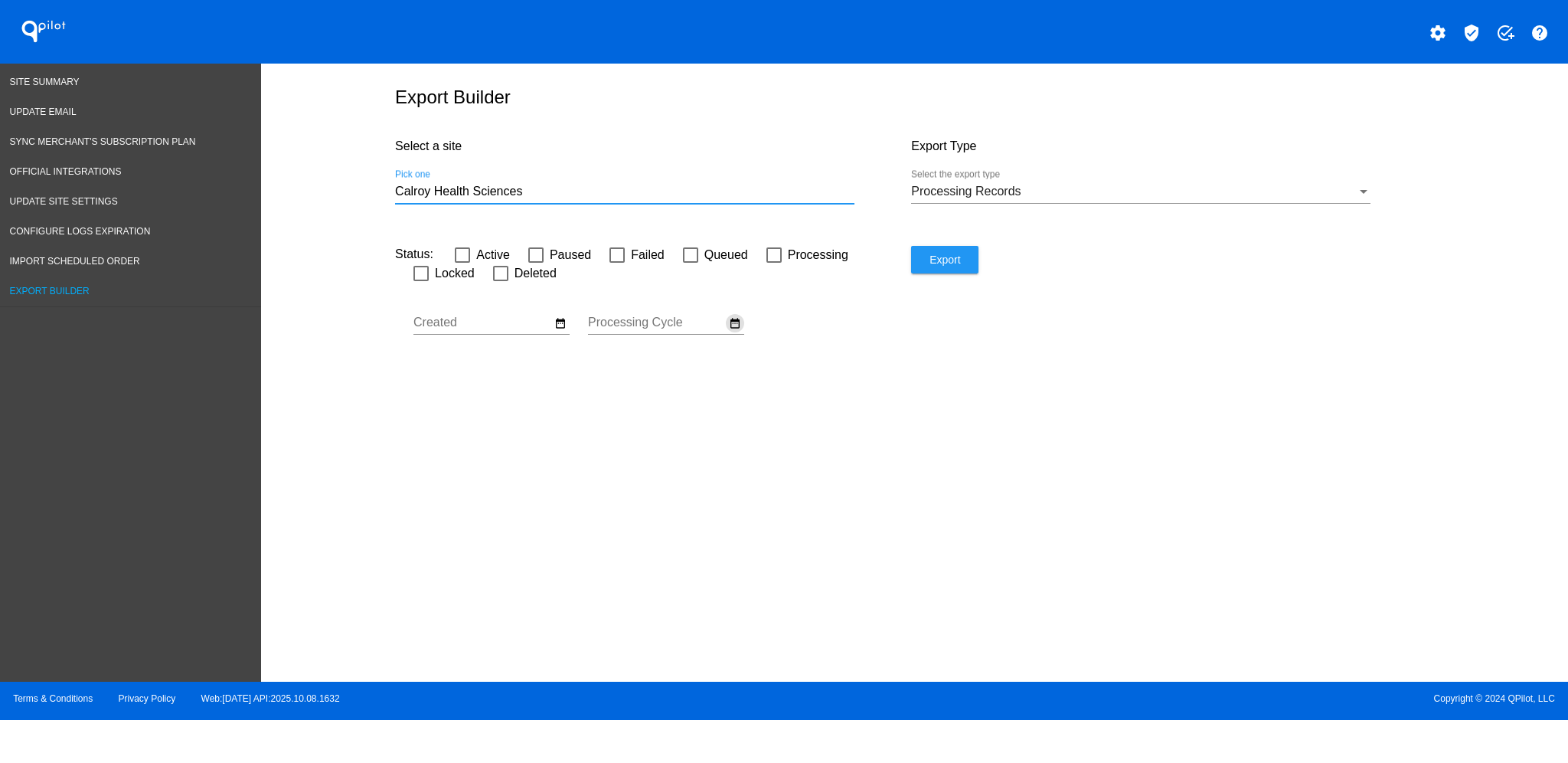
click at [729, 330] on mat-icon "date_range" at bounding box center [735, 323] width 12 height 14
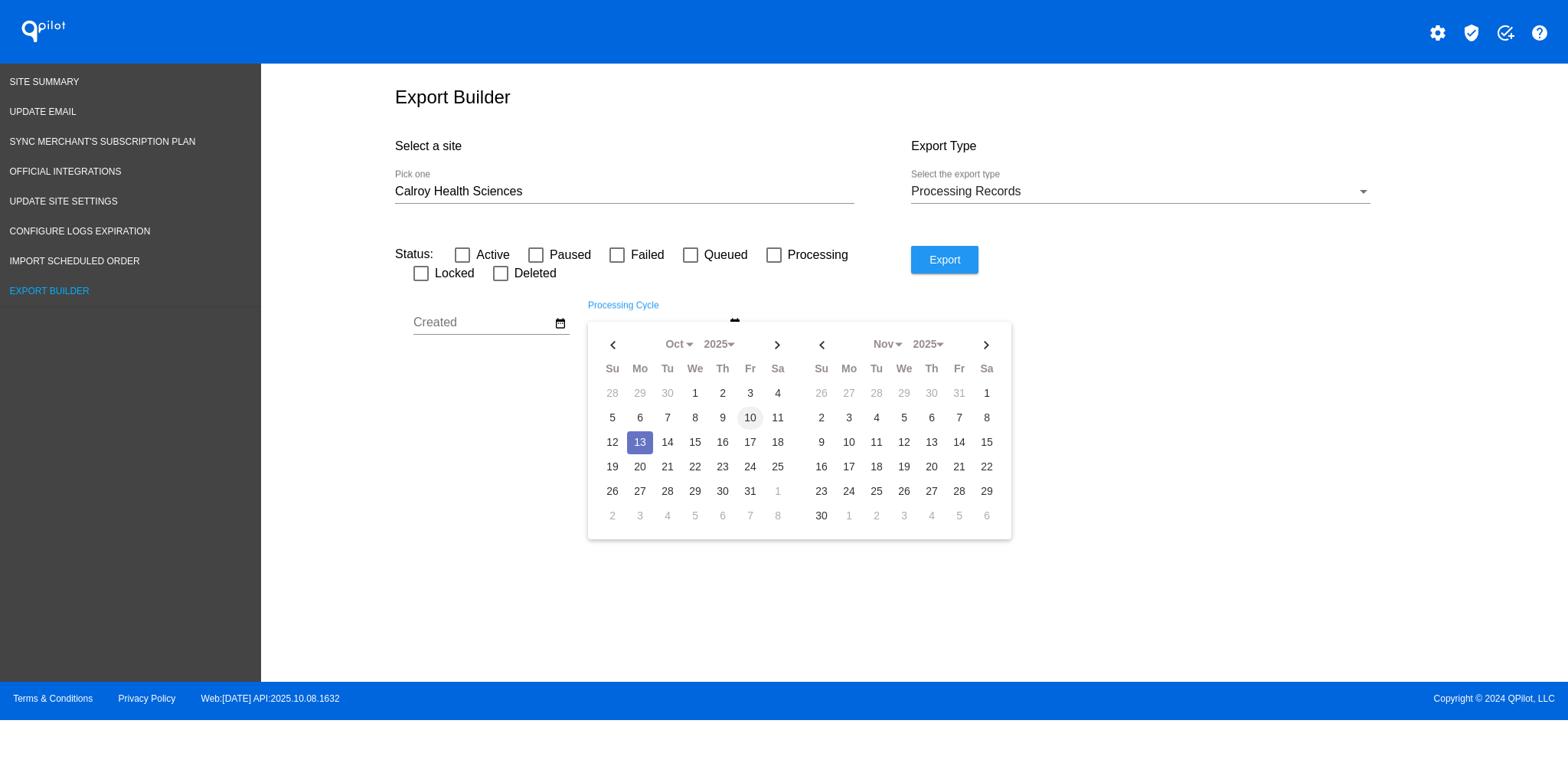
click at [742, 424] on td "10" at bounding box center [751, 418] width 26 height 23
click at [716, 421] on td "9" at bounding box center [723, 418] width 26 height 23
click at [642, 444] on td "13" at bounding box center [641, 443] width 26 height 23
type input "[DATE] - [DATE]"
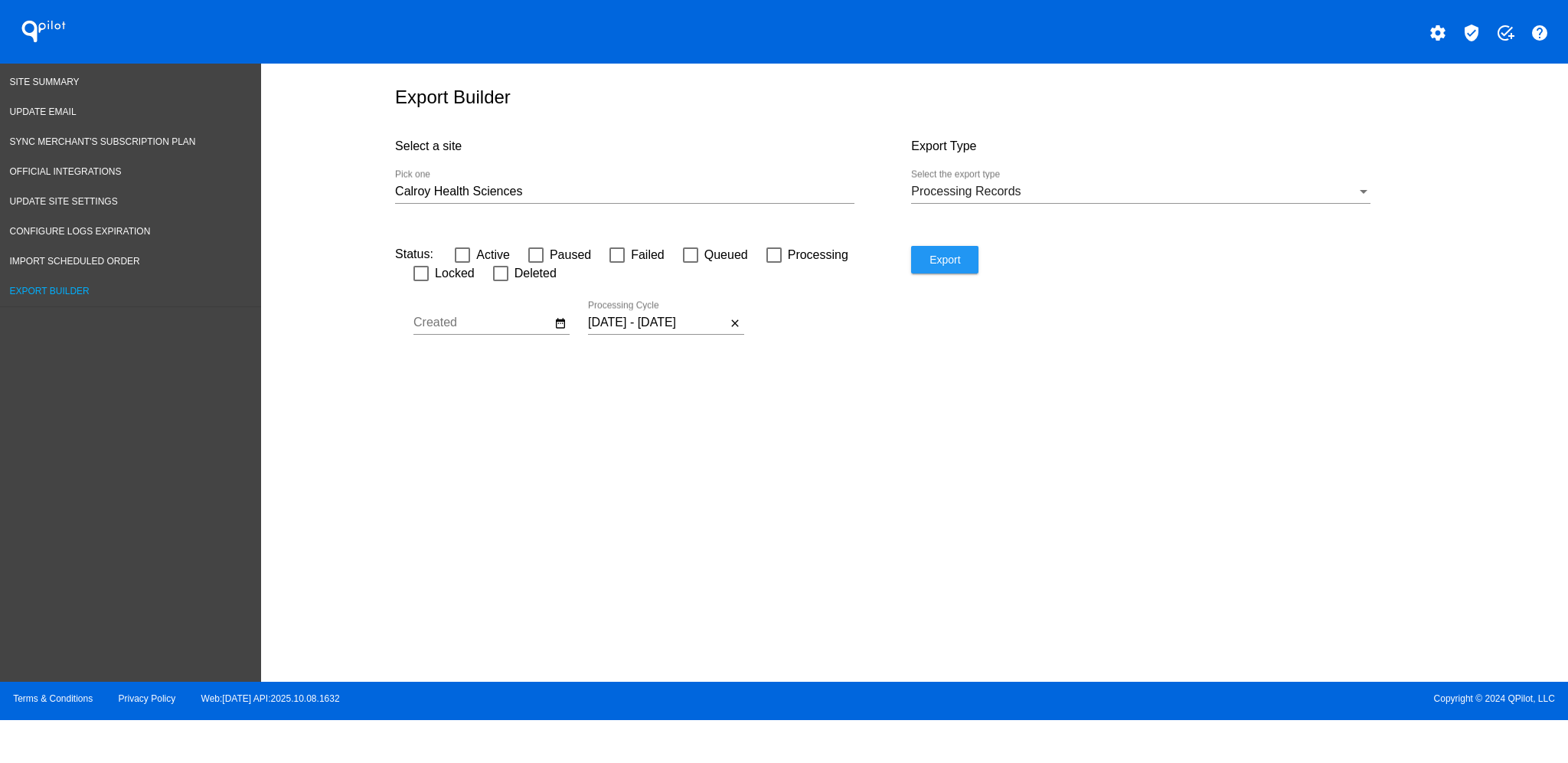
click at [932, 266] on span "Export" at bounding box center [945, 259] width 31 height 12
click at [1171, 342] on div "Export" at bounding box center [1169, 307] width 516 height 122
click at [81, 79] on link "Site Summary" at bounding box center [130, 82] width 261 height 30
